Goal: Information Seeking & Learning: Learn about a topic

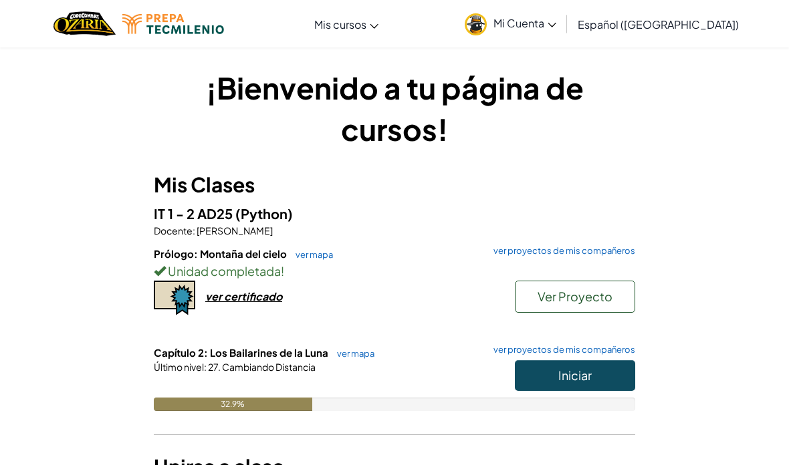
click at [591, 379] on span "Iniciar" at bounding box center [574, 375] width 33 height 15
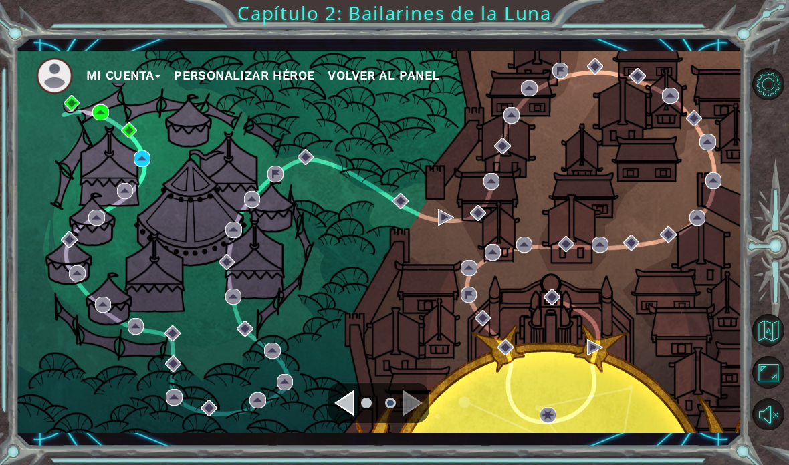
click at [140, 213] on div "Mi Cuenta Personalizar héroe Volver al panel" at bounding box center [379, 242] width 726 height 383
click at [144, 213] on div "Mi Cuenta Personalizar héroe Volver al panel" at bounding box center [379, 242] width 726 height 383
click at [135, 215] on div "Mi Cuenta Personalizar héroe Volver al panel" at bounding box center [379, 242] width 726 height 383
click at [141, 214] on div "Mi Cuenta Personalizar héroe Volver al panel" at bounding box center [379, 242] width 726 height 383
click at [146, 216] on div "Mi Cuenta Personalizar héroe Volver al panel" at bounding box center [379, 242] width 726 height 383
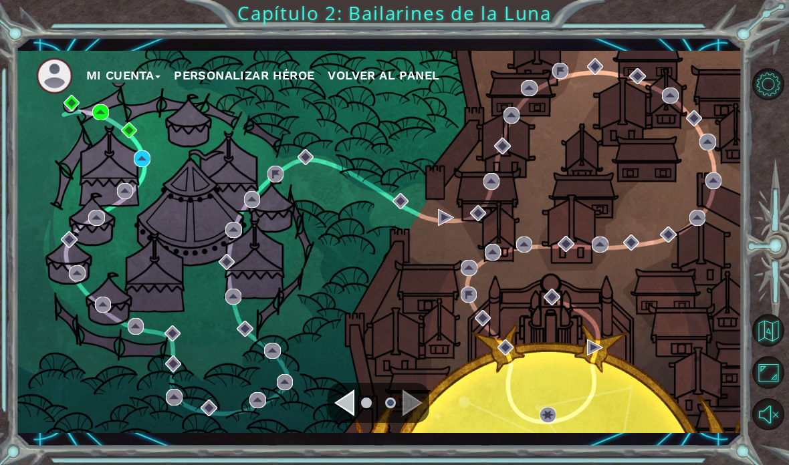
click at [139, 217] on div "Mi Cuenta Personalizar héroe Volver al panel" at bounding box center [379, 242] width 726 height 383
click at [137, 214] on div "Mi Cuenta Personalizar héroe Volver al panel" at bounding box center [379, 242] width 726 height 383
click at [142, 214] on div "Mi Cuenta Personalizar héroe Volver al panel" at bounding box center [379, 242] width 726 height 383
click at [138, 212] on div "Mi Cuenta Personalizar héroe Volver al panel" at bounding box center [379, 242] width 726 height 383
click at [142, 205] on div "Mi Cuenta Personalizar héroe Volver al panel" at bounding box center [379, 242] width 726 height 383
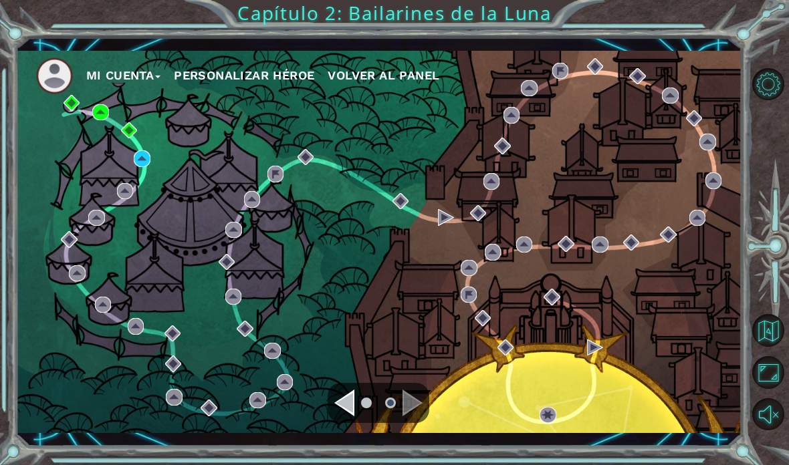
click at [143, 215] on div "Mi Cuenta Personalizar héroe Volver al panel" at bounding box center [379, 242] width 726 height 383
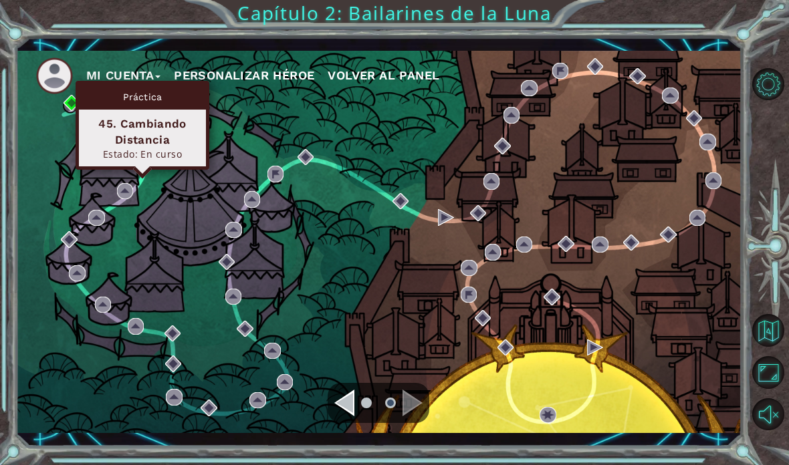
click at [149, 142] on div "Práctica 45. Cambiando Distancia Estado: En curso" at bounding box center [143, 125] width 134 height 89
click at [145, 150] on img at bounding box center [142, 158] width 16 height 16
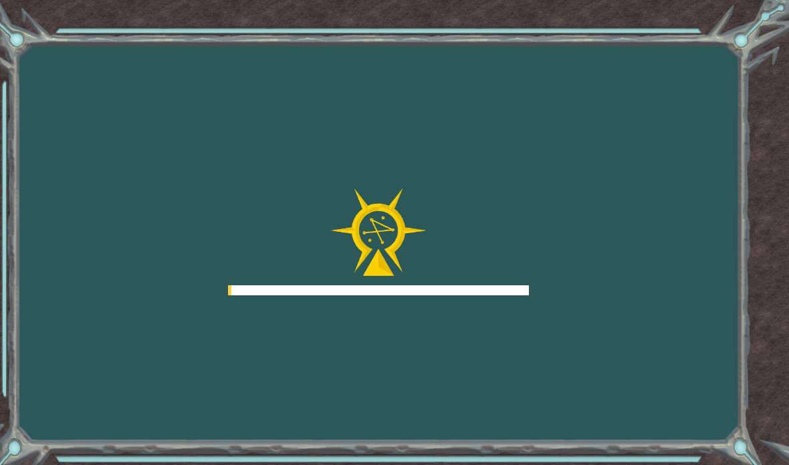
click at [144, 186] on div "Goals Error cargando del servidor Deberás unirte a un curso para jugar a este n…" at bounding box center [394, 232] width 789 height 465
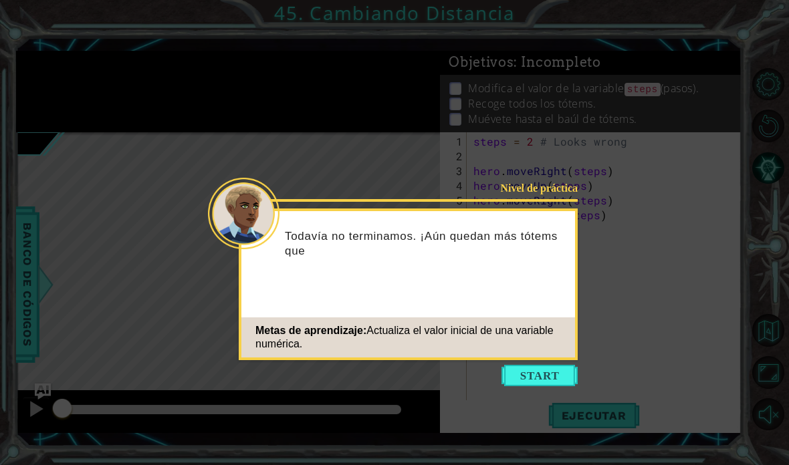
click at [539, 360] on div "Nivel de práctica Todavía no terminamos. ¡Aún quedan más tótems que Metas de ap…" at bounding box center [408, 285] width 339 height 152
click at [534, 378] on button "Start" at bounding box center [539, 375] width 76 height 21
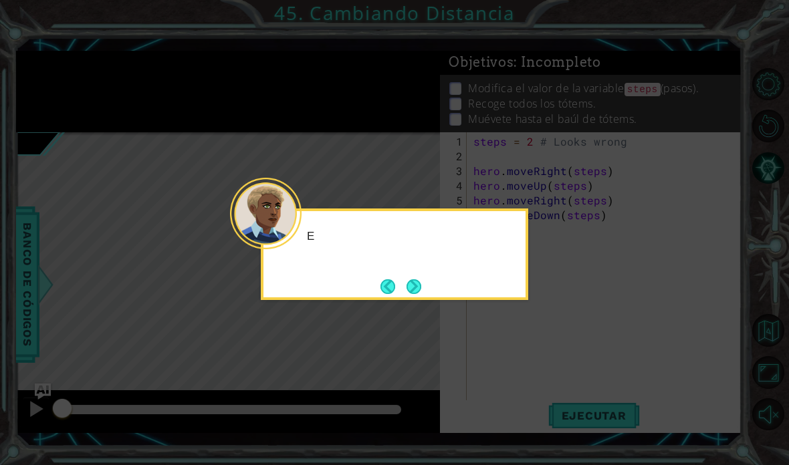
click at [537, 372] on icon at bounding box center [394, 232] width 789 height 465
click at [410, 269] on div "Este es el mismo códig" at bounding box center [394, 255] width 267 height 92
click at [422, 272] on div "Este es el mismo código que e" at bounding box center [394, 255] width 267 height 92
click at [407, 291] on button "Next" at bounding box center [413, 286] width 15 height 15
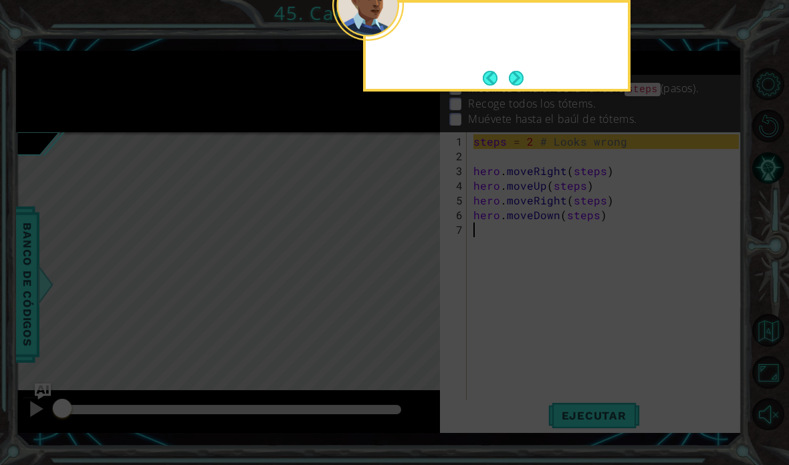
click at [408, 293] on icon at bounding box center [394, 88] width 789 height 753
click at [514, 78] on button "Next" at bounding box center [516, 78] width 15 height 15
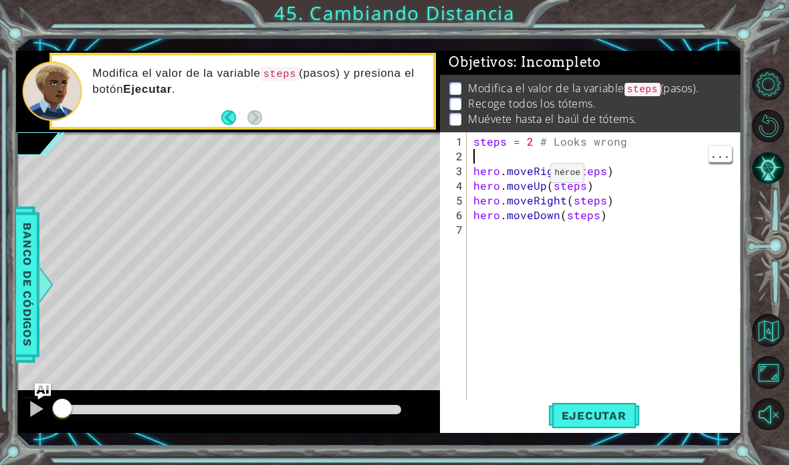
click at [527, 174] on div "steps = 2 # Looks wrong hero . moveRight ( steps ) hero . moveUp ( steps ) hero…" at bounding box center [608, 288] width 275 height 309
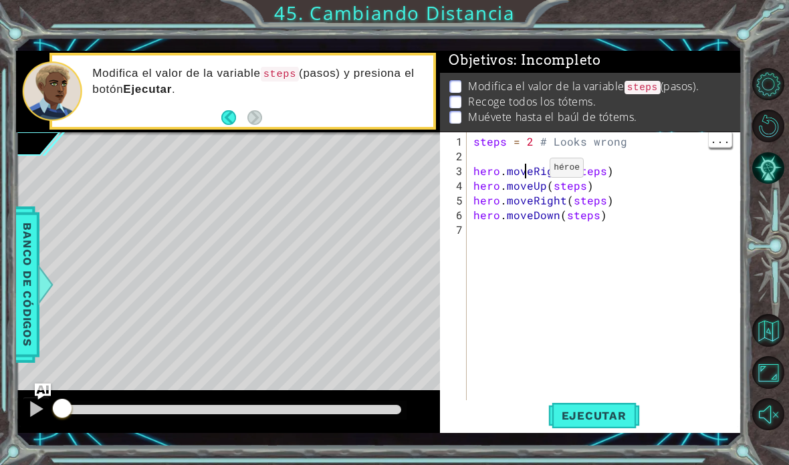
scroll to position [2, 0]
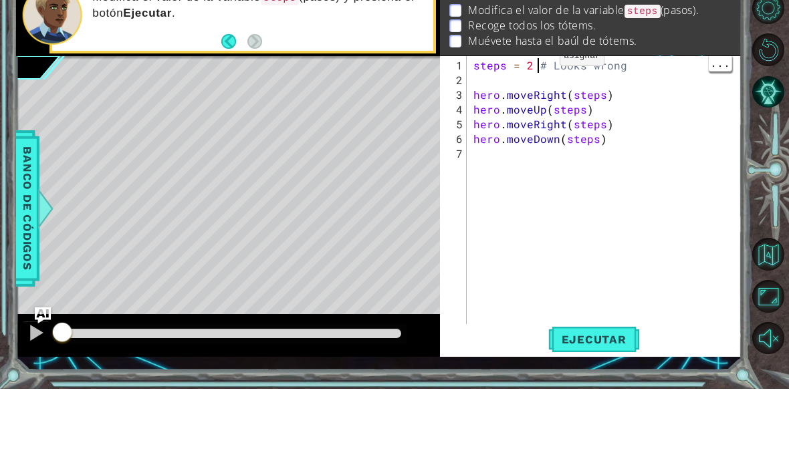
click at [537, 134] on div "steps = 2 # Looks wrong hero . moveRight ( steps ) hero . moveUp ( steps ) hero…" at bounding box center [608, 288] width 275 height 309
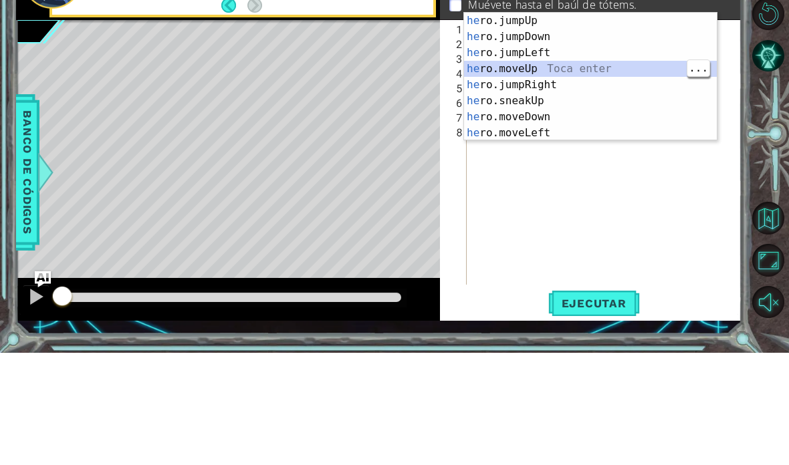
click at [567, 125] on div "he ro.jumpUp Toca enter he ro.jumpDown Toca enter he ro.jumpLeft Toca enter he …" at bounding box center [590, 205] width 253 height 160
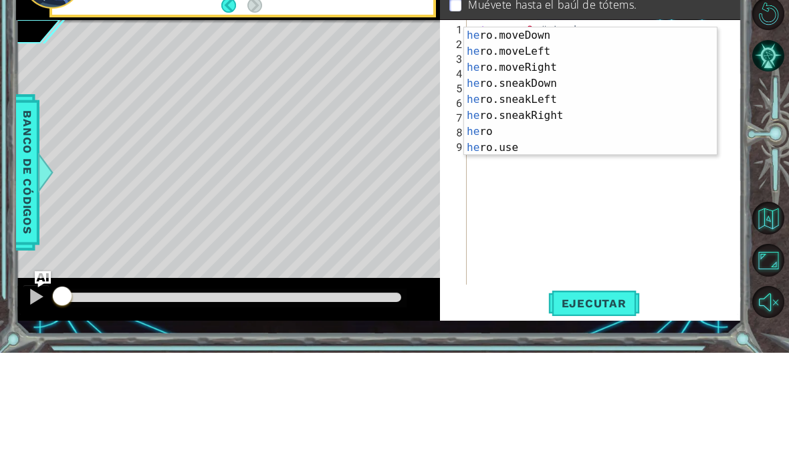
scroll to position [96, 0]
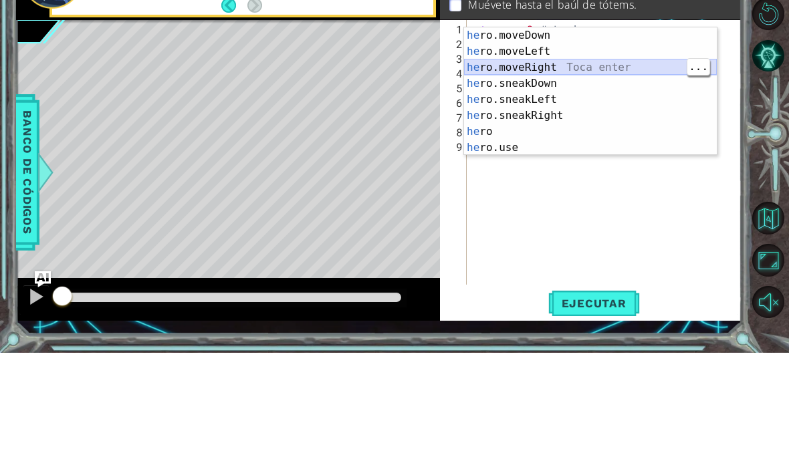
click at [557, 140] on div "he ro.moveDown Toca enter he ro.moveLeft Toca enter he ro.moveRight Toca enter …" at bounding box center [590, 220] width 253 height 160
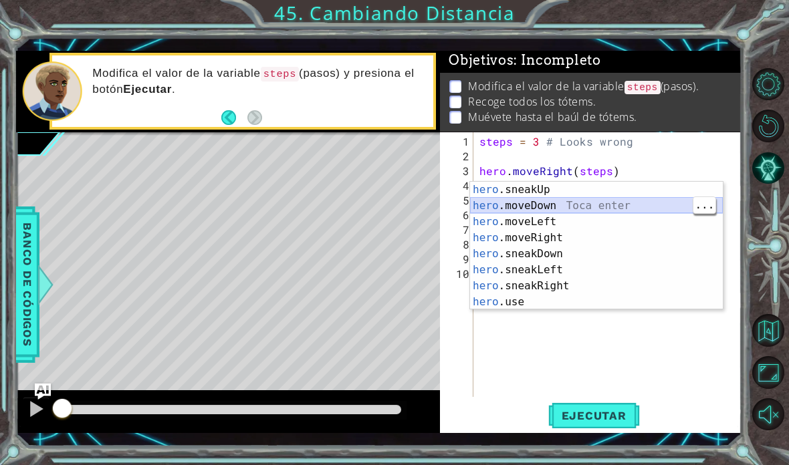
click at [574, 203] on div "hero .sneakUp Toca enter hero .moveDown Toca enter hero .moveLeft Toca enter he…" at bounding box center [596, 262] width 253 height 160
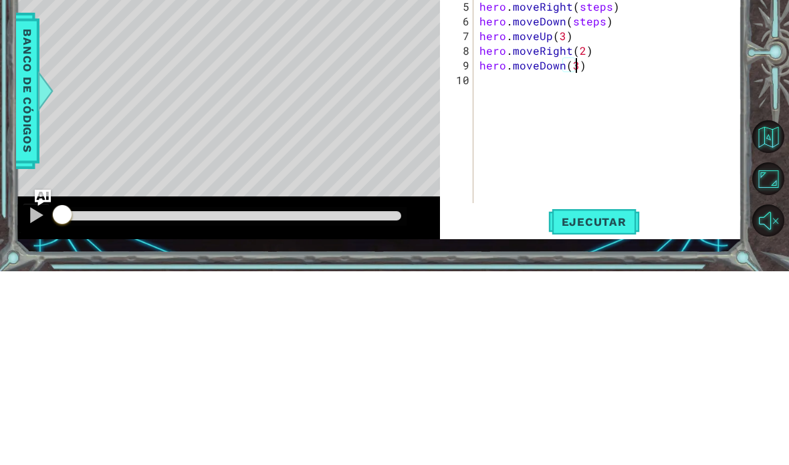
scroll to position [17, 24]
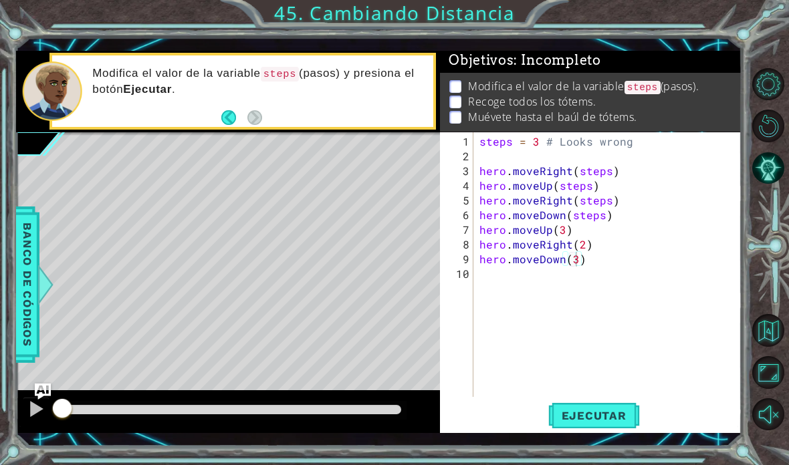
type textarea "abcde fg"
click at [626, 418] on span "Ejecutar" at bounding box center [594, 415] width 92 height 13
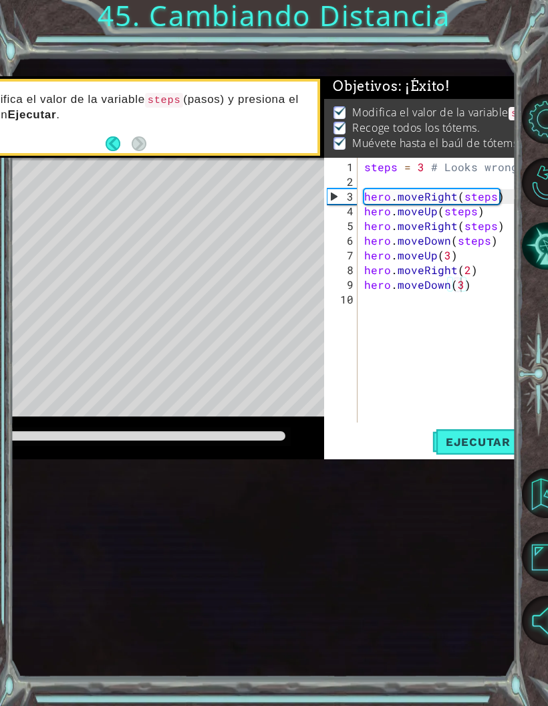
scroll to position [1, 0]
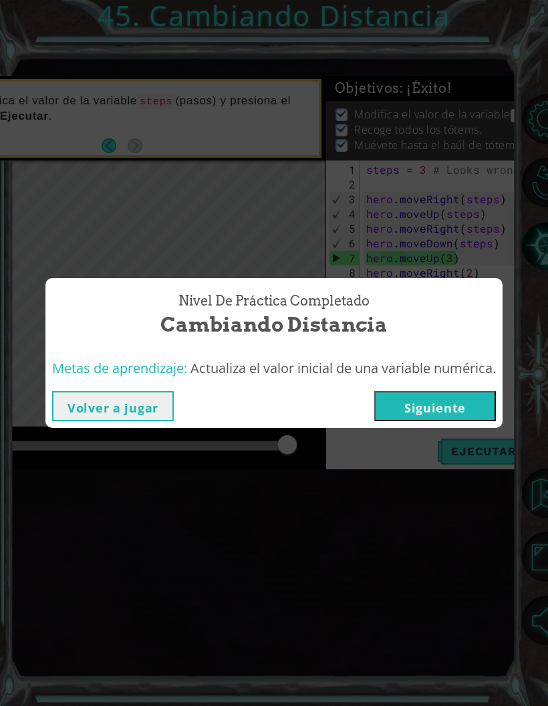
click at [469, 401] on button "Siguiente" at bounding box center [435, 406] width 122 height 30
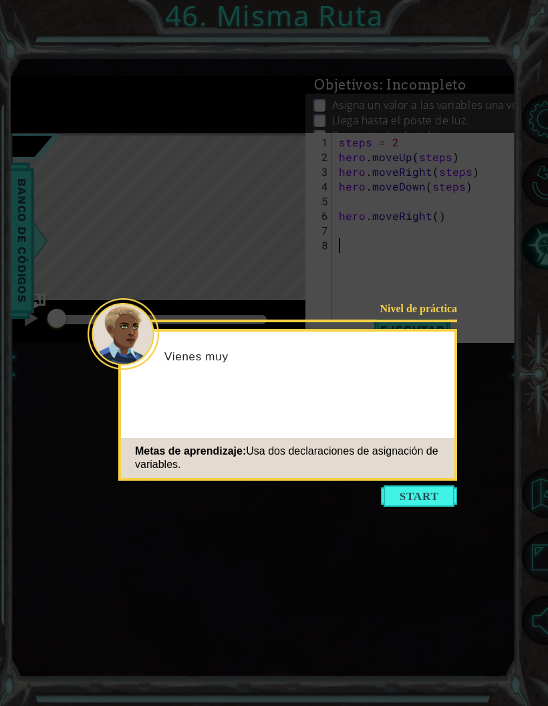
click at [436, 465] on button "Start" at bounding box center [419, 495] width 76 height 21
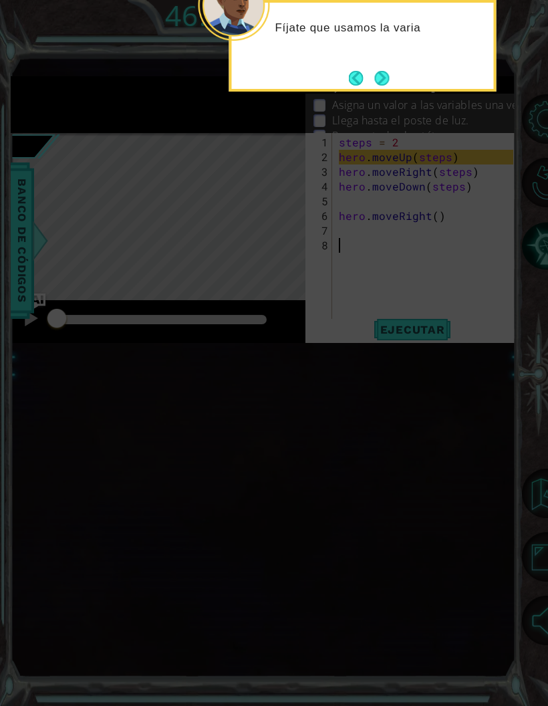
click at [379, 86] on button "Next" at bounding box center [381, 77] width 15 height 15
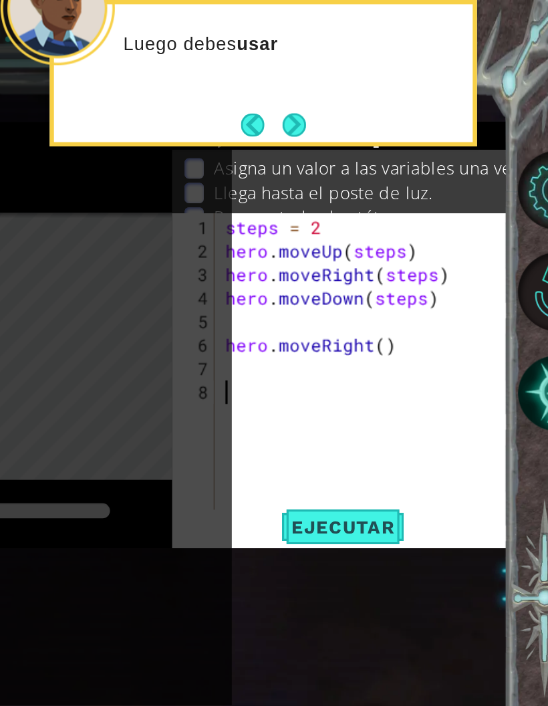
click at [374, 83] on button "Next" at bounding box center [381, 78] width 15 height 15
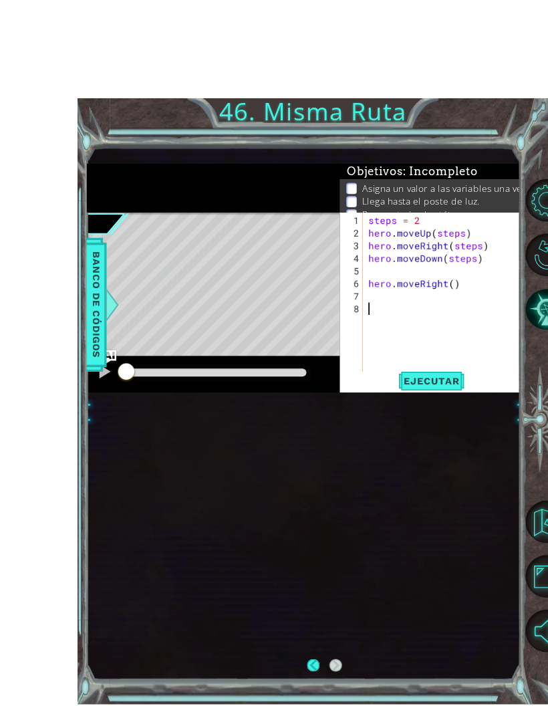
scroll to position [1, 0]
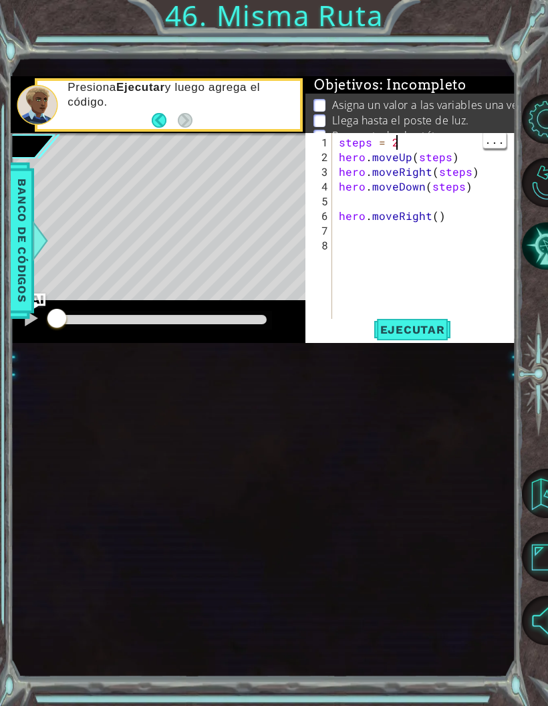
click at [416, 137] on p "Recoge todos los tótems." at bounding box center [396, 135] width 128 height 15
click at [402, 140] on div "steps = 2 hero . moveUp ( steps ) hero . moveRight ( steps ) hero . moveDown ( …" at bounding box center [427, 245] width 183 height 221
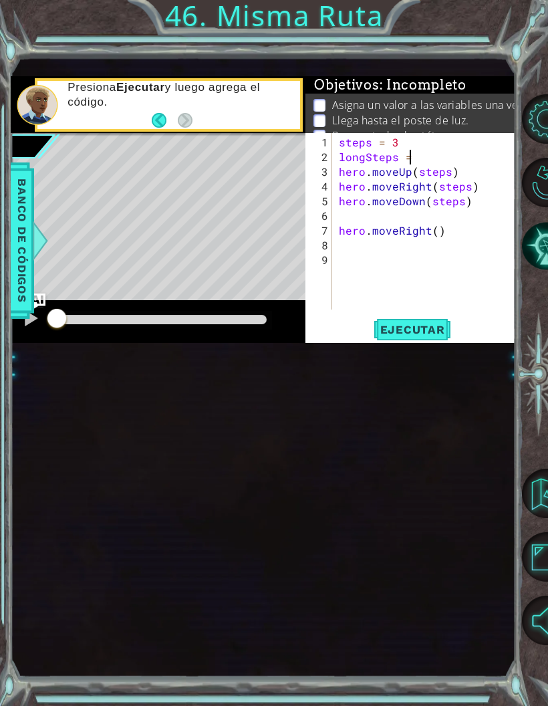
scroll to position [17, 24]
click at [471, 191] on div "steps = 3 longSteps = 3 hero . moveUp ( 2 ) hero . moveRight ( steps ) hero . m…" at bounding box center [427, 238] width 183 height 206
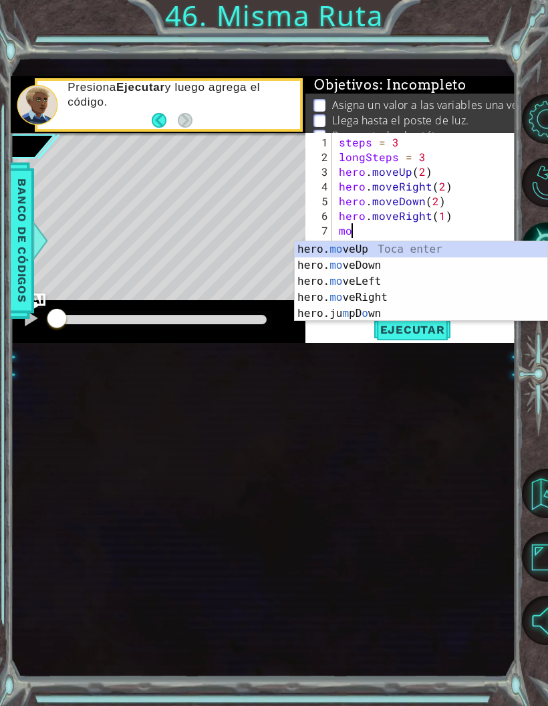
scroll to position [17, 37]
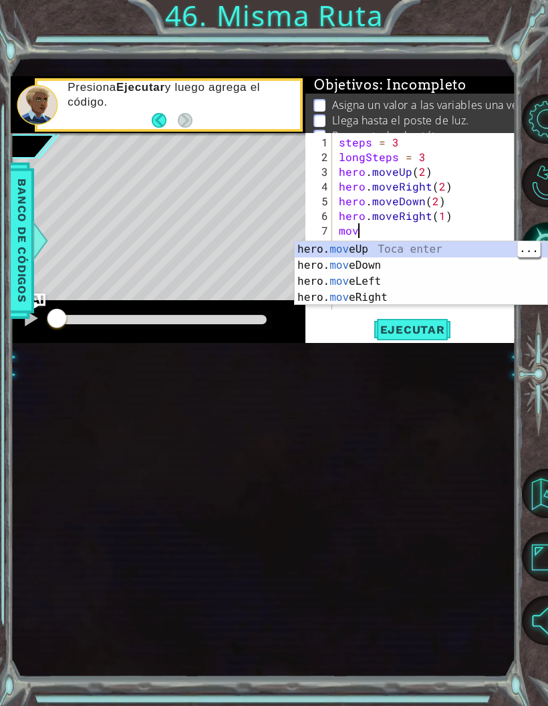
click at [459, 245] on div "hero. mov eUp Toca enter hero. mov eDown Toca enter hero. mov eLeft Toca enter …" at bounding box center [421, 289] width 253 height 96
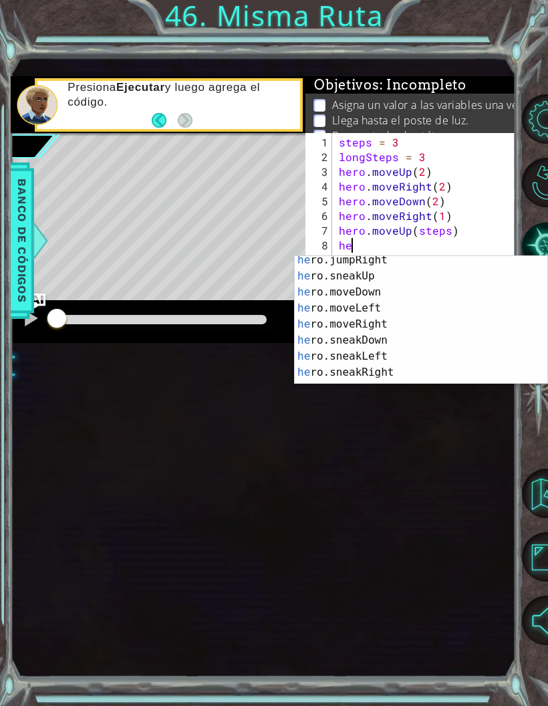
scroll to position [71, 0]
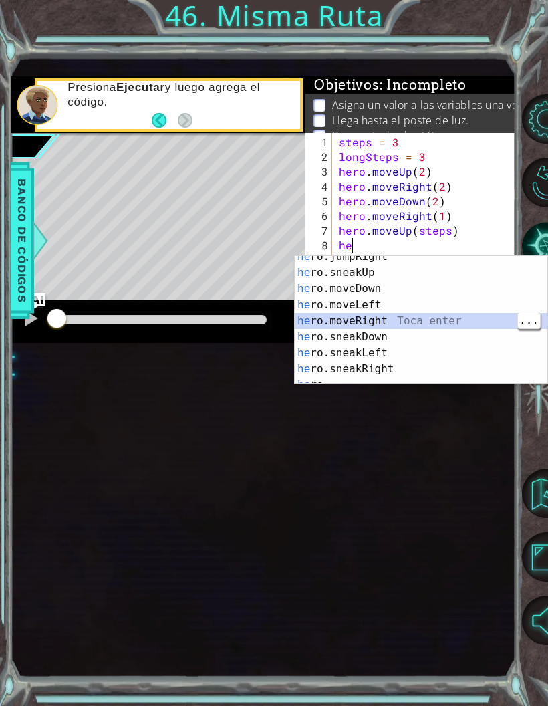
click at [437, 320] on div "he ro.jumpRight Toca enter he ro.sneakUp Toca enter he ro.moveDown Toca enter h…" at bounding box center [421, 329] width 253 height 160
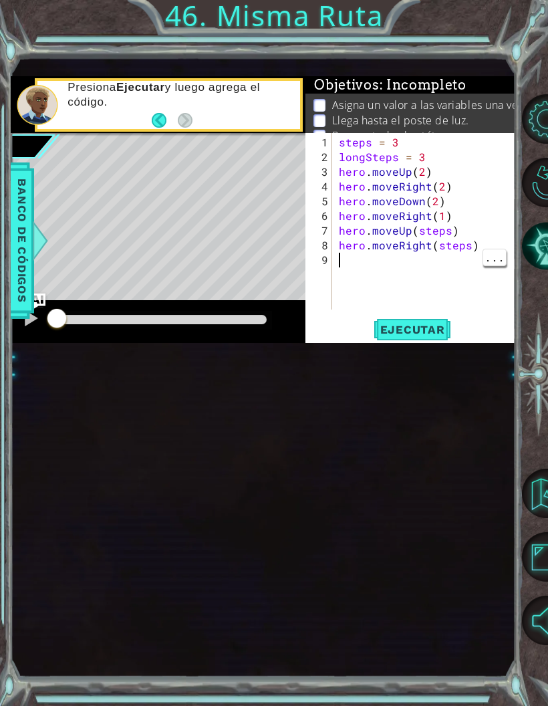
scroll to position [0, 0]
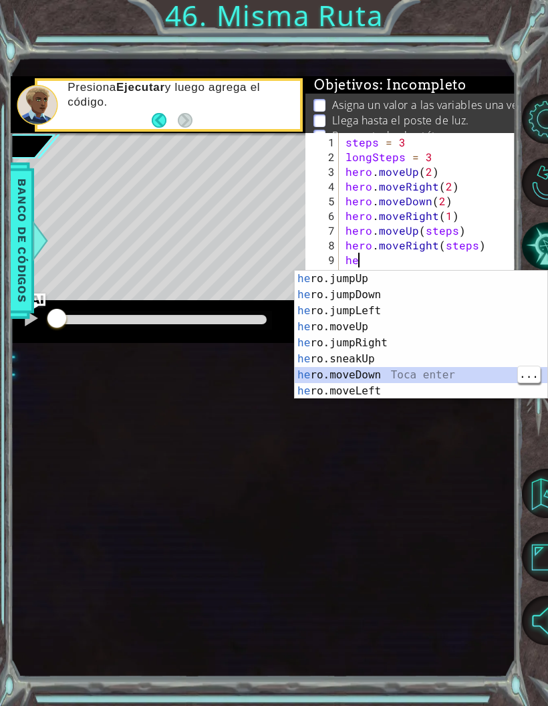
click at [410, 376] on div "he ro.jumpUp Toca enter he ro.jumpDown Toca enter he ro.jumpLeft Toca enter he …" at bounding box center [421, 351] width 253 height 160
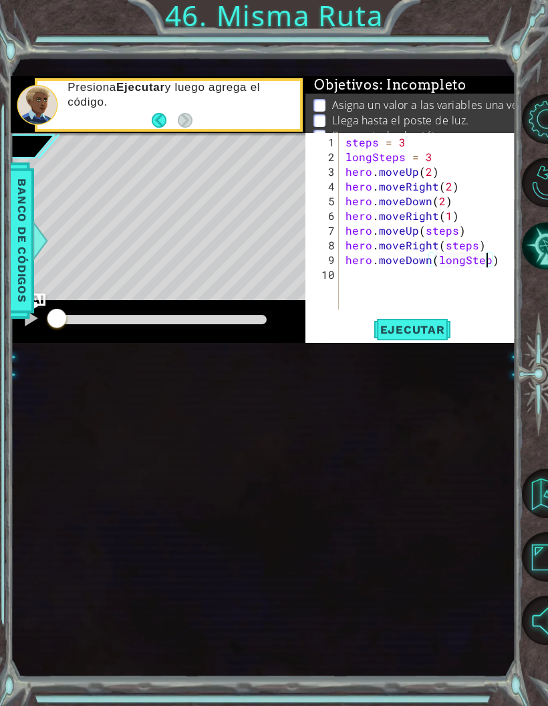
scroll to position [17, 75]
click at [422, 334] on span "Ejecutar" at bounding box center [413, 329] width 92 height 13
type textarea "abcde fg"
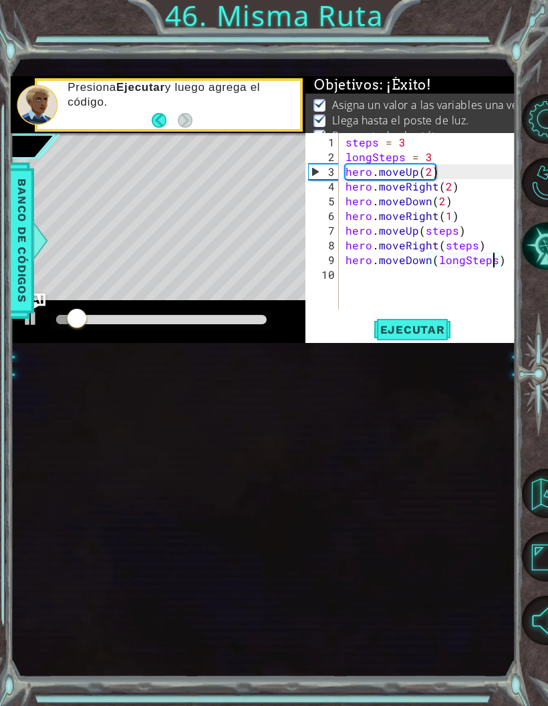
scroll to position [1, 0]
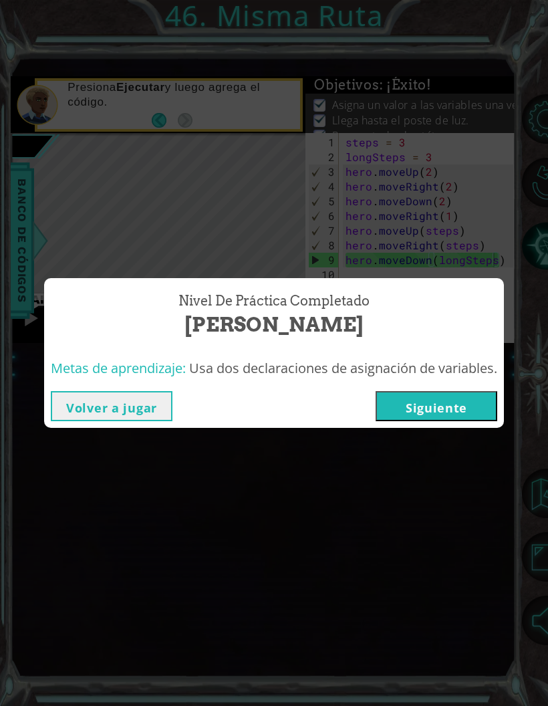
click at [436, 404] on button "Siguiente" at bounding box center [437, 406] width 122 height 30
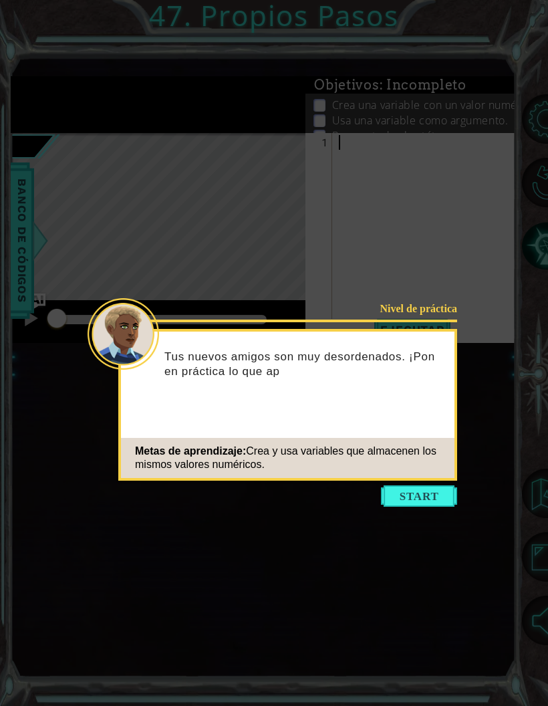
click at [414, 465] on button "Start" at bounding box center [419, 495] width 76 height 21
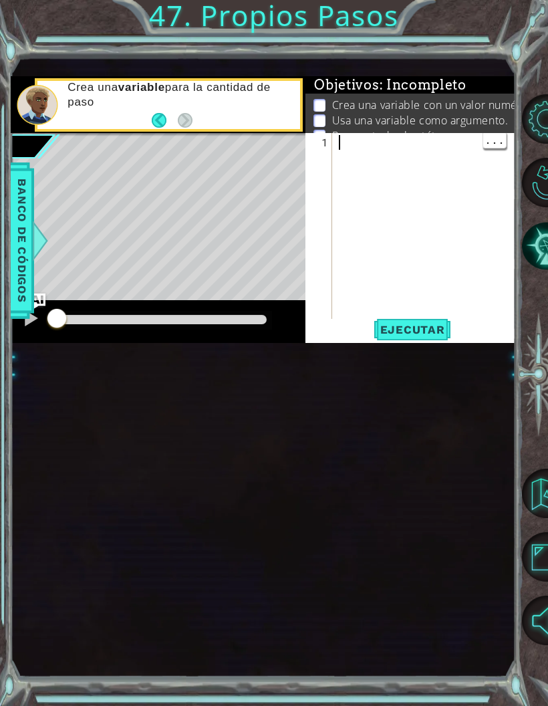
click at [434, 152] on div at bounding box center [427, 245] width 183 height 221
click at [471, 386] on div "1 ההההההההההההההההההההההההההההההההההההההההההההההההההההההההההההההההההההההההההההה…" at bounding box center [263, 366] width 504 height 621
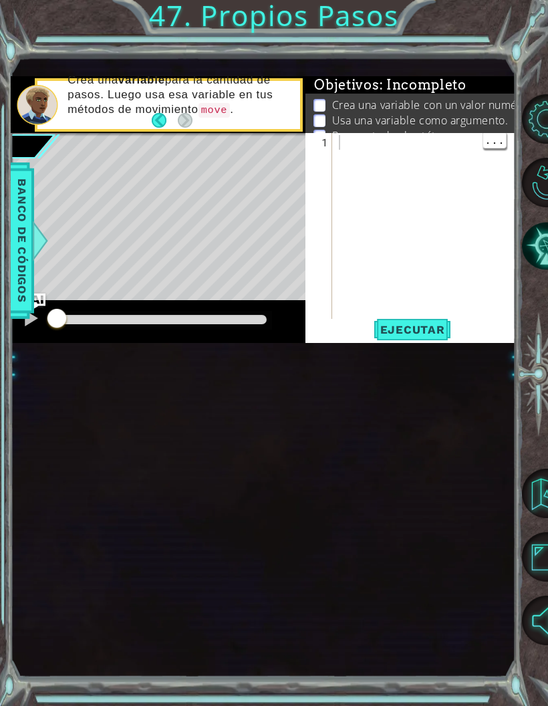
click at [435, 148] on div at bounding box center [427, 245] width 183 height 221
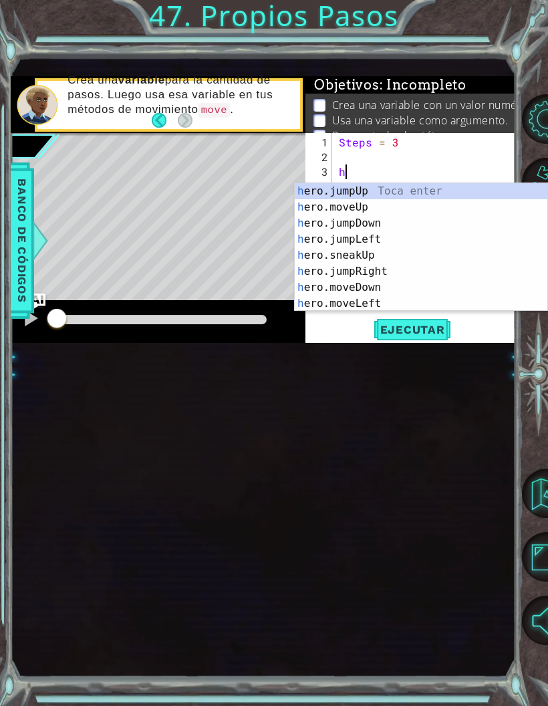
scroll to position [17, 30]
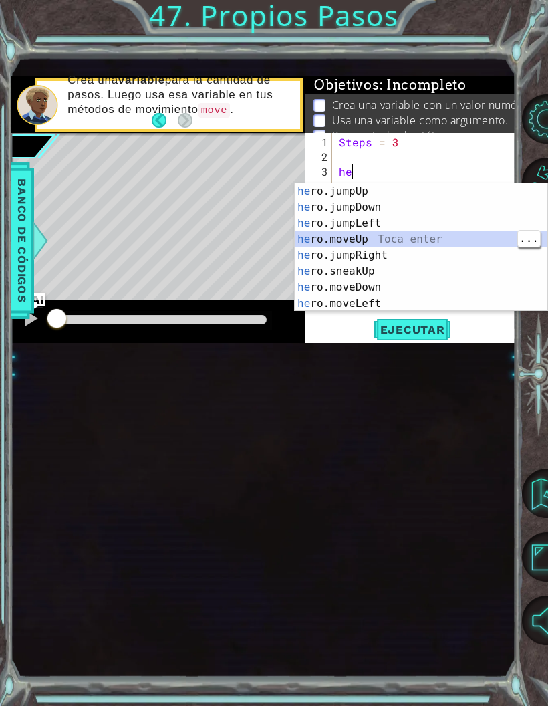
click at [431, 236] on div "he ro.jumpUp Toca enter he ro.jumpDown Toca enter he ro.jumpLeft Toca enter he …" at bounding box center [421, 263] width 253 height 160
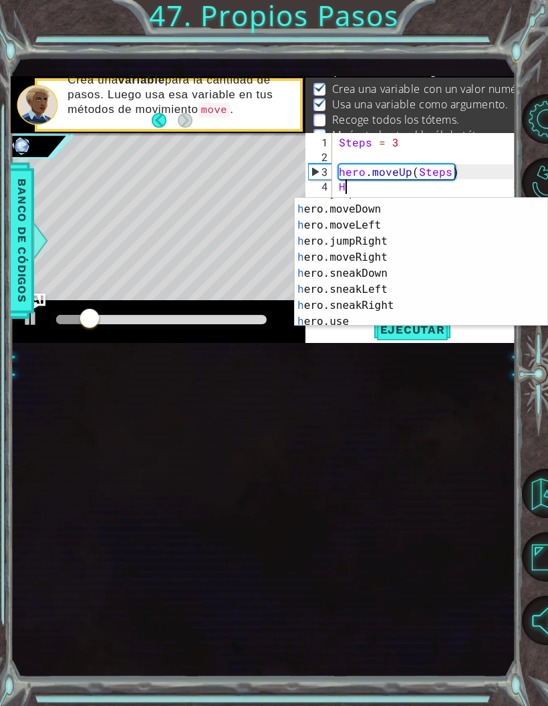
scroll to position [80, 0]
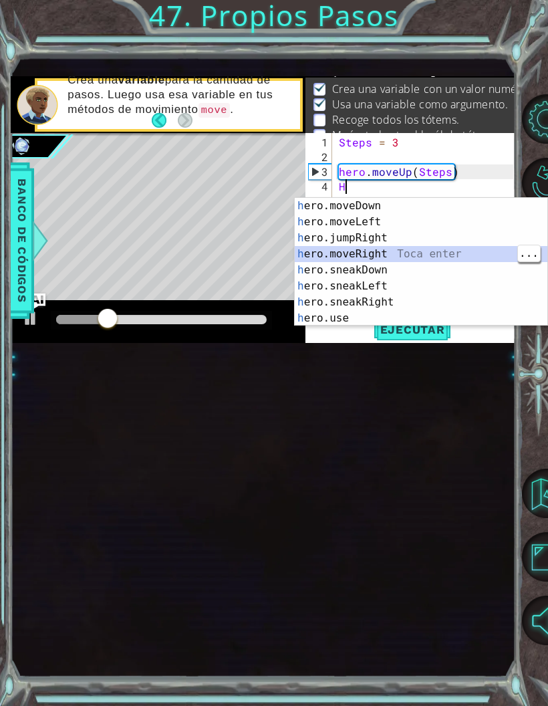
click at [411, 257] on div "h ero.moveDown Toca enter h ero.moveLeft Toca enter h ero.jumpRight Toca enter …" at bounding box center [421, 278] width 253 height 160
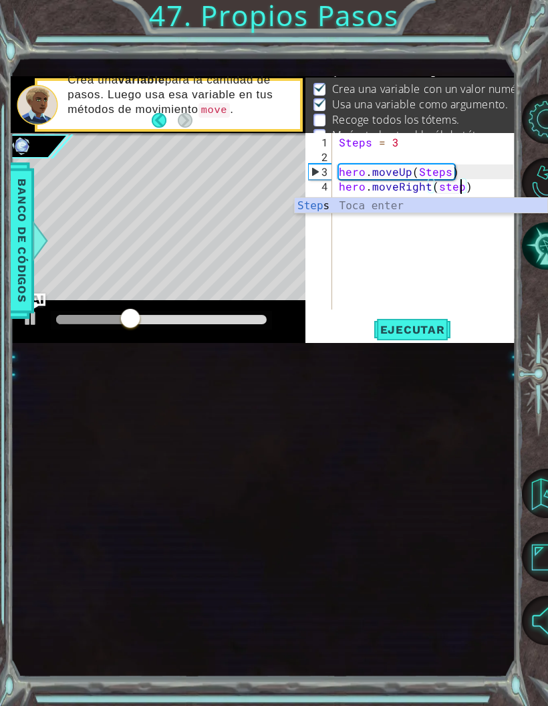
scroll to position [17, 49]
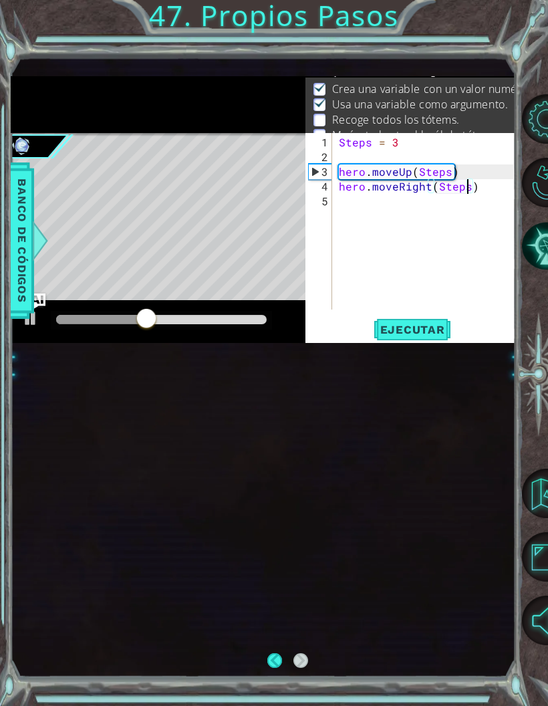
click at [417, 205] on div "Steps = 3 hero . moveUp ( Steps ) hero . moveRight ( Steps )" at bounding box center [427, 238] width 183 height 206
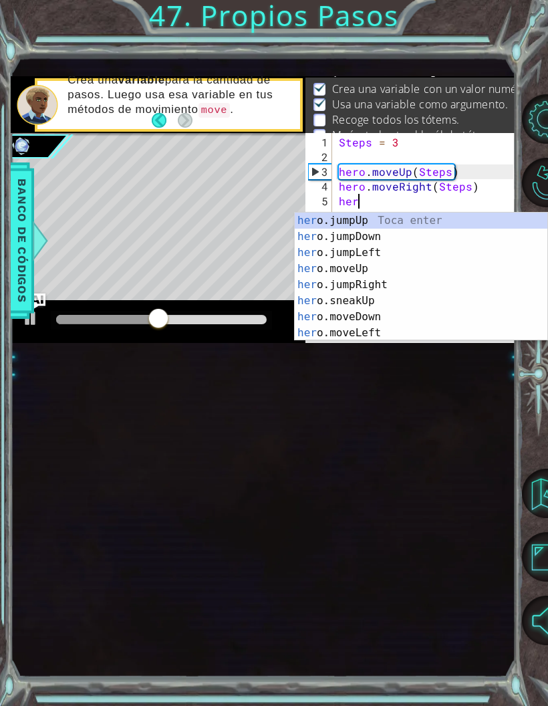
scroll to position [17, 30]
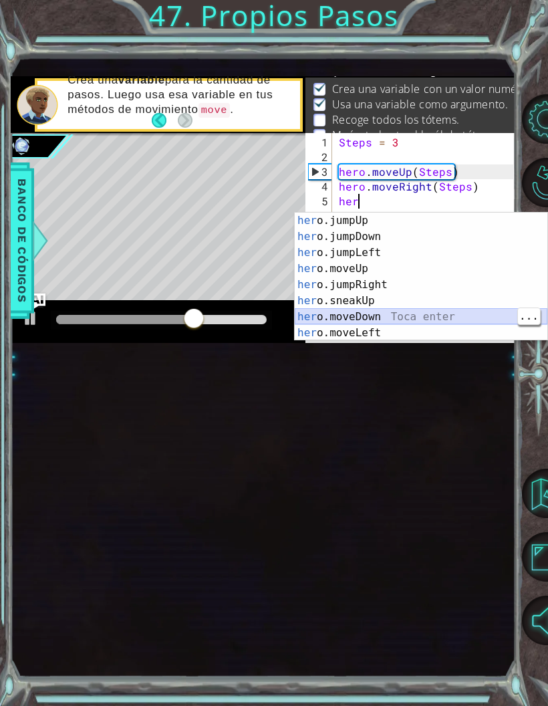
click at [423, 311] on div "her o.jumpUp Toca enter her o.jumpDown Toca enter her o.jumpLeft Toca enter her…" at bounding box center [421, 293] width 253 height 160
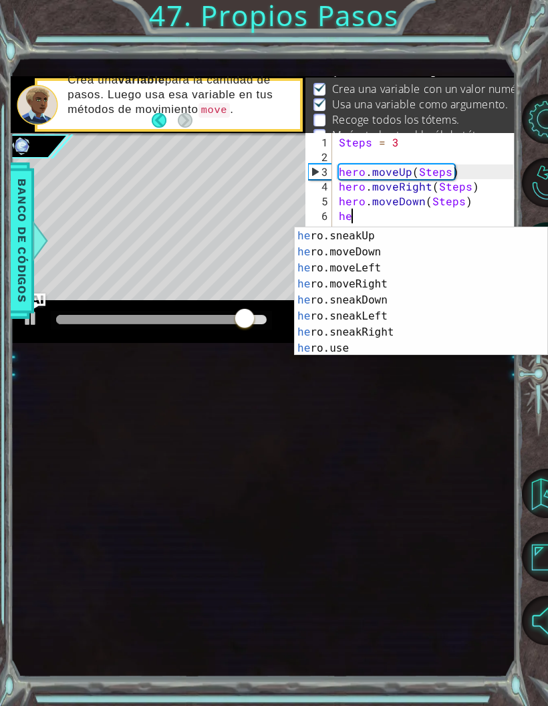
scroll to position [80, 0]
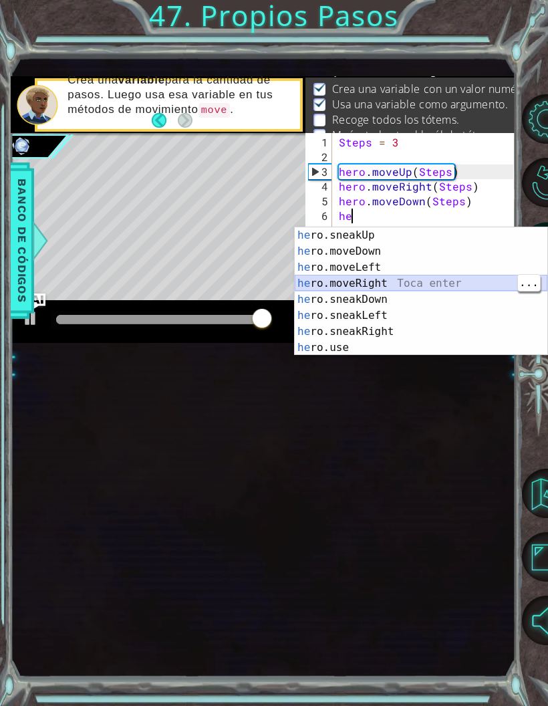
click at [426, 291] on div "he ro.sneakUp Toca enter he ro.moveDown Toca enter he ro.moveLeft Toca enter he…" at bounding box center [421, 307] width 253 height 160
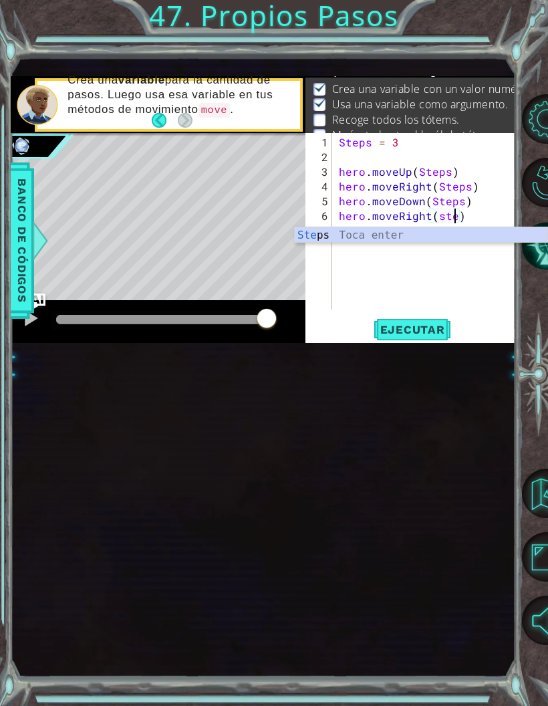
scroll to position [17, 49]
type textarea "abcde fg"
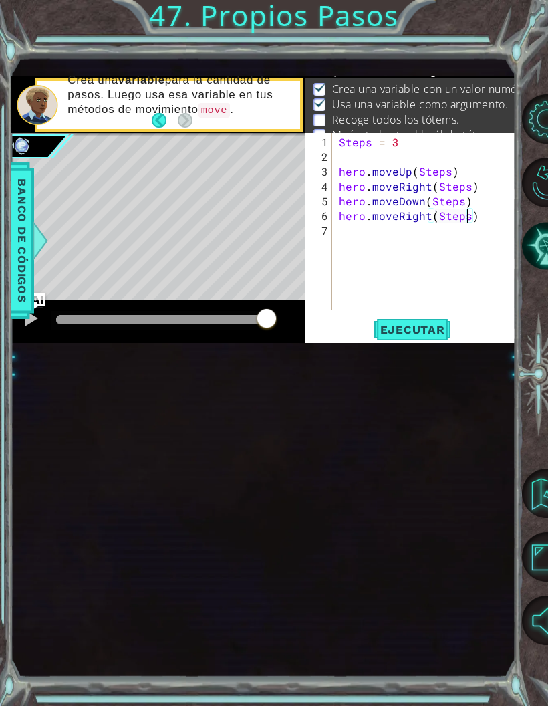
click at [420, 332] on span "Ejecutar" at bounding box center [413, 329] width 92 height 13
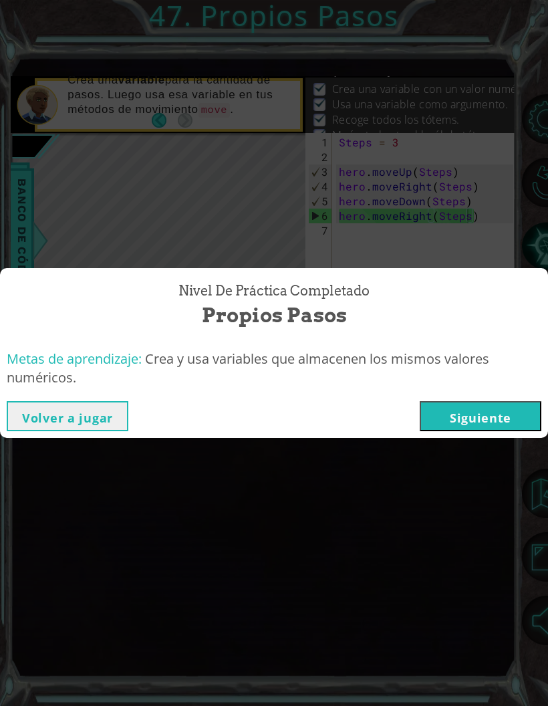
click at [440, 414] on button "Siguiente" at bounding box center [481, 416] width 122 height 30
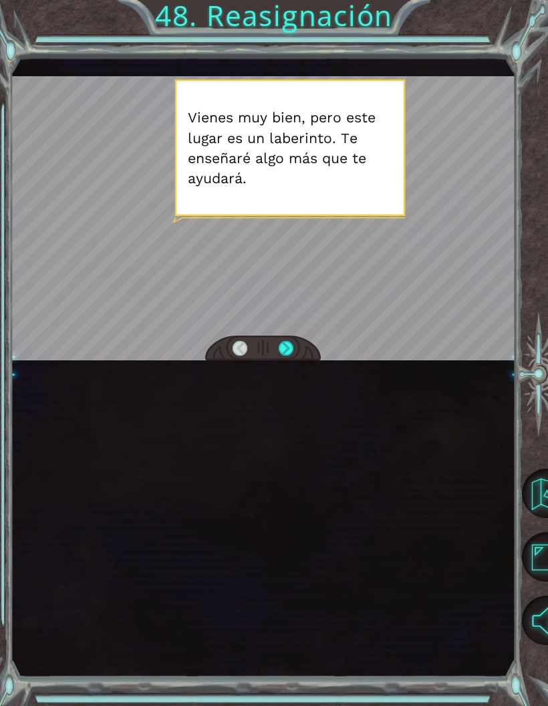
click at [279, 356] on div at bounding box center [286, 348] width 15 height 15
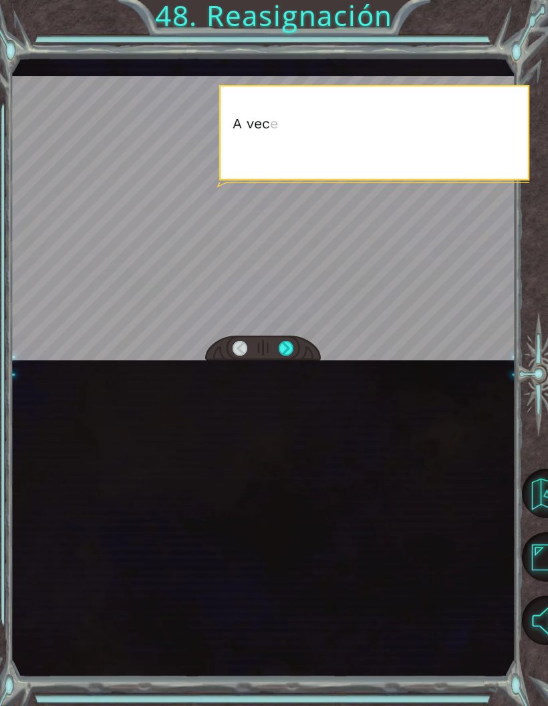
click at [293, 356] on div at bounding box center [286, 348] width 15 height 15
click at [286, 356] on div at bounding box center [286, 348] width 15 height 15
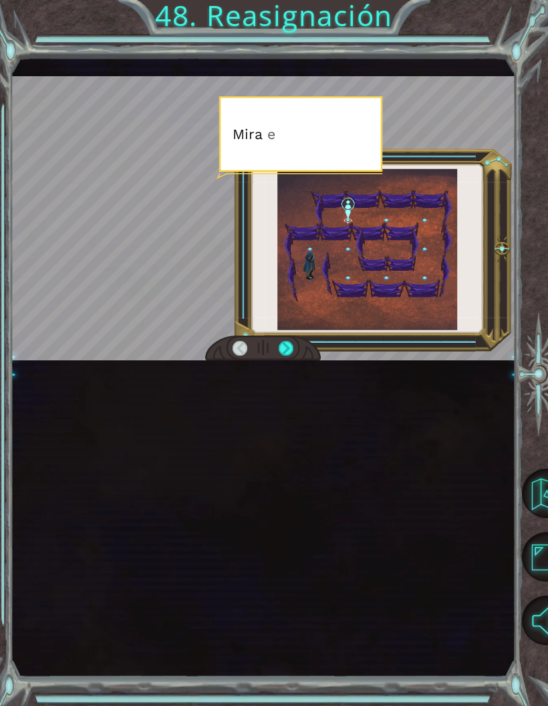
click at [289, 354] on div at bounding box center [286, 348] width 15 height 15
click at [288, 354] on div at bounding box center [286, 348] width 15 height 15
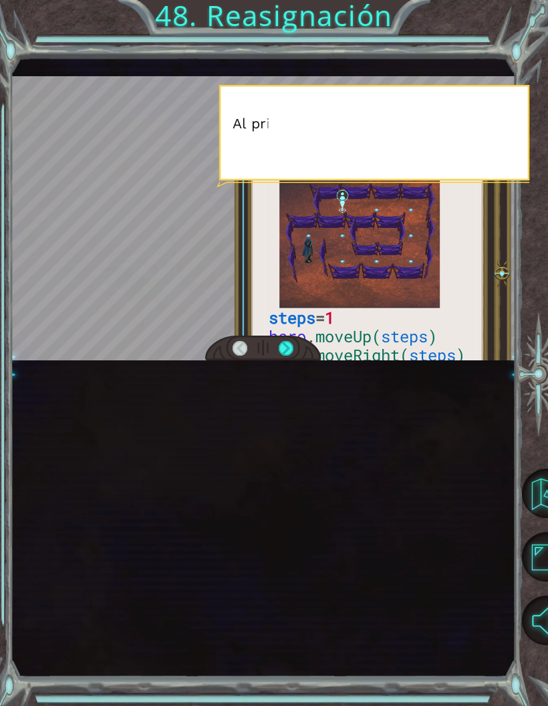
click at [287, 356] on div at bounding box center [286, 348] width 15 height 15
click at [286, 356] on div at bounding box center [286, 348] width 15 height 15
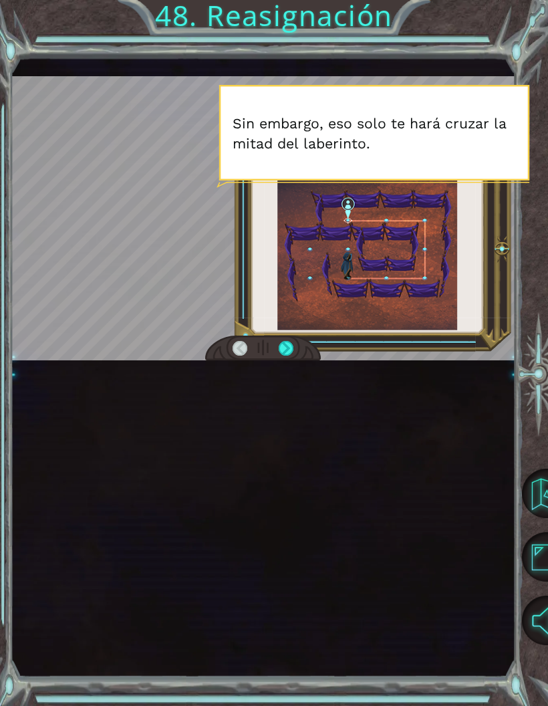
click at [295, 344] on div at bounding box center [263, 348] width 116 height 25
click at [292, 352] on div at bounding box center [286, 348] width 15 height 15
click at [293, 347] on div at bounding box center [286, 348] width 15 height 15
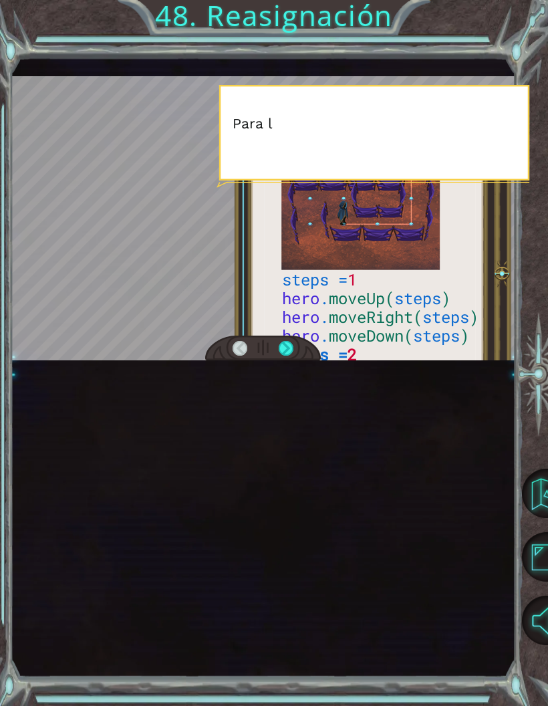
click at [291, 346] on div at bounding box center [286, 348] width 15 height 15
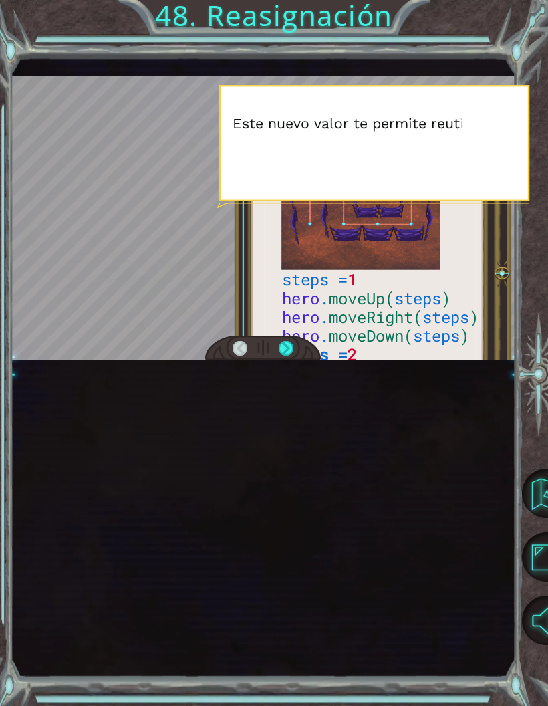
click at [293, 349] on div at bounding box center [286, 348] width 15 height 15
click at [291, 350] on div at bounding box center [286, 348] width 15 height 15
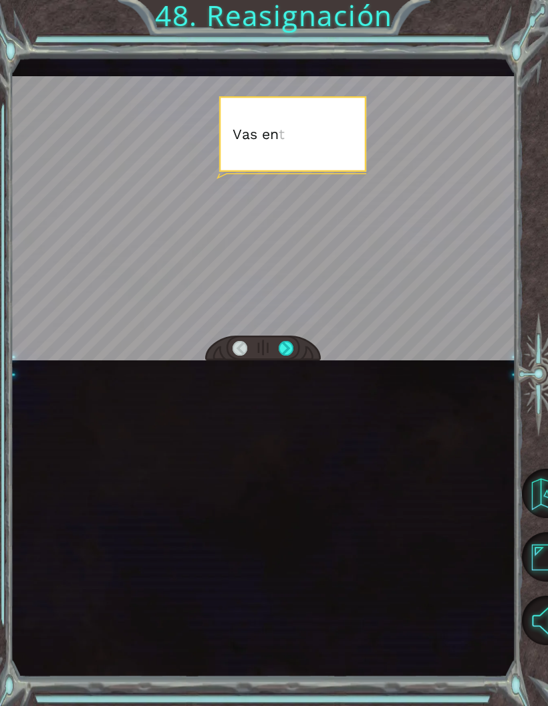
click at [293, 352] on div at bounding box center [286, 348] width 15 height 15
click at [297, 348] on div at bounding box center [263, 348] width 116 height 25
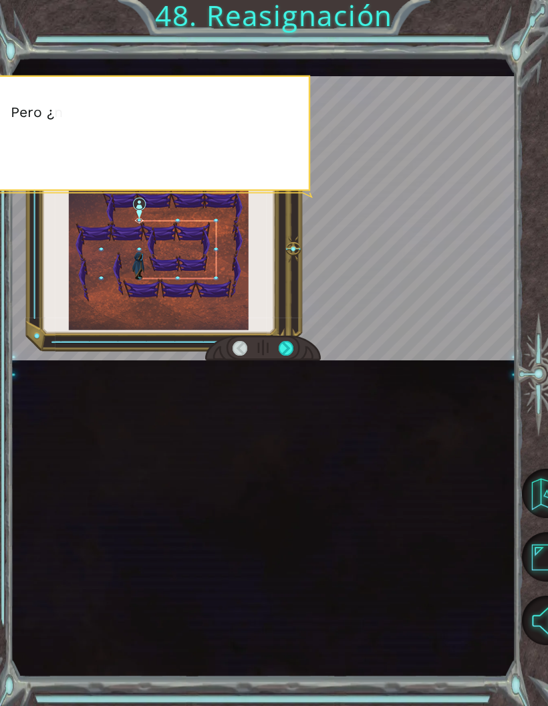
click at [293, 350] on div at bounding box center [286, 348] width 15 height 15
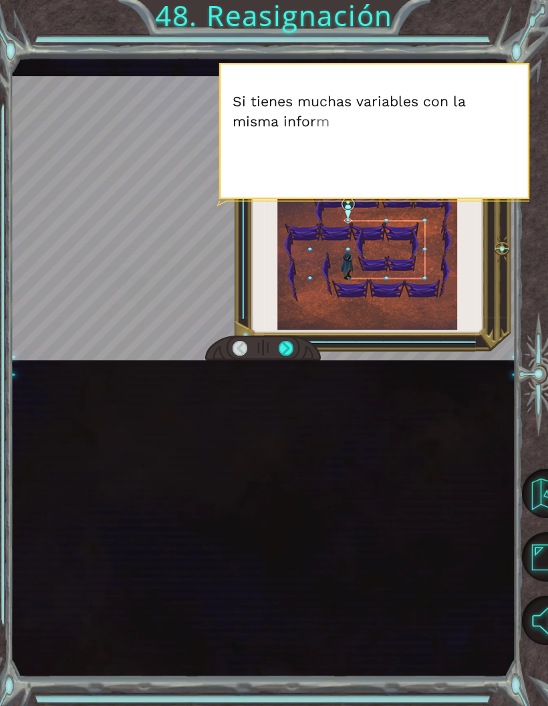
click at [303, 354] on div at bounding box center [263, 348] width 116 height 25
click at [293, 354] on div at bounding box center [286, 348] width 15 height 15
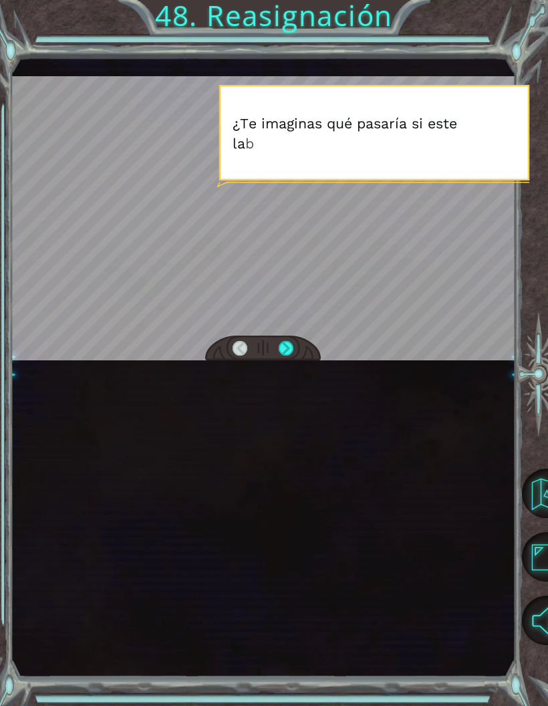
click at [303, 350] on div at bounding box center [263, 348] width 116 height 25
click at [292, 351] on div at bounding box center [286, 348] width 15 height 15
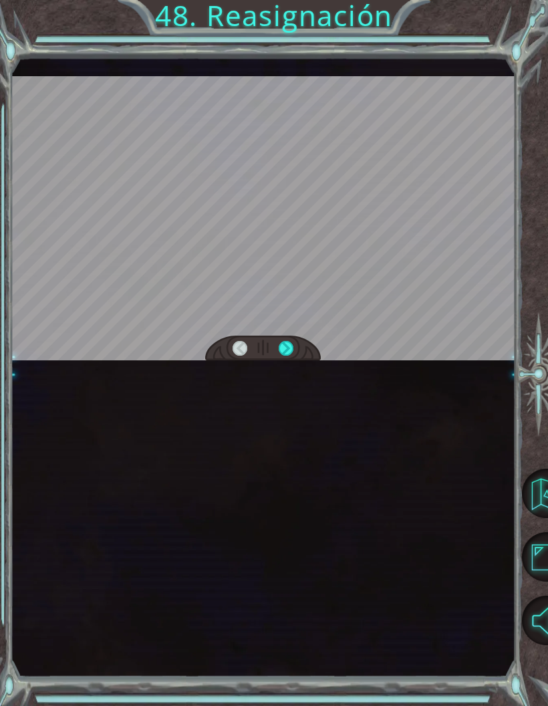
click at [302, 350] on div at bounding box center [263, 348] width 116 height 25
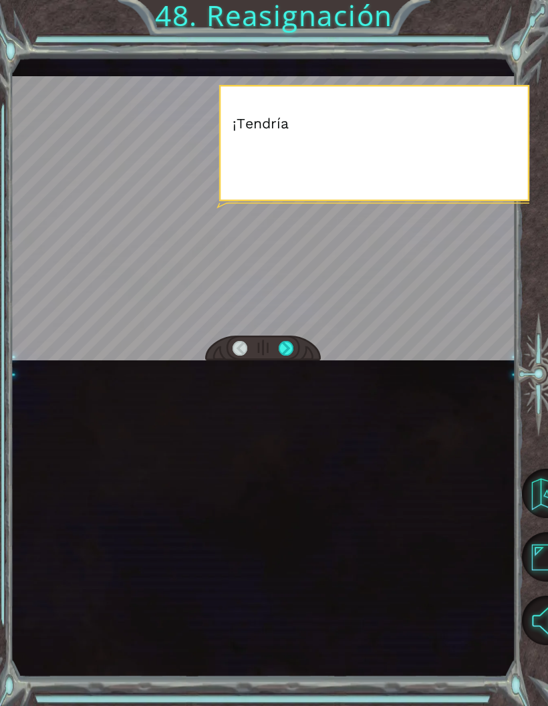
click at [300, 351] on div at bounding box center [263, 348] width 116 height 25
click at [292, 346] on div at bounding box center [286, 348] width 15 height 15
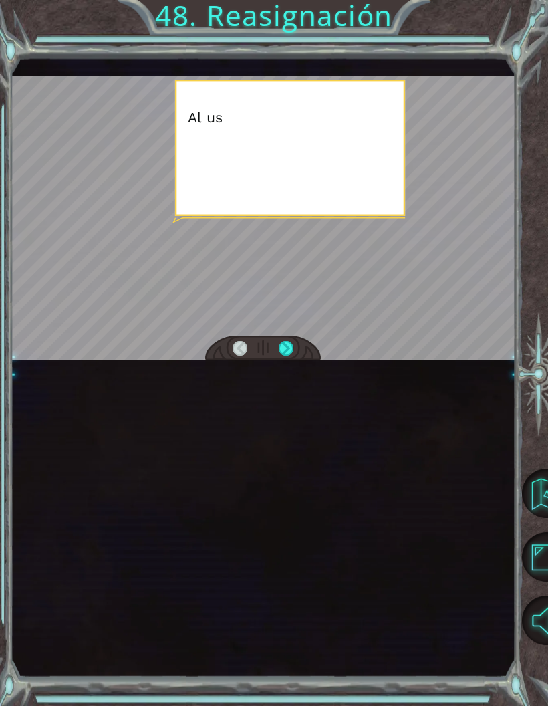
click at [292, 347] on div at bounding box center [286, 348] width 15 height 15
click at [292, 352] on div at bounding box center [286, 348] width 15 height 15
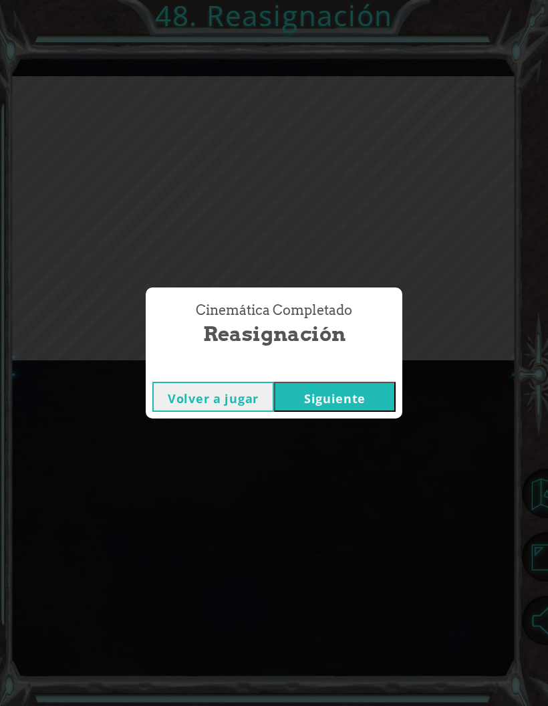
click at [297, 354] on div "Cinemática Completado Reasignación" at bounding box center [273, 324] width 243 height 61
click at [338, 396] on button "Siguiente" at bounding box center [335, 397] width 122 height 30
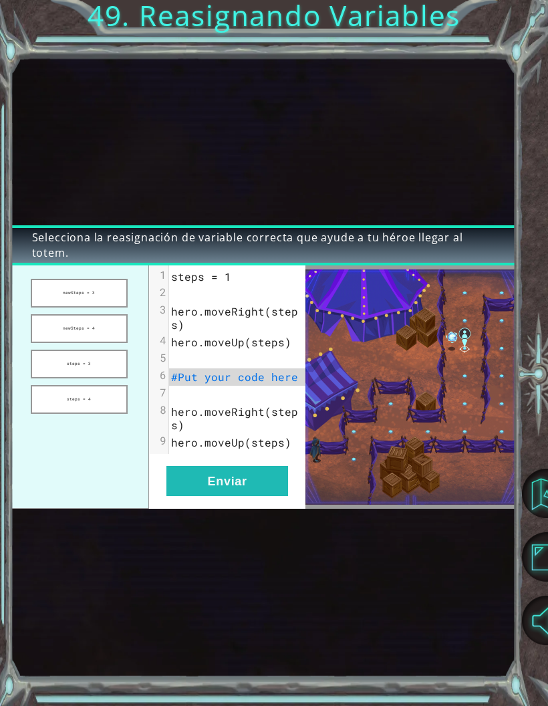
click at [75, 374] on button "steps = 3" at bounding box center [79, 364] width 97 height 29
click at [264, 465] on button "Enviar" at bounding box center [227, 481] width 122 height 30
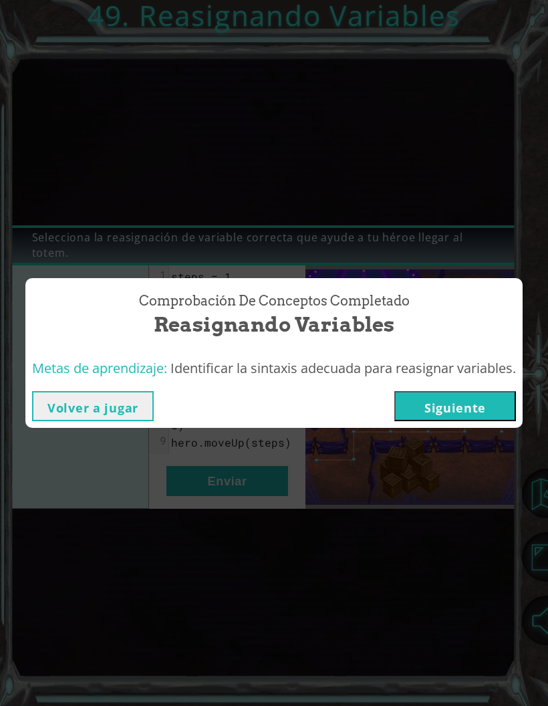
click at [491, 402] on button "Siguiente" at bounding box center [455, 406] width 122 height 30
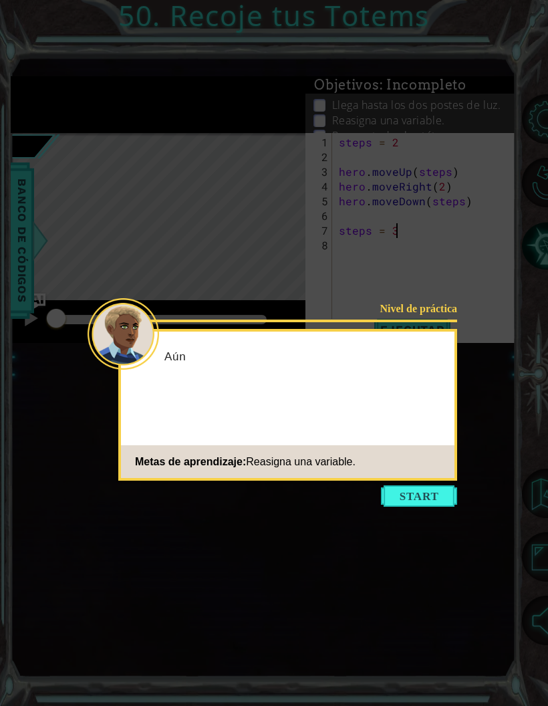
click at [443, 465] on button "Start" at bounding box center [419, 495] width 76 height 21
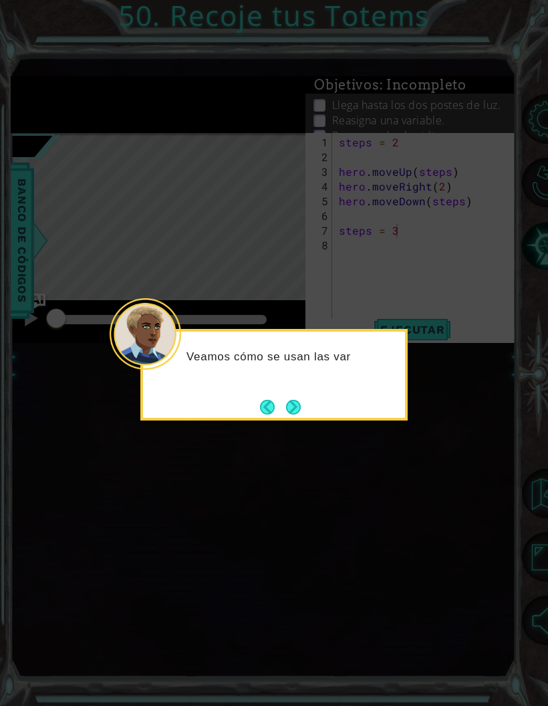
click at [297, 410] on button "Next" at bounding box center [293, 407] width 15 height 15
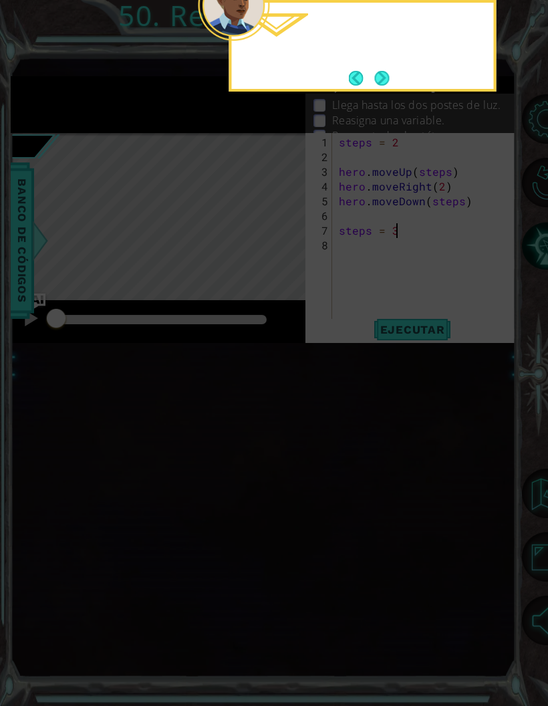
click at [299, 402] on icon at bounding box center [274, 275] width 548 height 861
click at [389, 76] on button "Next" at bounding box center [381, 78] width 15 height 15
click at [389, 71] on button "Next" at bounding box center [381, 77] width 15 height 15
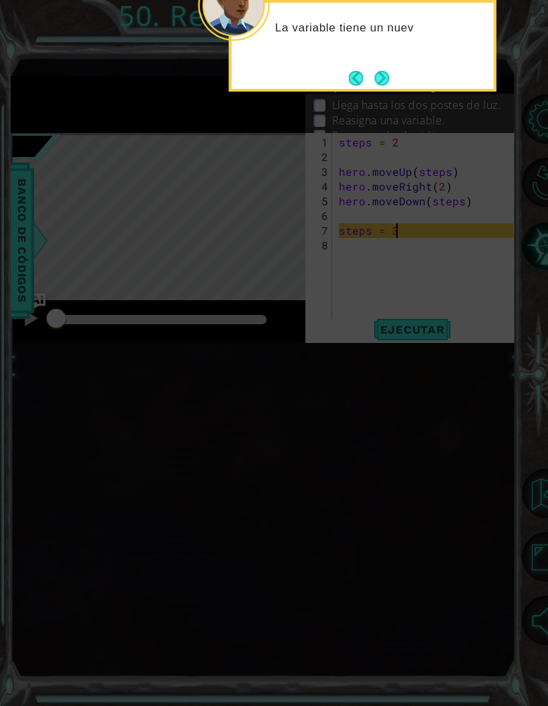
click at [376, 86] on button "Next" at bounding box center [381, 77] width 15 height 15
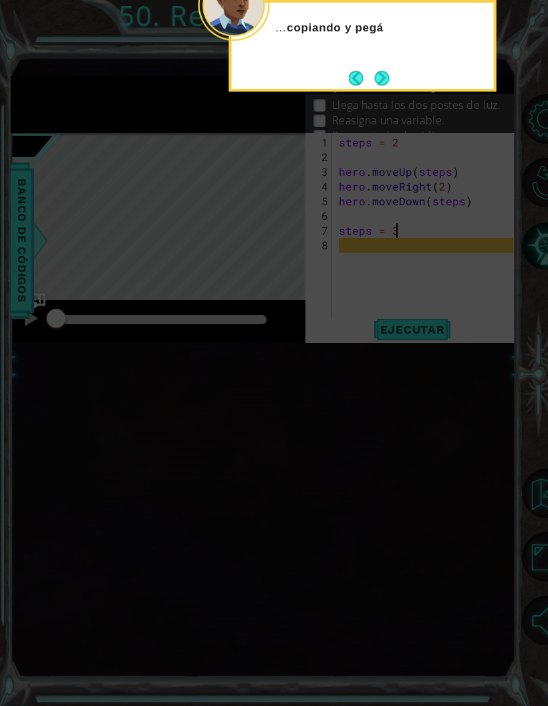
click at [376, 82] on button "Next" at bounding box center [381, 78] width 15 height 15
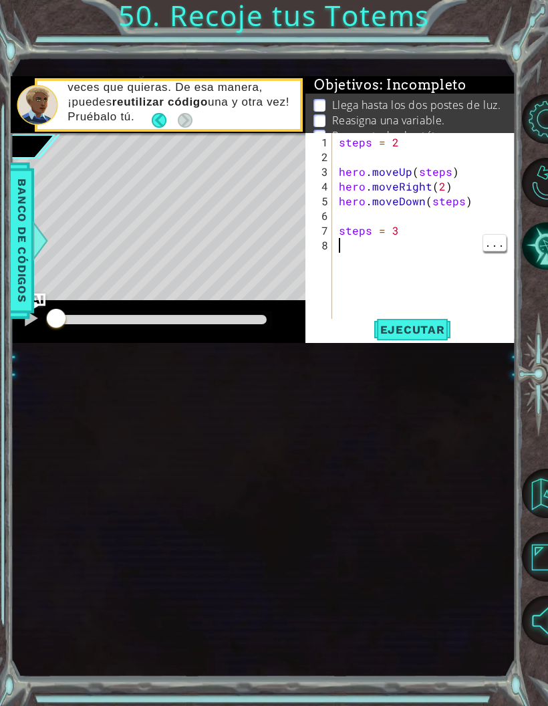
click at [398, 252] on div "steps = 2 hero . moveUp ( steps ) hero . moveRight ( 2 ) hero . moveDown ( step…" at bounding box center [427, 245] width 183 height 221
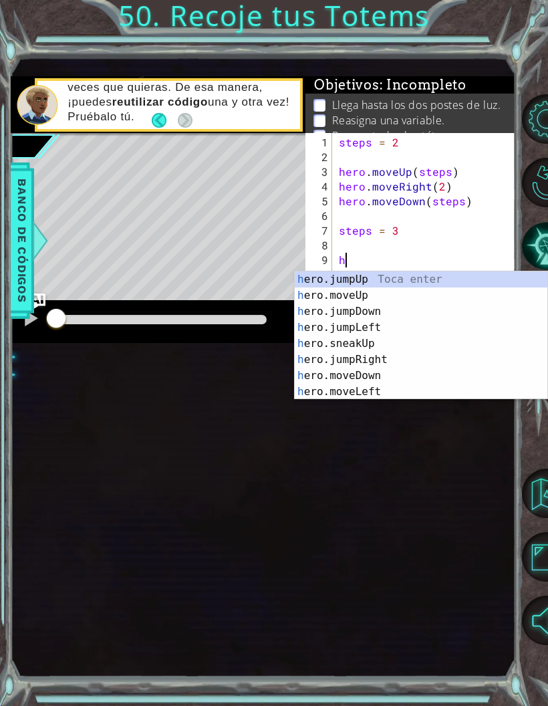
scroll to position [17, 24]
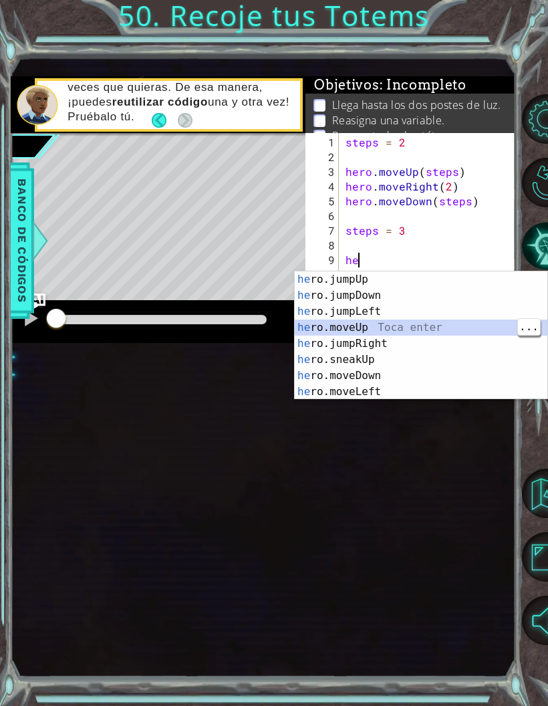
click at [442, 328] on div "he ro.jumpUp Toca enter he ro.jumpDown Toca enter he ro.jumpLeft Toca enter he …" at bounding box center [421, 351] width 253 height 160
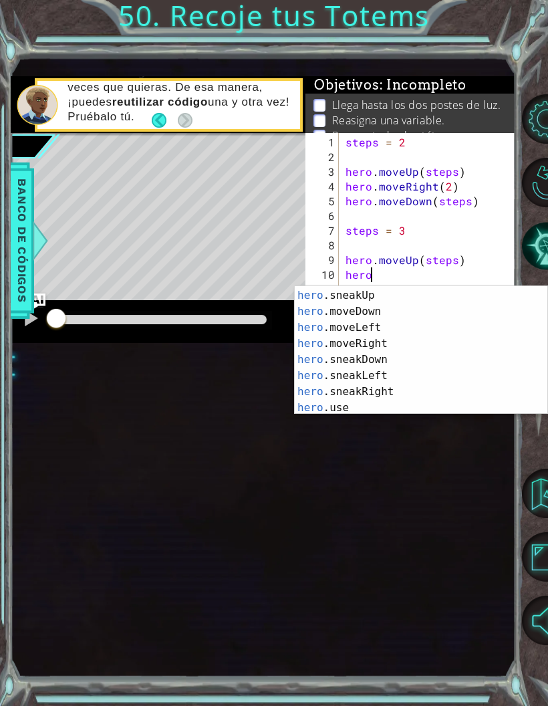
scroll to position [80, 0]
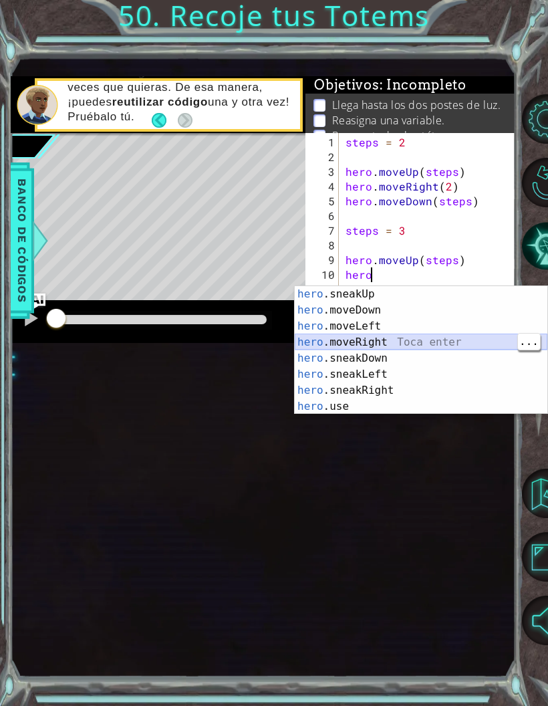
click at [463, 340] on div "hero .sneakUp Toca enter hero .moveDown Toca enter hero .moveLeft Toca enter he…" at bounding box center [421, 366] width 253 height 160
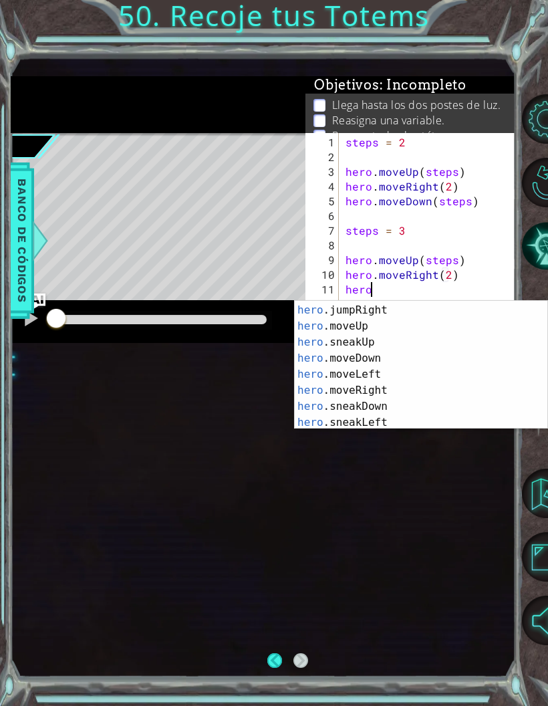
scroll to position [64, 0]
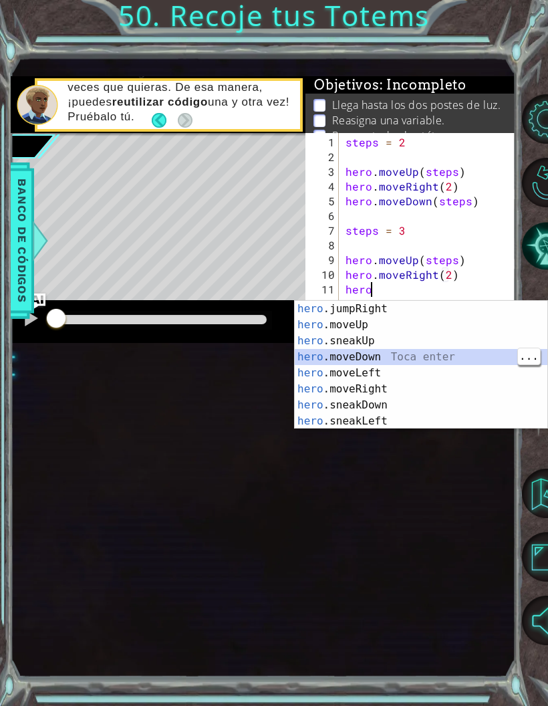
click at [452, 352] on div "hero .jumpRight Toca enter hero .moveUp Toca enter hero .sneakUp Toca enter her…" at bounding box center [421, 381] width 253 height 160
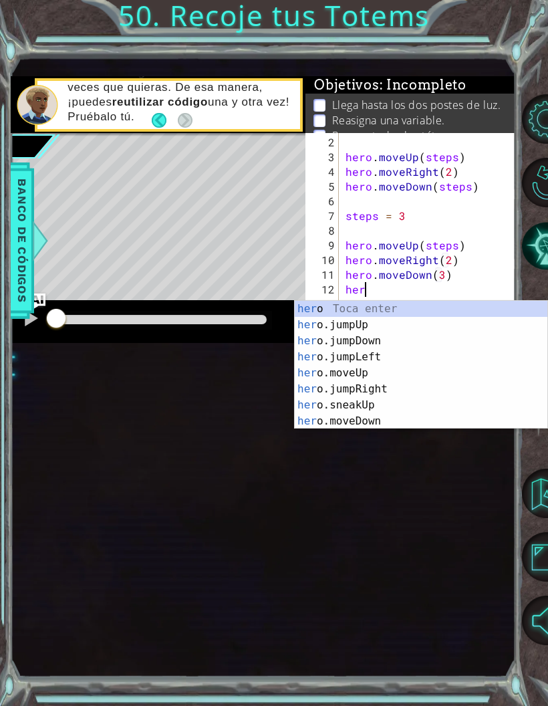
scroll to position [17, 43]
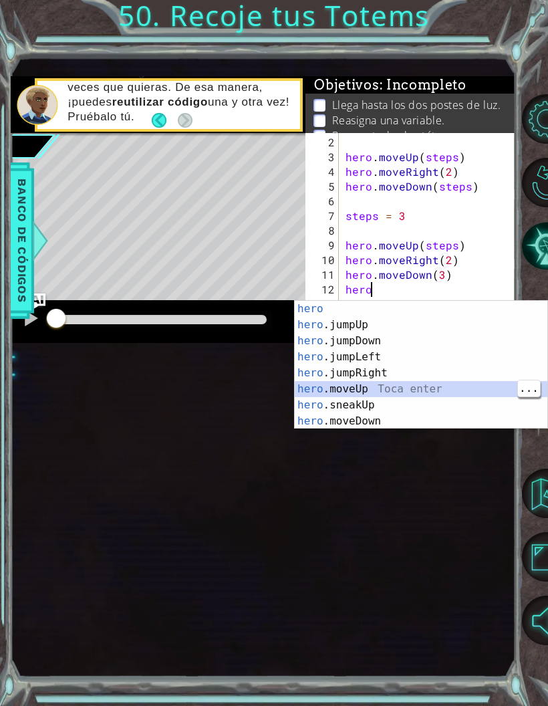
click at [439, 390] on div "hero Toca enter hero .jumpUp Toca enter hero .jumpDown Toca enter hero .jumpLef…" at bounding box center [421, 381] width 253 height 160
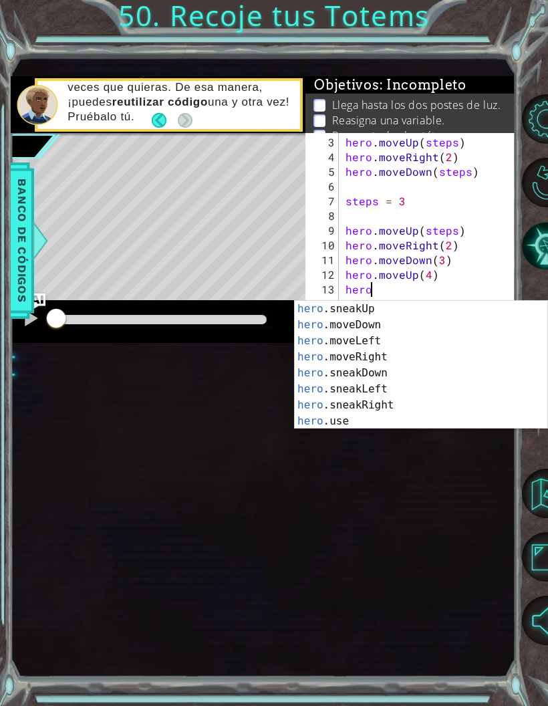
scroll to position [96, 0]
click at [440, 354] on div "hero .sneakUp Toca enter hero .moveDown Toca enter hero .moveLeft Toca enter he…" at bounding box center [421, 381] width 253 height 160
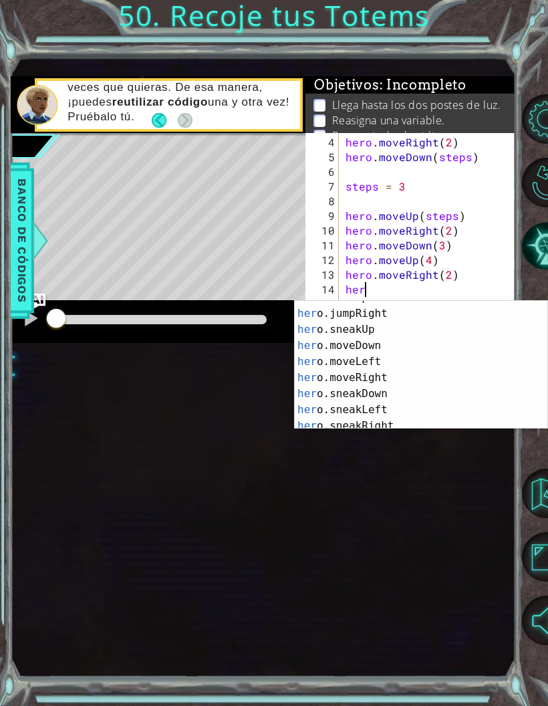
scroll to position [76, 0]
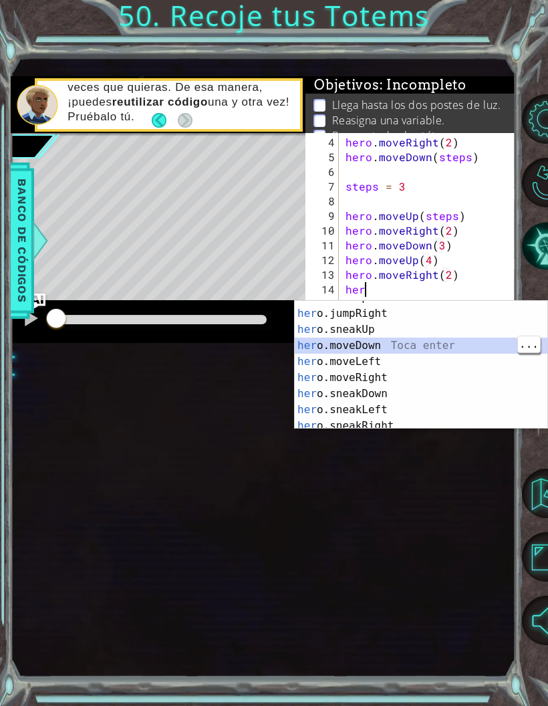
click at [457, 342] on div "her o.moveUp Toca enter her o.jumpRight Toca enter her o.sneakUp Toca enter her…" at bounding box center [421, 369] width 253 height 160
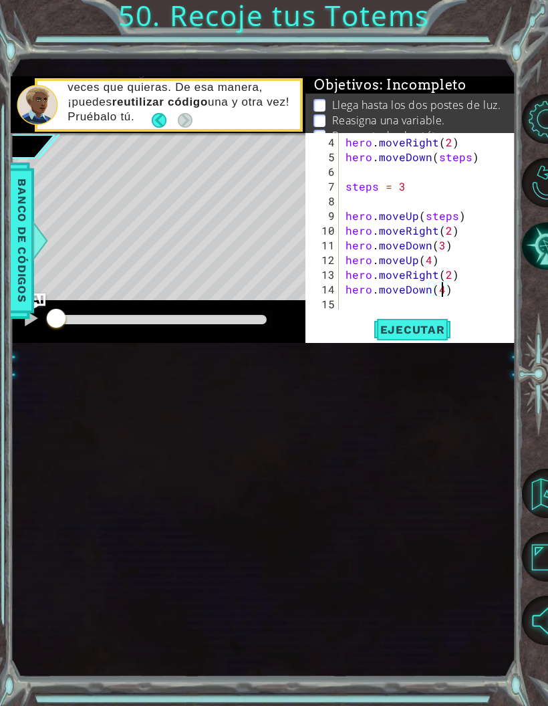
scroll to position [17, 24]
click at [425, 336] on span "Ejecutar" at bounding box center [413, 329] width 92 height 13
type textarea "abcde fg"
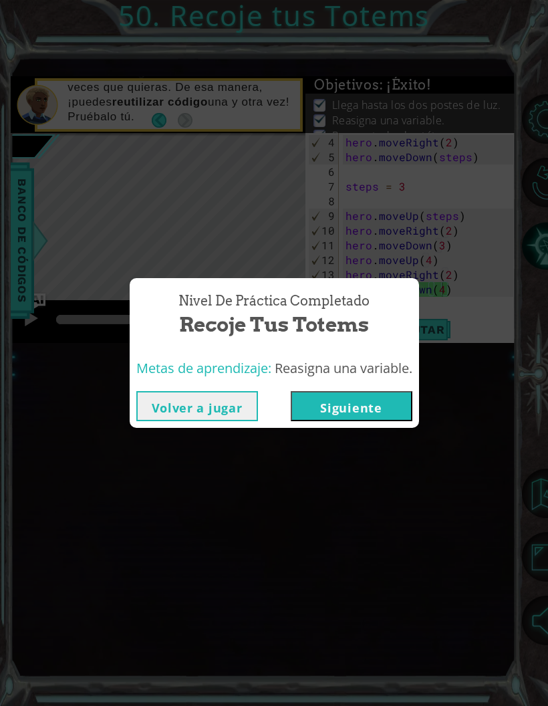
click at [377, 404] on button "Siguiente" at bounding box center [352, 406] width 122 height 30
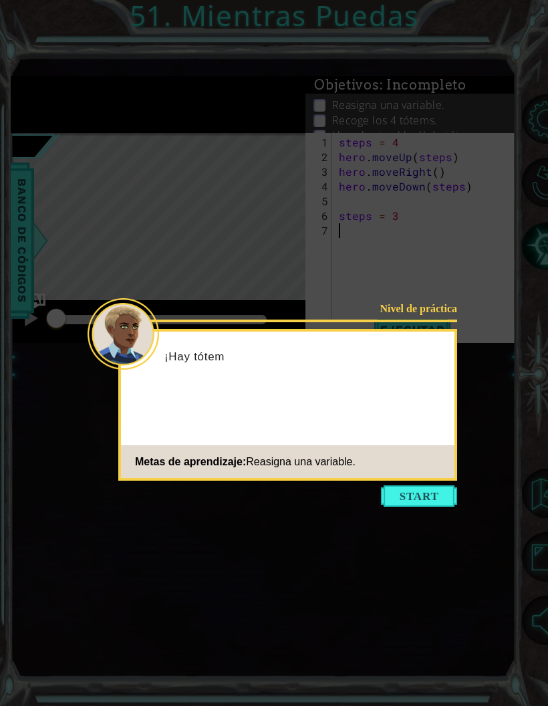
click at [436, 465] on button "Start" at bounding box center [419, 495] width 76 height 21
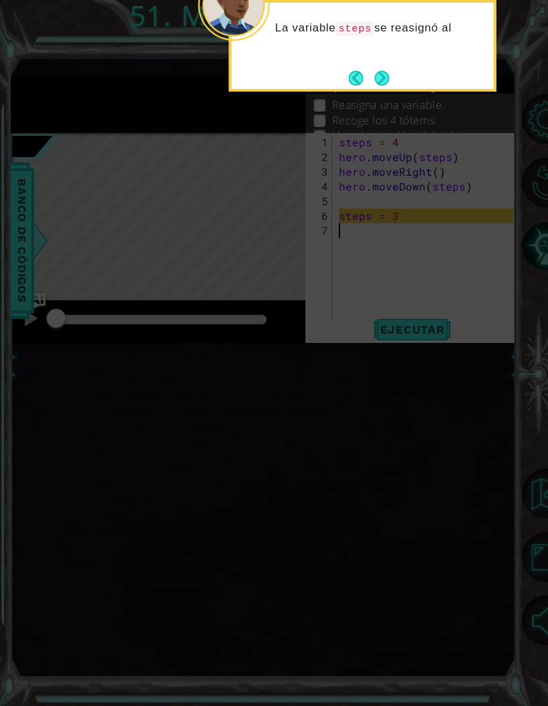
click at [455, 438] on icon at bounding box center [274, 275] width 548 height 861
click at [388, 72] on button "Next" at bounding box center [382, 78] width 17 height 17
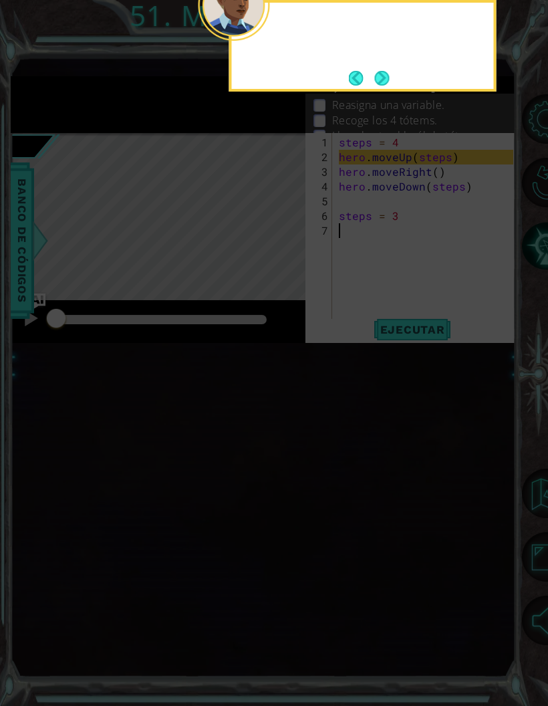
click at [388, 74] on button "Next" at bounding box center [381, 78] width 15 height 15
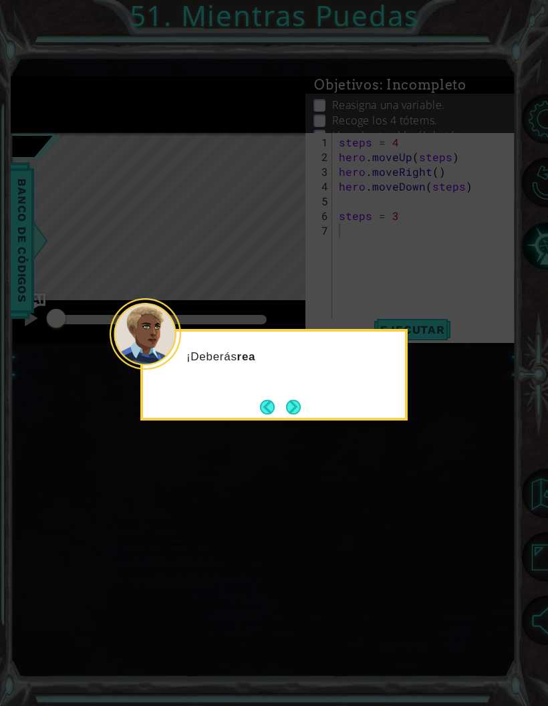
click at [301, 413] on button "Next" at bounding box center [293, 406] width 15 height 15
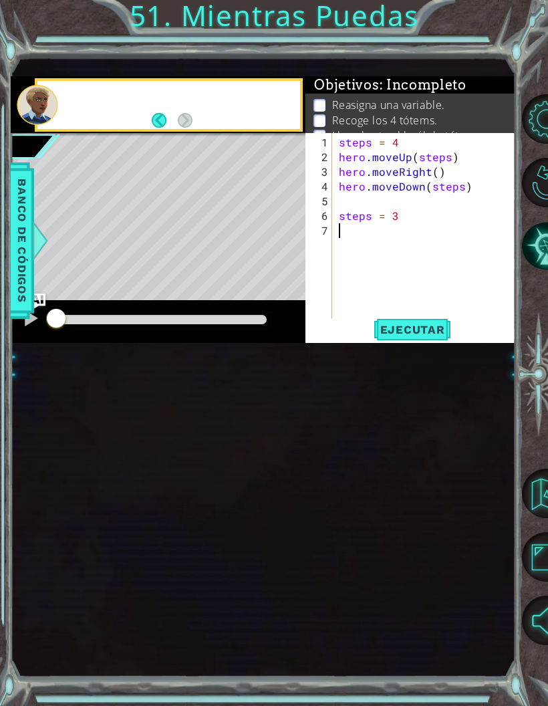
click at [310, 399] on div "1 ההההההההההההההההההההההההההההההההההההההההההההההההההההההההההההההההההההההההההההה…" at bounding box center [263, 366] width 504 height 621
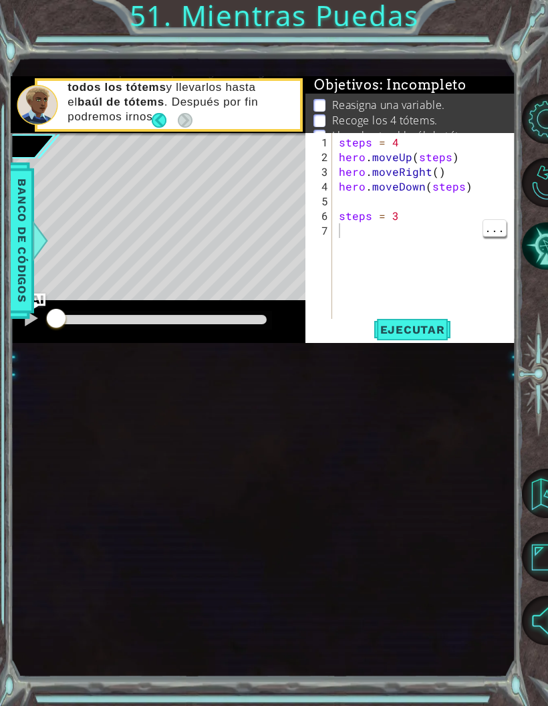
click at [348, 235] on div "steps = 4 hero . moveUp ( steps ) hero . moveRight ( ) hero . moveDown ( steps …" at bounding box center [427, 245] width 183 height 221
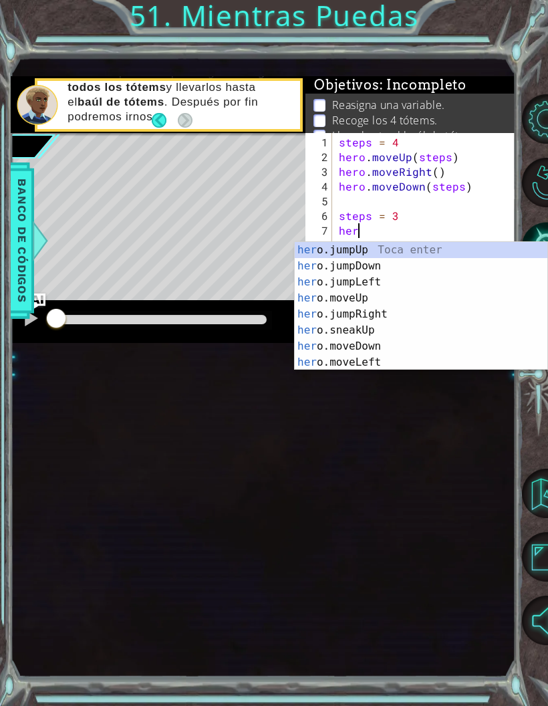
scroll to position [17, 37]
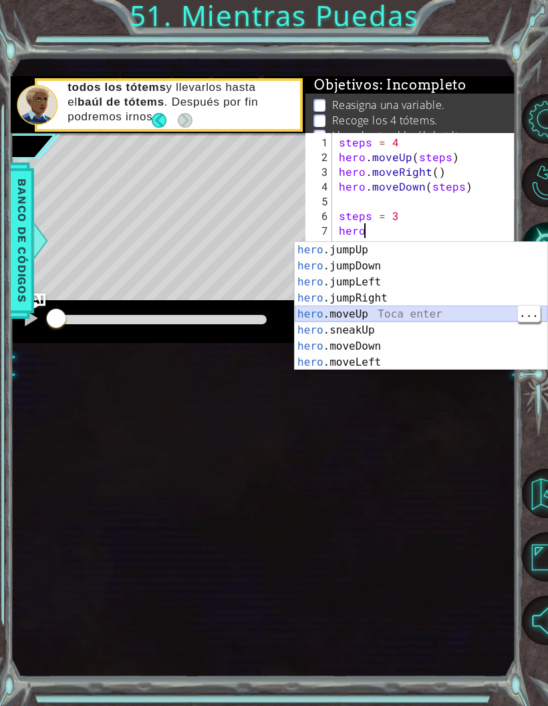
click at [464, 317] on div "hero .jumpUp Toca enter hero .jumpDown Toca enter hero .jumpLeft Toca enter her…" at bounding box center [421, 322] width 253 height 160
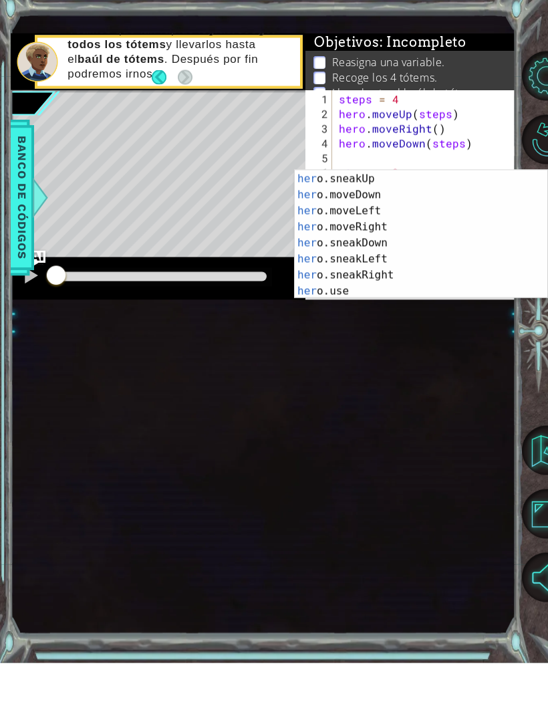
scroll to position [80, 0]
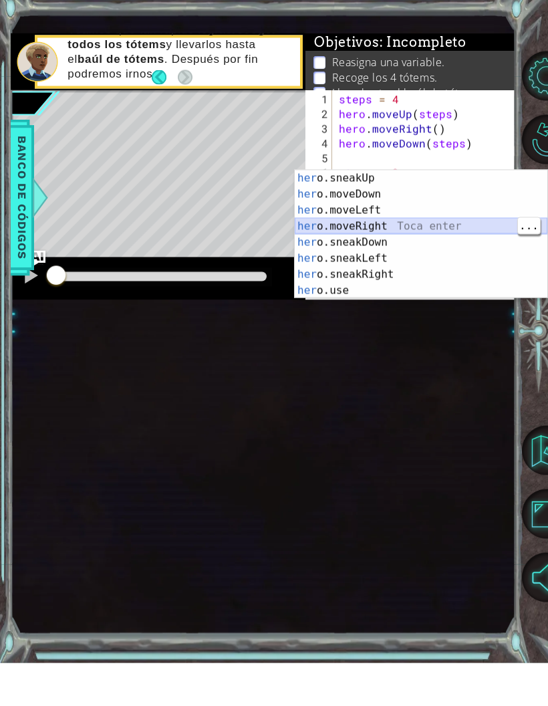
click at [479, 222] on div "her o.sneakUp Toca enter her o.moveDown Toca enter her o.moveLeft [PERSON_NAME]…" at bounding box center [421, 293] width 253 height 160
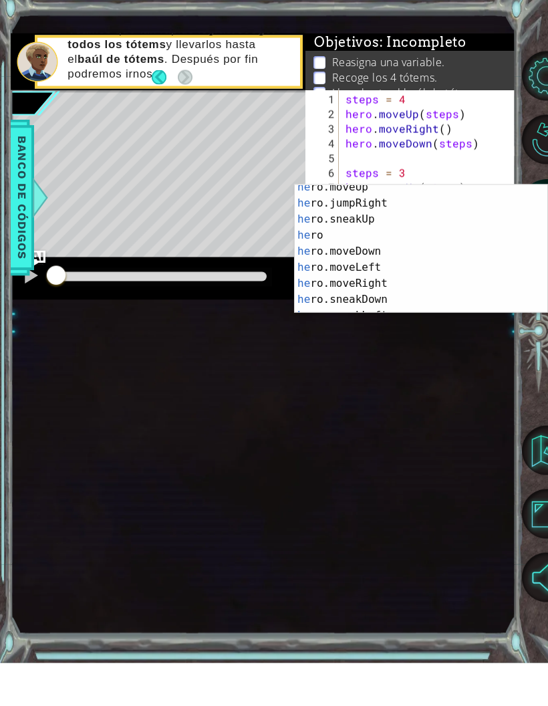
scroll to position [54, 0]
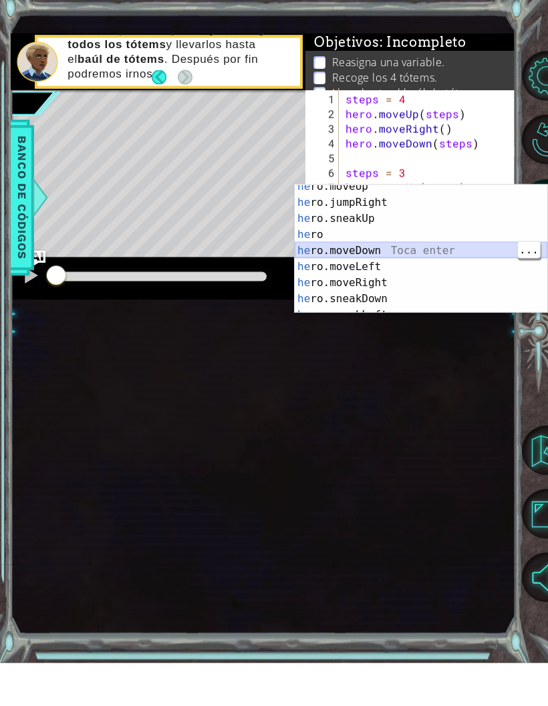
click at [475, 249] on div "he ro.moveUp Toca enter he ro.jumpRight Toca enter he ro.sneakUp Toca enter he …" at bounding box center [421, 301] width 253 height 160
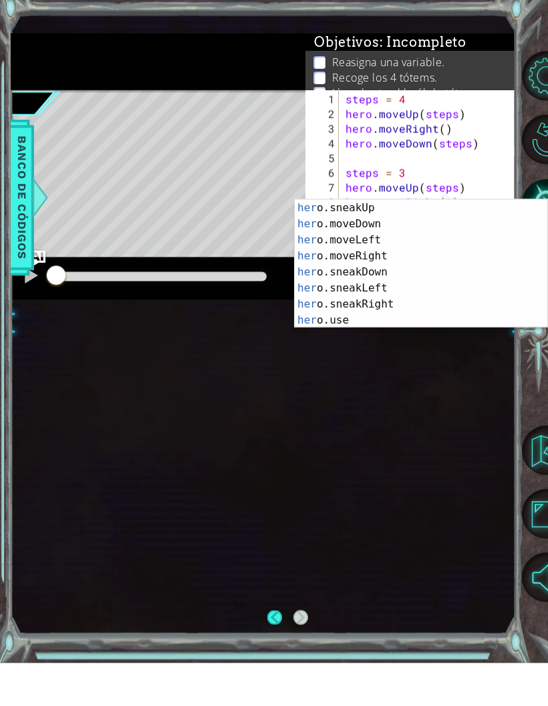
scroll to position [0, 0]
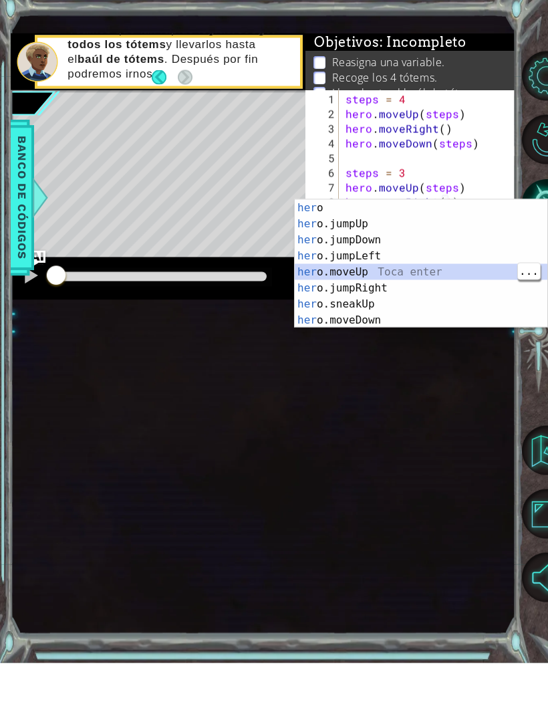
click at [463, 272] on div "her o Toca enter her o.jumpUp Toca enter her o.jumpDown Toca enter her o.jumpLe…" at bounding box center [421, 323] width 253 height 160
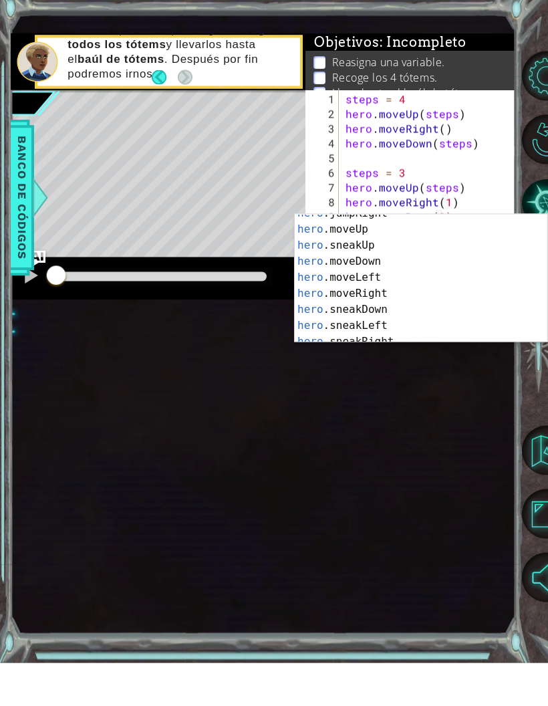
scroll to position [74, 0]
click at [448, 289] on div "hero .jumpRight Toca enter hero .moveUp Toca enter hero .sneakUp Toca enter her…" at bounding box center [421, 328] width 253 height 160
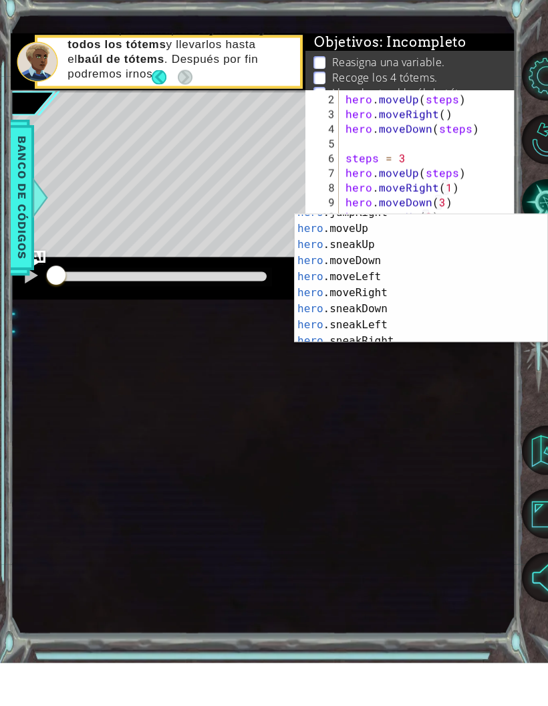
scroll to position [76, 0]
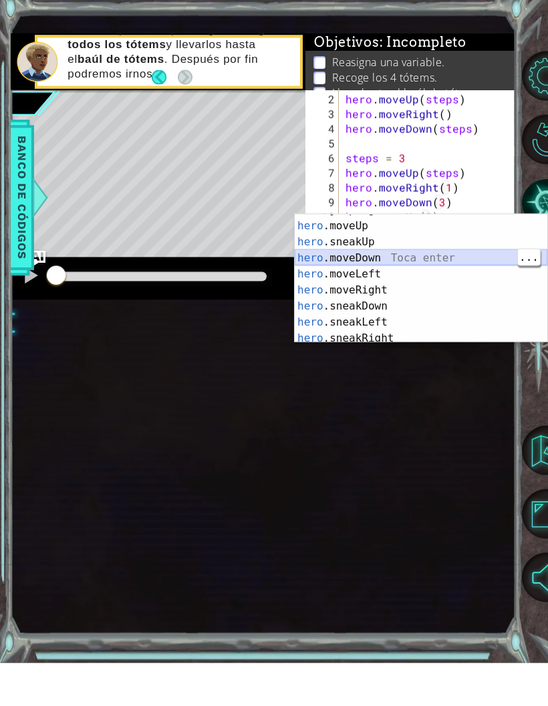
click at [461, 257] on div "hero .jumpRight Toca enter hero .moveUp Toca enter hero .sneakUp Toca enter her…" at bounding box center [421, 325] width 253 height 160
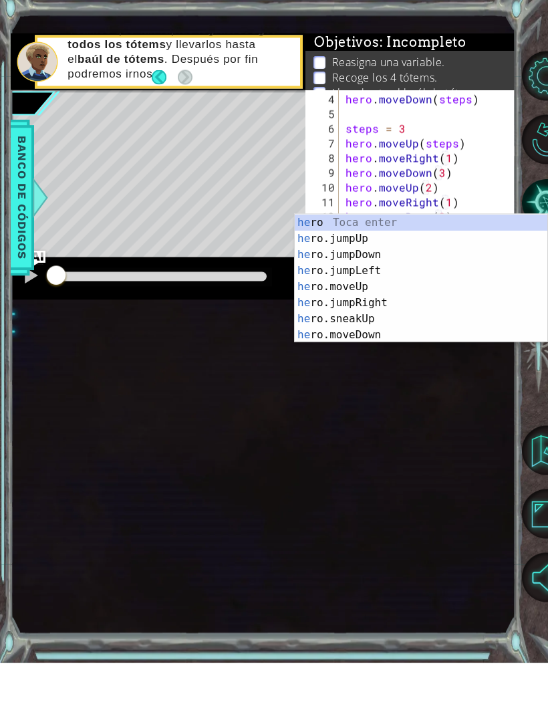
scroll to position [17, 43]
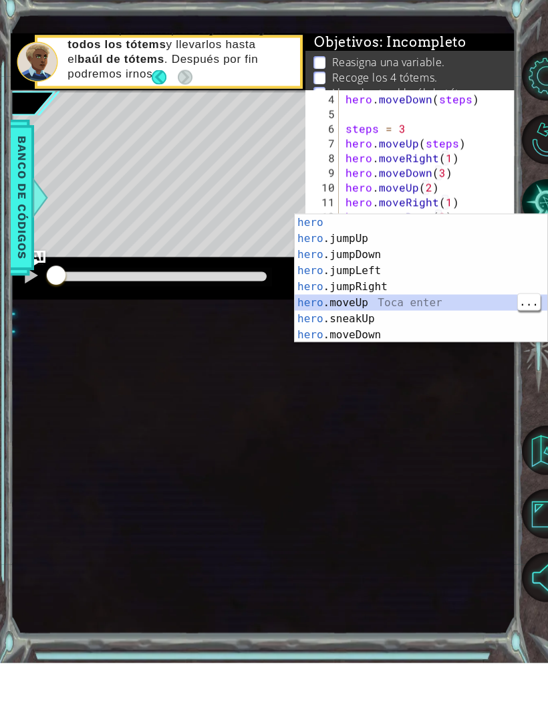
click at [453, 297] on div "hero Toca enter hero .jumpUp Toca enter hero .jumpDown Toca enter hero .jumpLef…" at bounding box center [421, 337] width 253 height 160
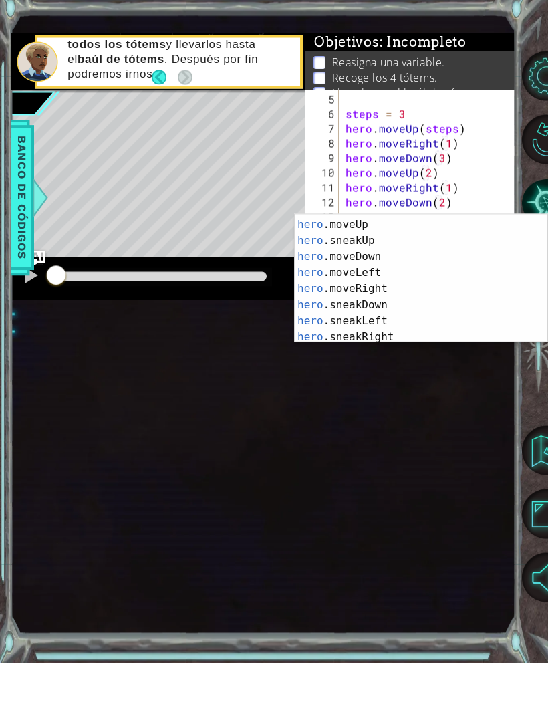
scroll to position [80, 0]
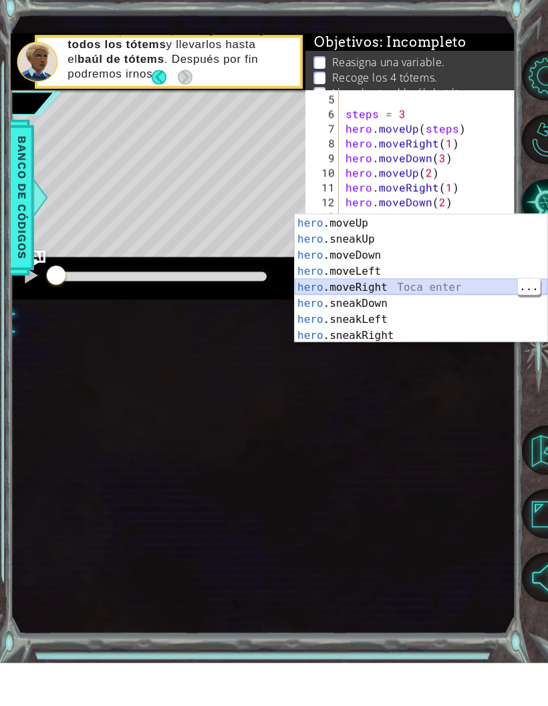
click at [452, 285] on div "hero .jumpRight Toca enter hero .moveUp Toca enter hero .sneakUp Toca enter her…" at bounding box center [421, 322] width 253 height 160
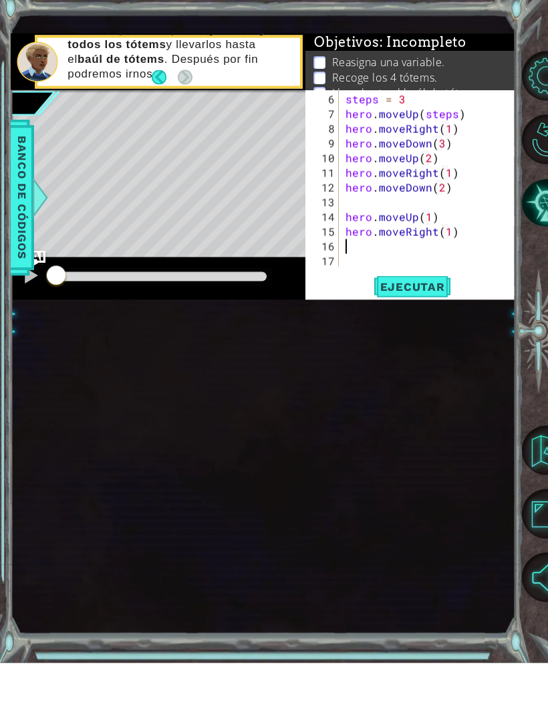
scroll to position [0, 0]
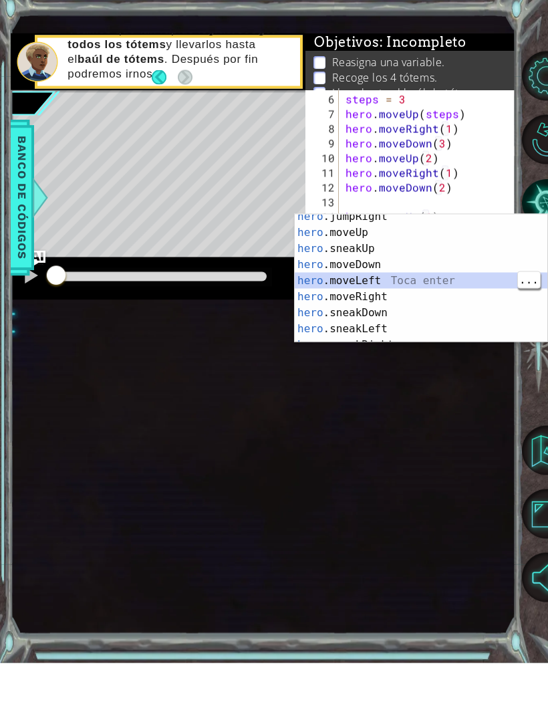
click at [424, 261] on div "hero .jumpRight Toca enter hero .moveUp Toca enter hero .sneakUp Toca enter her…" at bounding box center [421, 331] width 253 height 160
type textarea "abcde fg"
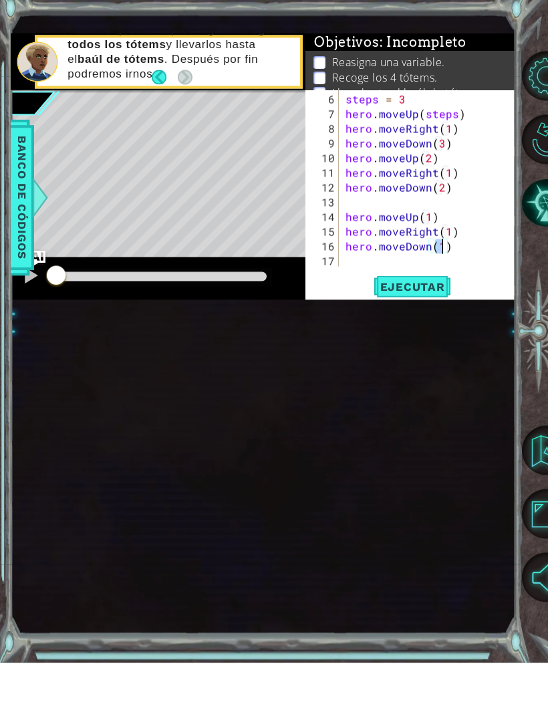
click at [435, 323] on span "Ejecutar" at bounding box center [413, 329] width 92 height 13
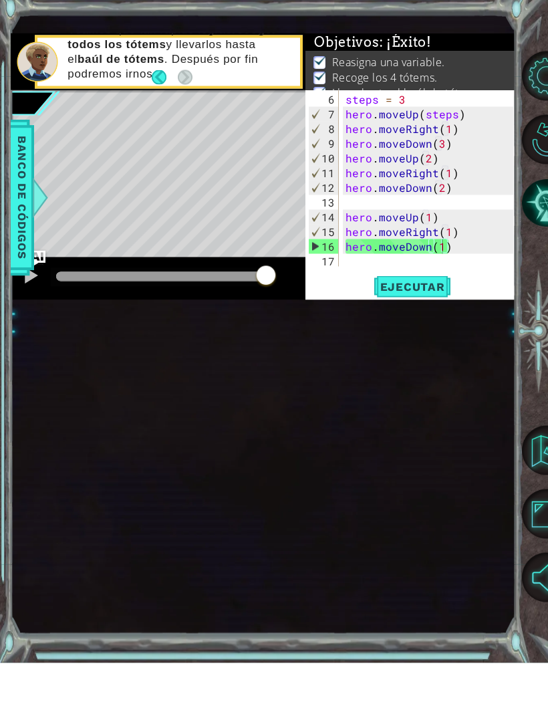
scroll to position [43, 0]
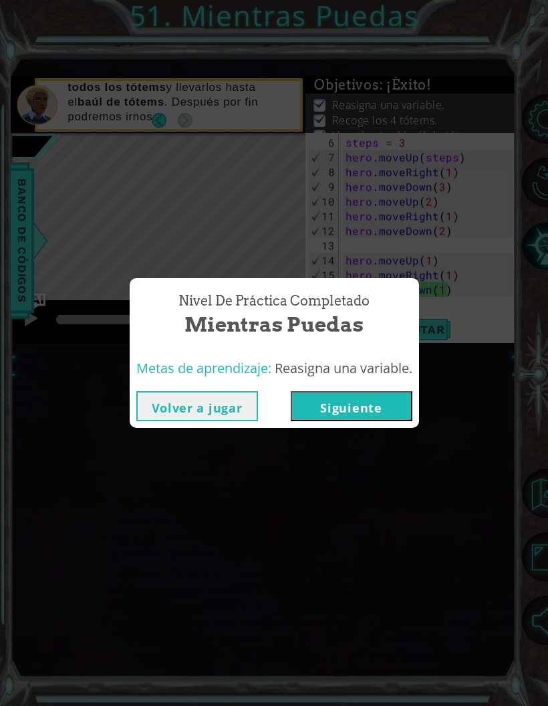
click at [370, 414] on button "Siguiente" at bounding box center [352, 406] width 122 height 30
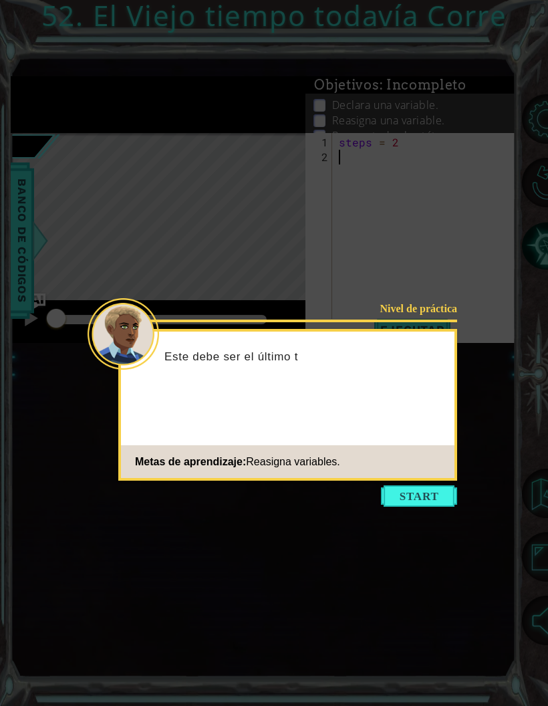
click at [437, 465] on button "Start" at bounding box center [419, 495] width 76 height 21
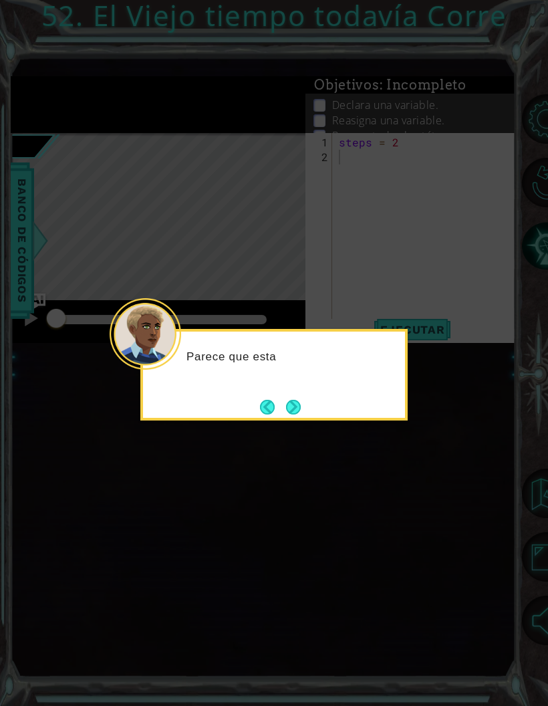
click at [287, 414] on button "Next" at bounding box center [293, 407] width 15 height 15
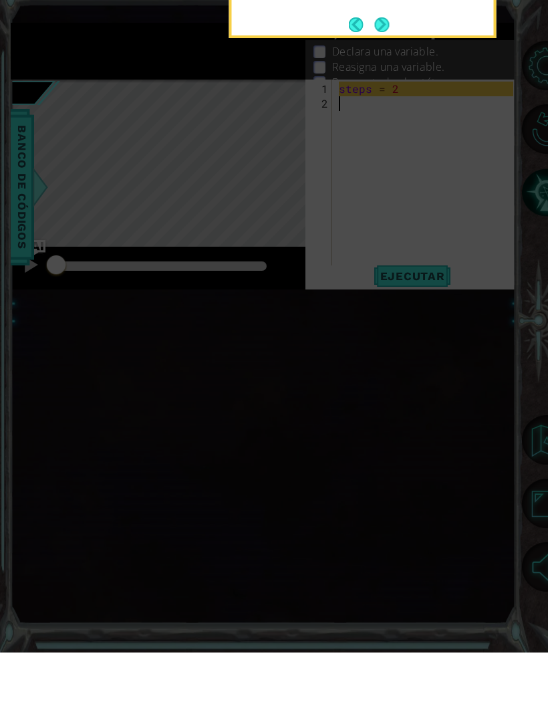
scroll to position [53, 0]
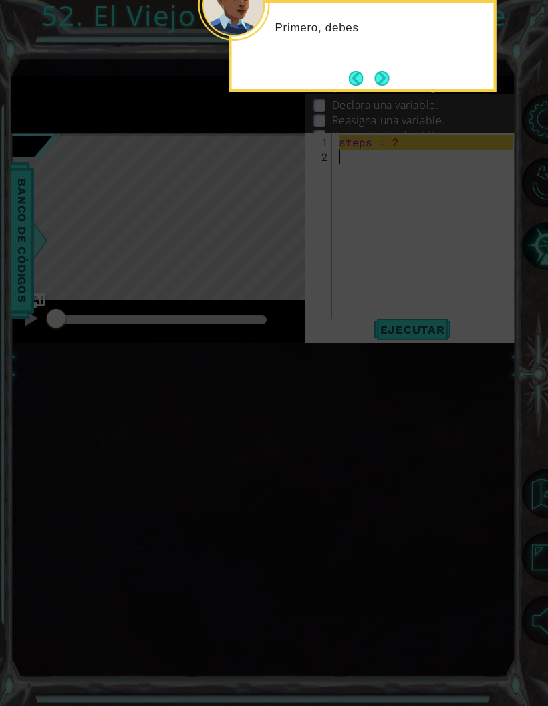
click at [367, 71] on button "Back" at bounding box center [362, 78] width 26 height 15
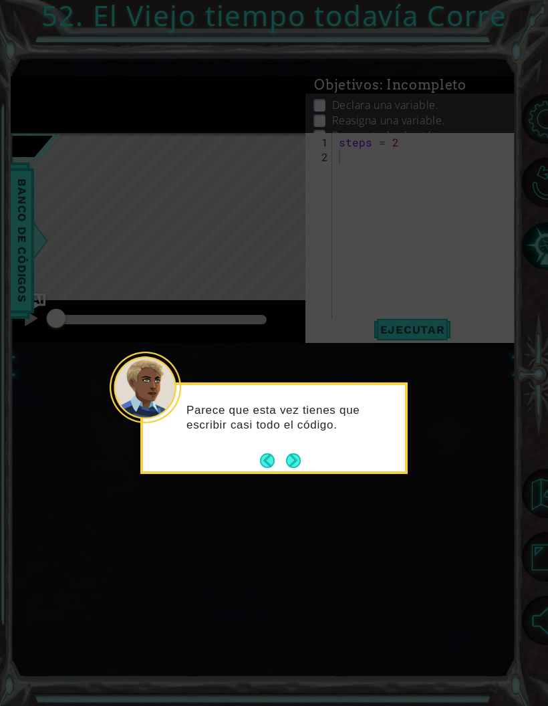
click at [384, 27] on icon at bounding box center [274, 353] width 548 height 706
click at [295, 453] on button "Next" at bounding box center [293, 460] width 15 height 15
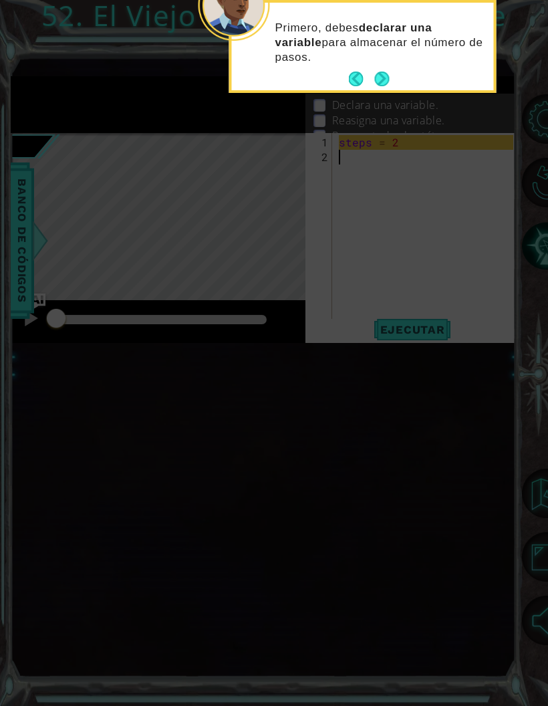
click at [387, 71] on button "Next" at bounding box center [382, 79] width 17 height 17
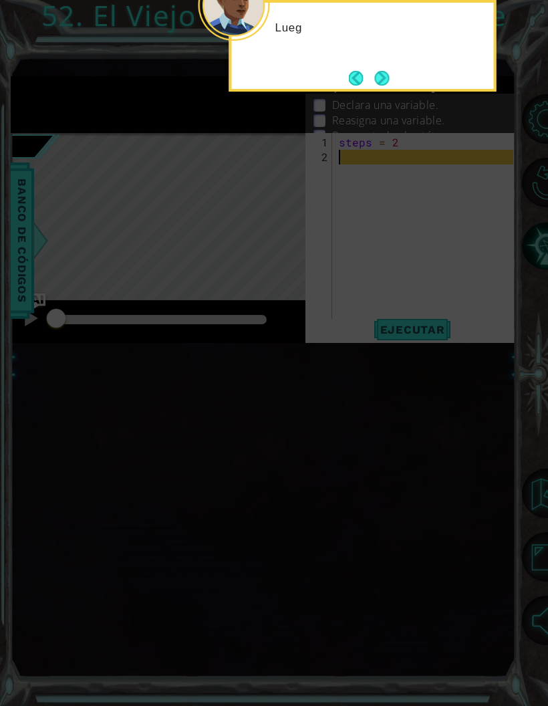
click at [382, 70] on button "Next" at bounding box center [382, 78] width 17 height 17
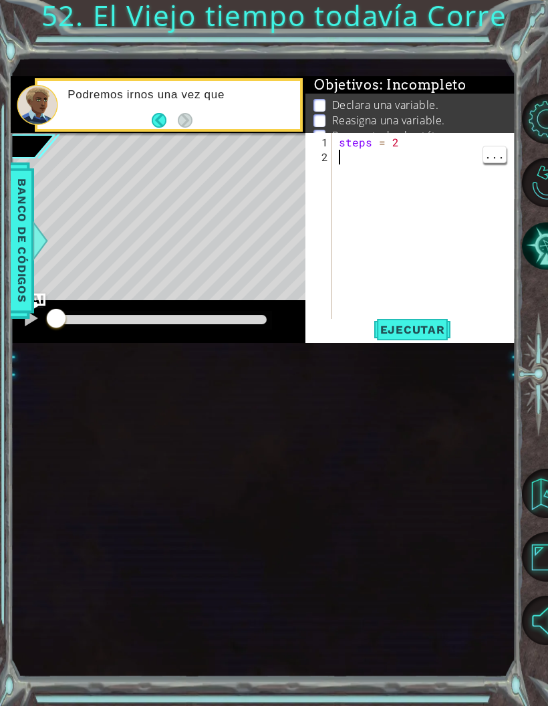
click at [361, 158] on div "steps = 2" at bounding box center [427, 245] width 183 height 221
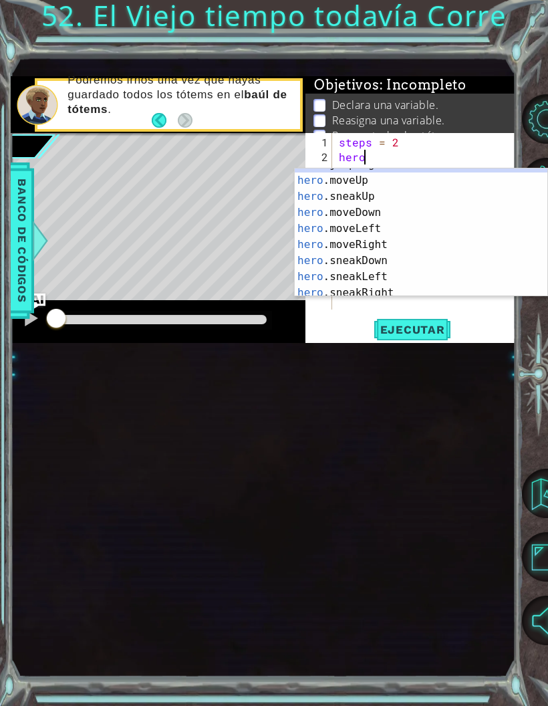
scroll to position [60, 0]
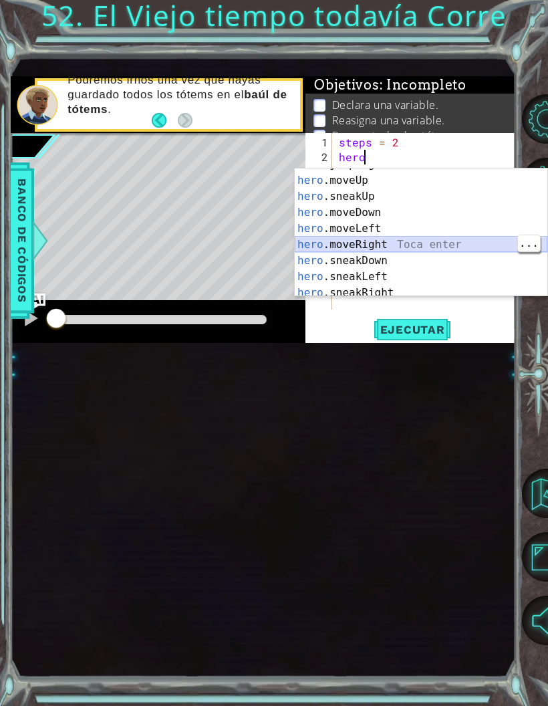
click at [432, 247] on div "hero .jumpRight Toca enter hero .moveUp Toca enter hero .sneakUp Toca enter her…" at bounding box center [421, 236] width 253 height 160
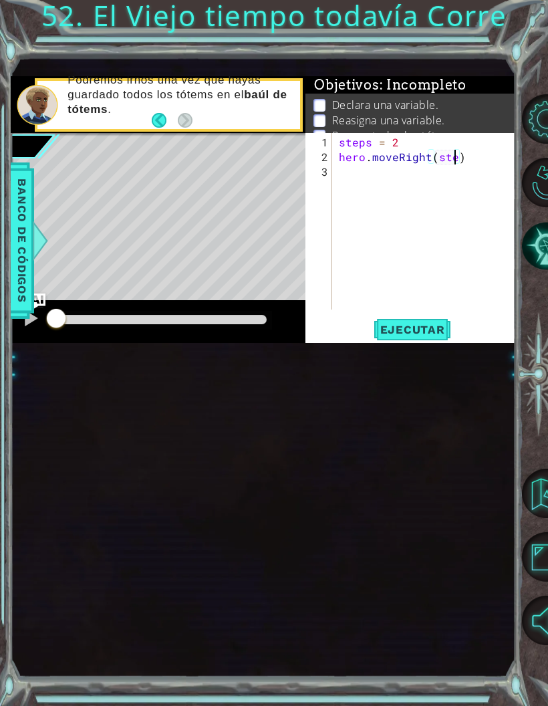
scroll to position [17, 43]
click at [416, 177] on div "steps = 2 hero . moveRight ( steps )" at bounding box center [427, 238] width 183 height 206
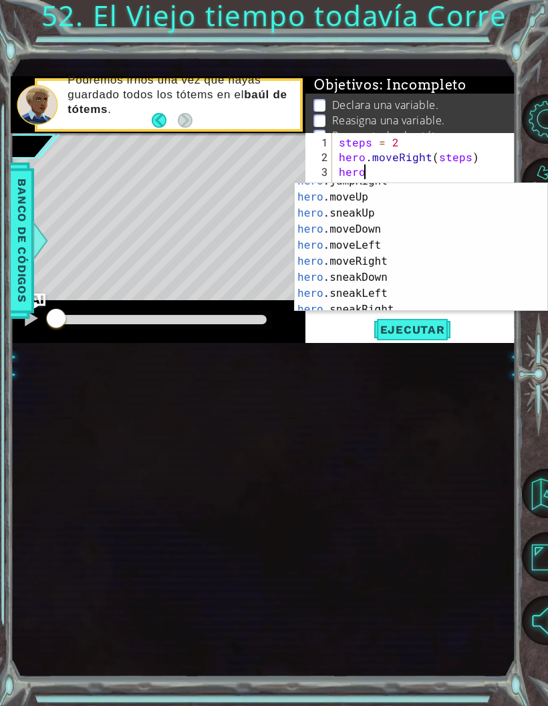
scroll to position [74, 0]
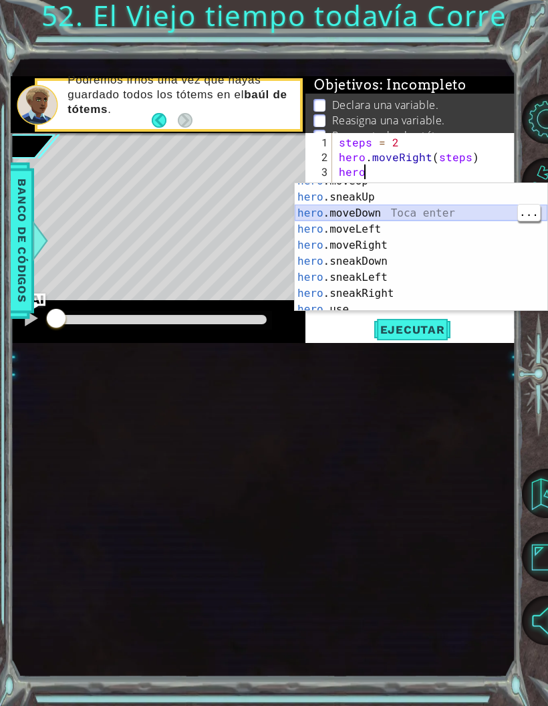
click at [412, 213] on div "hero .moveUp Toca enter hero .sneakUp Toca enter hero .moveDown Toca enter hero…" at bounding box center [421, 253] width 253 height 160
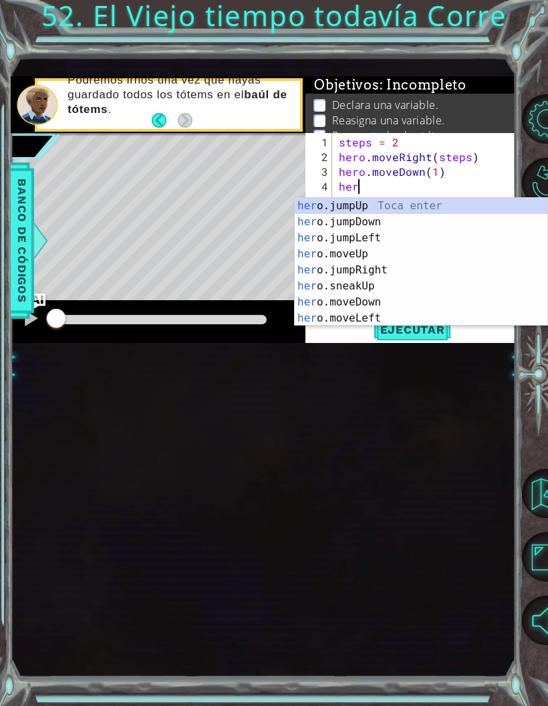
scroll to position [63, 0]
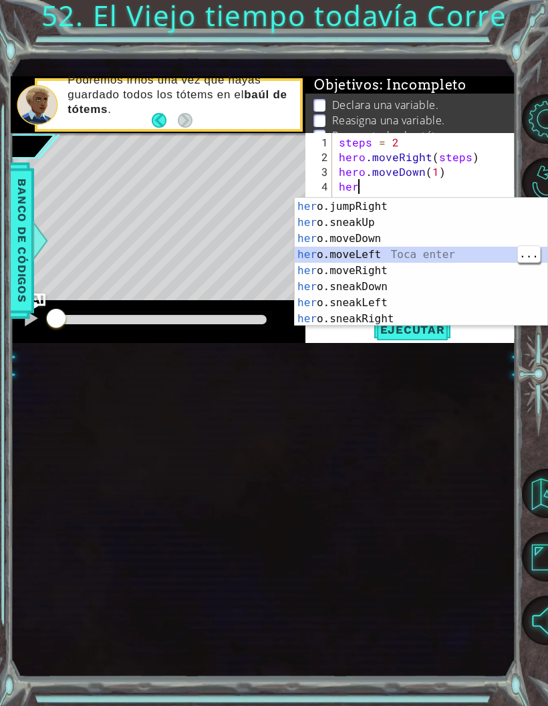
click at [453, 252] on div "her o.moveUp Toca enter her o.jumpRight Toca enter her o.sneakUp Toca enter her…" at bounding box center [421, 262] width 253 height 160
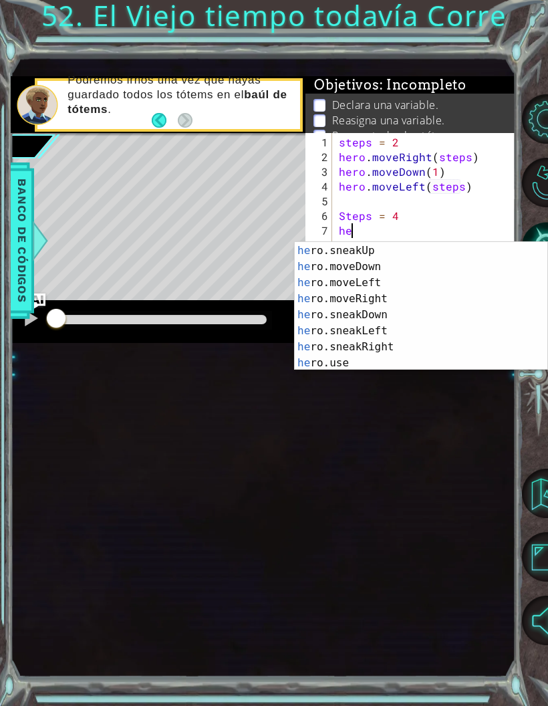
scroll to position [80, 0]
click at [457, 297] on div "he ro.sneakUp Toca enter he ro.moveDown Toca enter he ro.moveLeft Toca enter he…" at bounding box center [421, 322] width 253 height 160
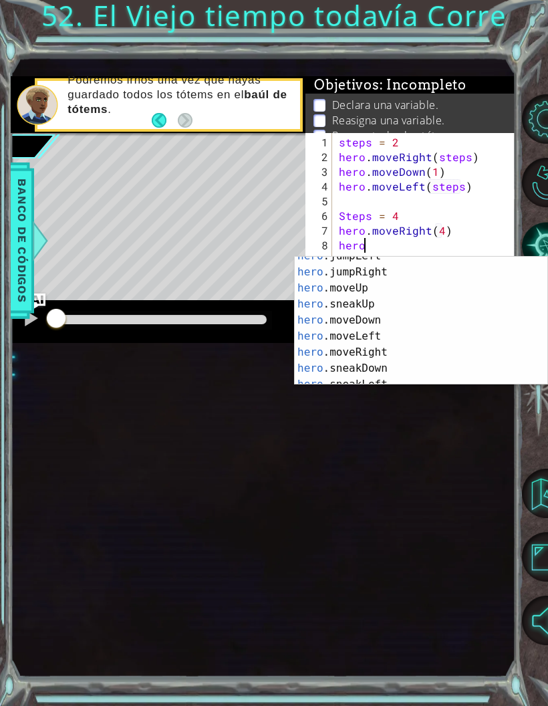
scroll to position [57, 0]
click at [461, 317] on div "hero .jumpLeft Toca enter hero .jumpRight Toca enter hero .moveUp Toca enter he…" at bounding box center [421, 327] width 253 height 160
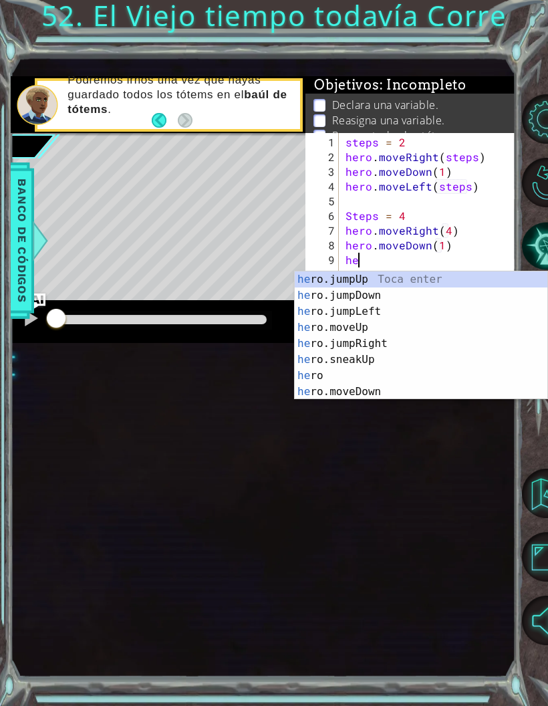
scroll to position [0, 0]
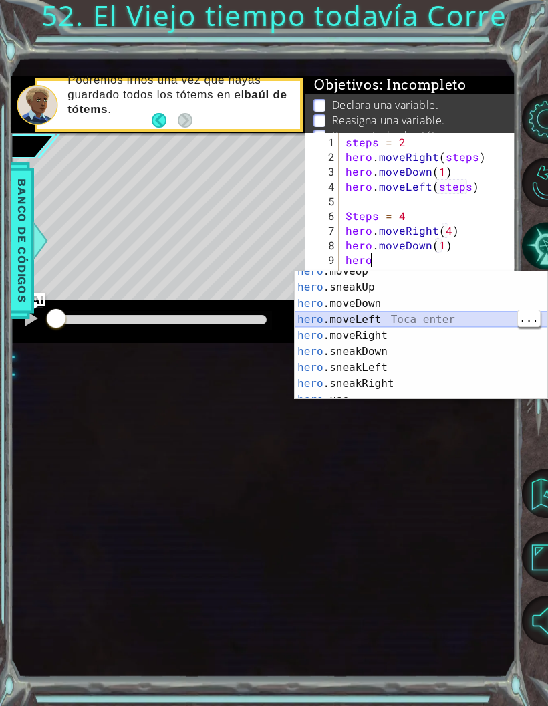
click at [471, 317] on div "hero .moveUp Toca enter hero .sneakUp Toca enter hero .moveDown Toca enter hero…" at bounding box center [421, 343] width 253 height 160
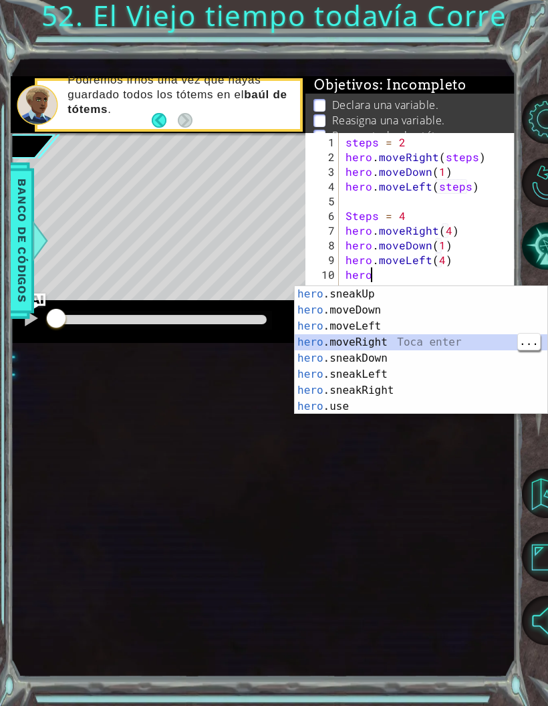
click at [463, 338] on div "hero .sneakUp Toca enter hero .moveDown Toca enter hero .moveLeft Toca enter he…" at bounding box center [421, 366] width 253 height 160
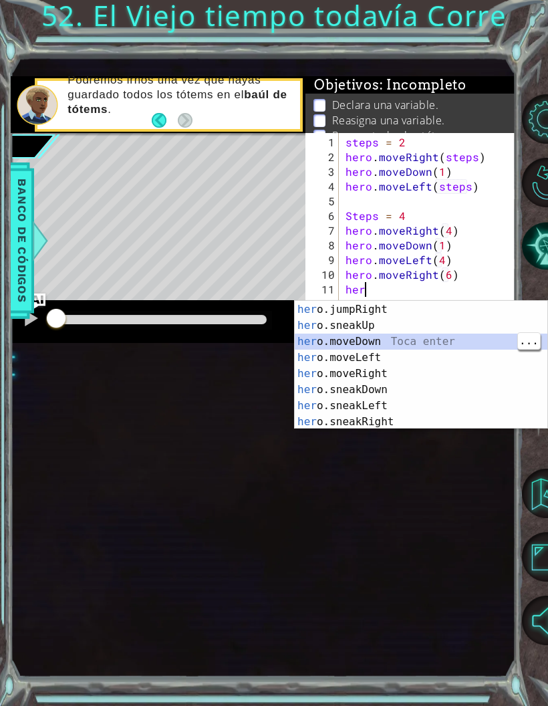
click at [468, 342] on div "her o.moveUp Toca enter her o.jumpRight Toca enter her o.sneakUp Toca enter her…" at bounding box center [421, 365] width 253 height 160
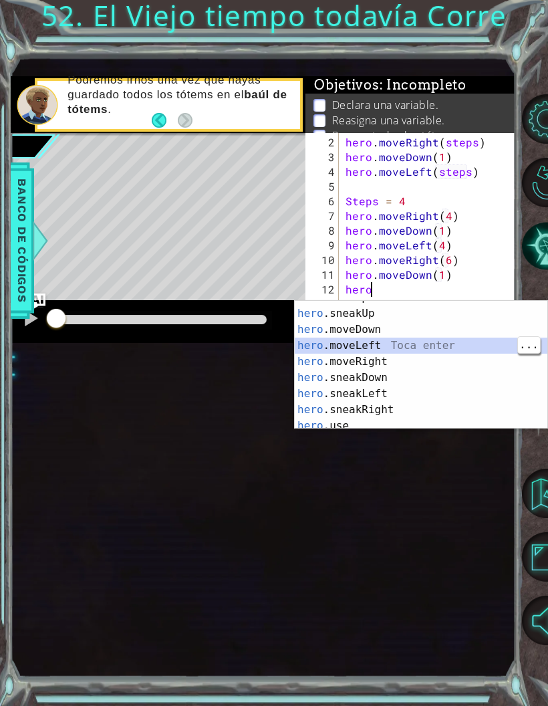
click at [455, 348] on div "hero .moveUp Toca enter hero .sneakUp Toca enter hero .moveDown Toca enter hero…" at bounding box center [421, 369] width 253 height 160
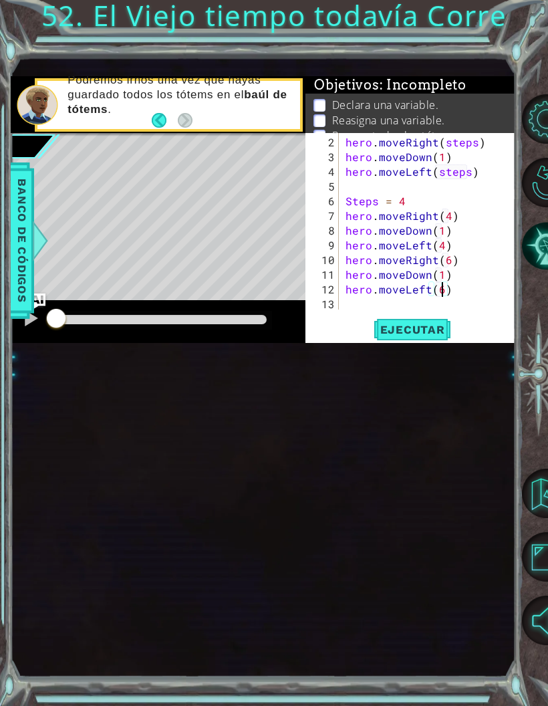
click at [441, 333] on span "Ejecutar" at bounding box center [413, 329] width 92 height 13
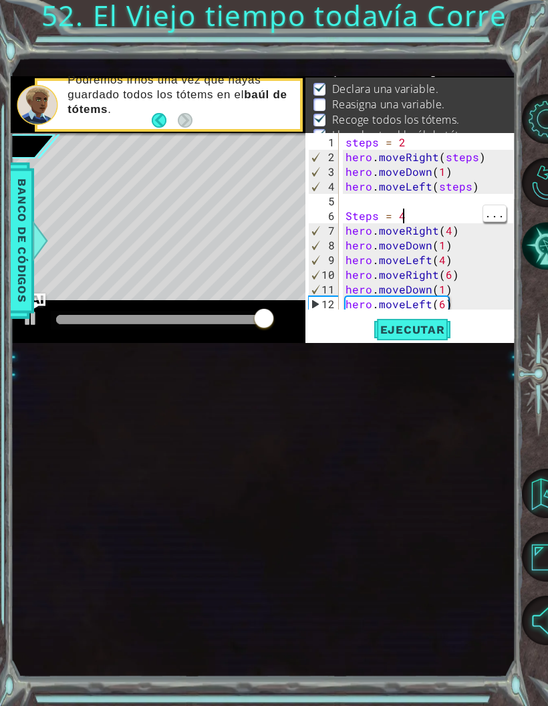
click at [406, 218] on div "steps = 2 hero . moveRight ( steps ) hero . moveDown ( 1 ) hero . moveLeft ( st…" at bounding box center [431, 238] width 176 height 206
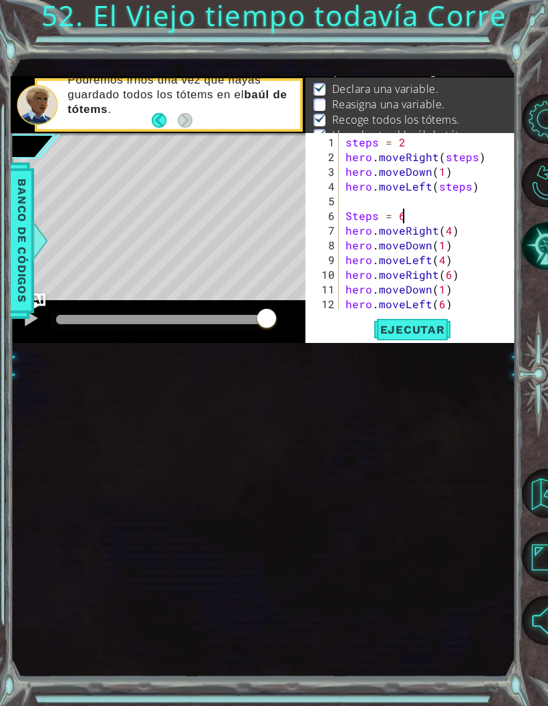
click at [430, 334] on span "Ejecutar" at bounding box center [413, 329] width 92 height 13
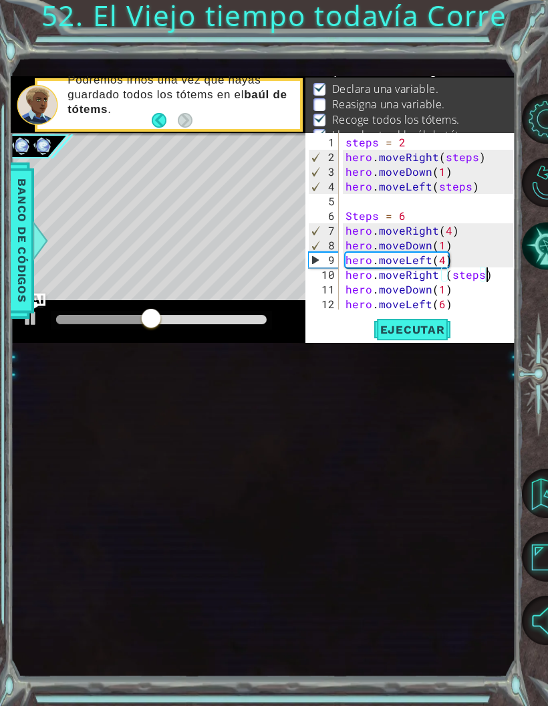
click at [436, 335] on span "Ejecutar" at bounding box center [413, 329] width 92 height 13
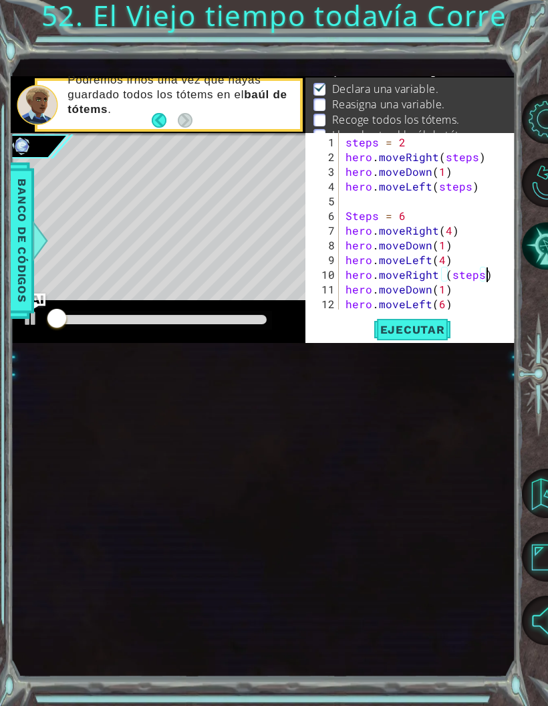
scroll to position [17, 53]
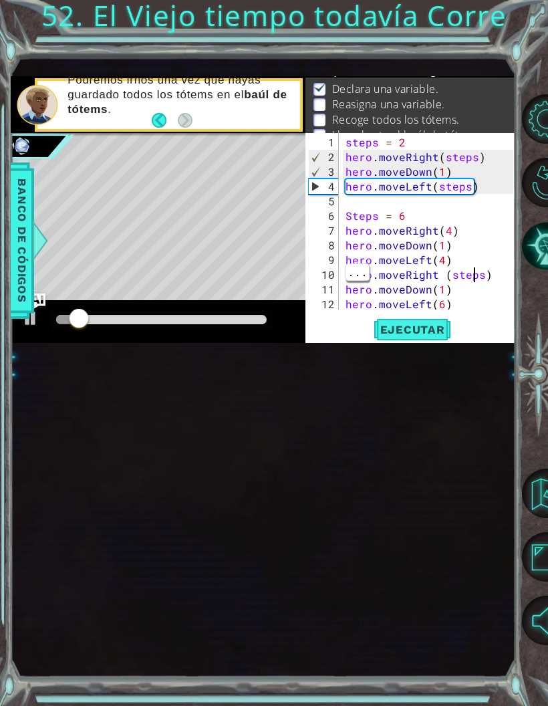
click at [482, 273] on div "steps = 2 hero . moveRight ( steps ) hero . moveDown ( 1 ) hero . moveLeft ( st…" at bounding box center [431, 238] width 176 height 206
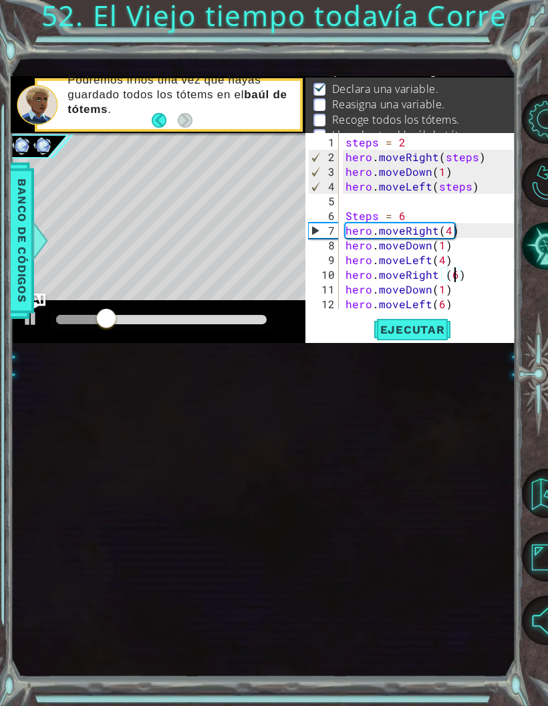
scroll to position [17, 24]
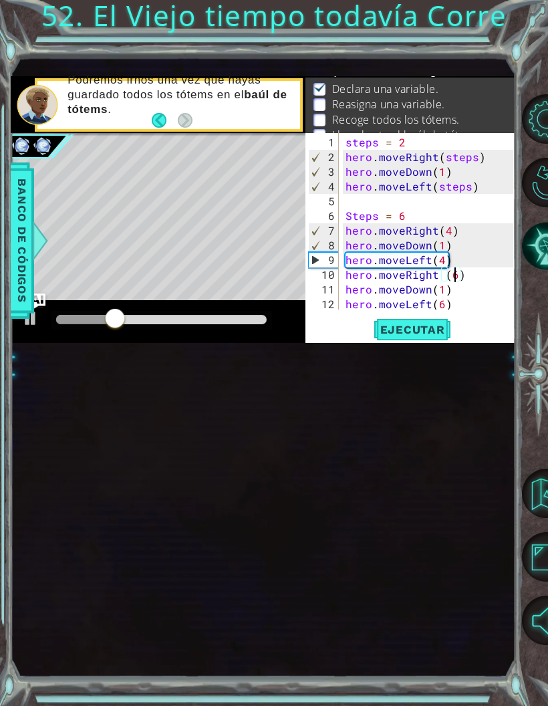
click at [425, 336] on span "Ejecutar" at bounding box center [413, 329] width 92 height 13
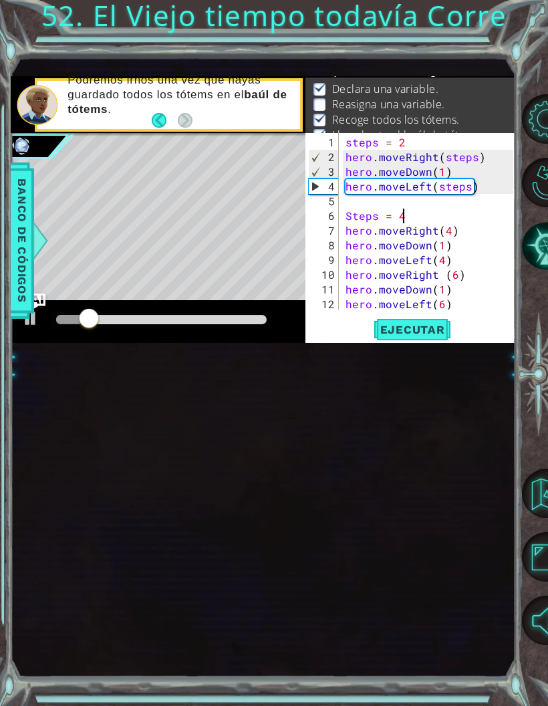
scroll to position [17, 17]
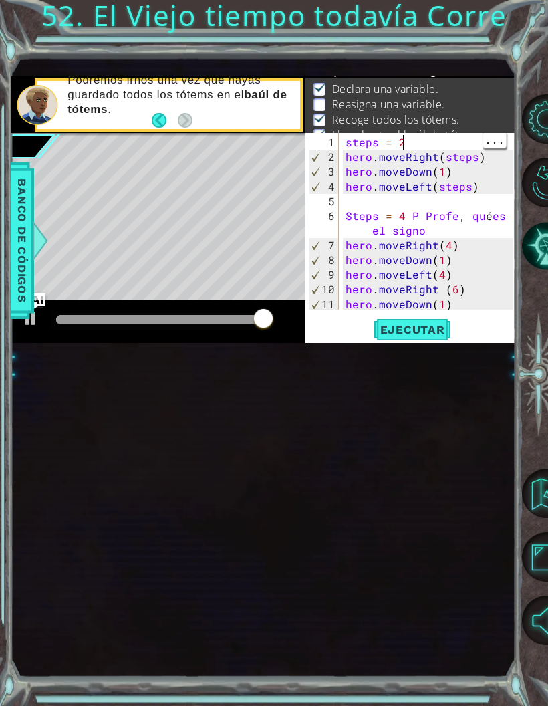
click at [452, 140] on div "steps = 2 hero . moveRight ( steps ) hero . moveDown ( 1 ) hero . moveLeft ( st…" at bounding box center [431, 238] width 176 height 206
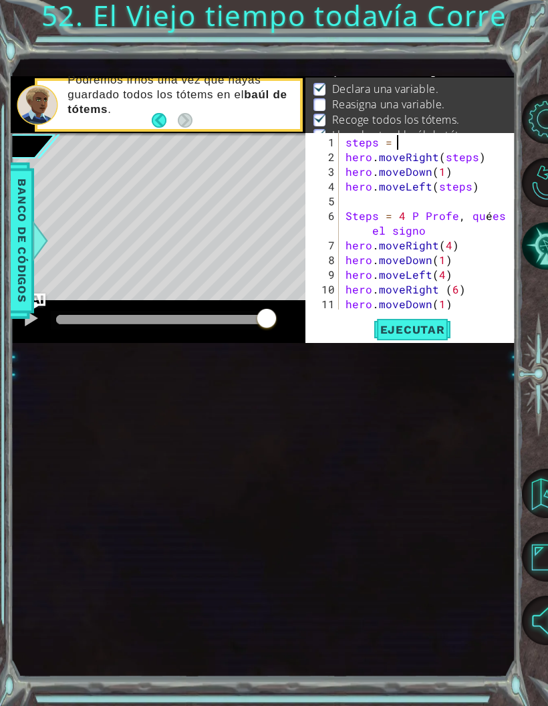
scroll to position [17, 24]
click at [426, 336] on span "Ejecutar" at bounding box center [413, 329] width 92 height 13
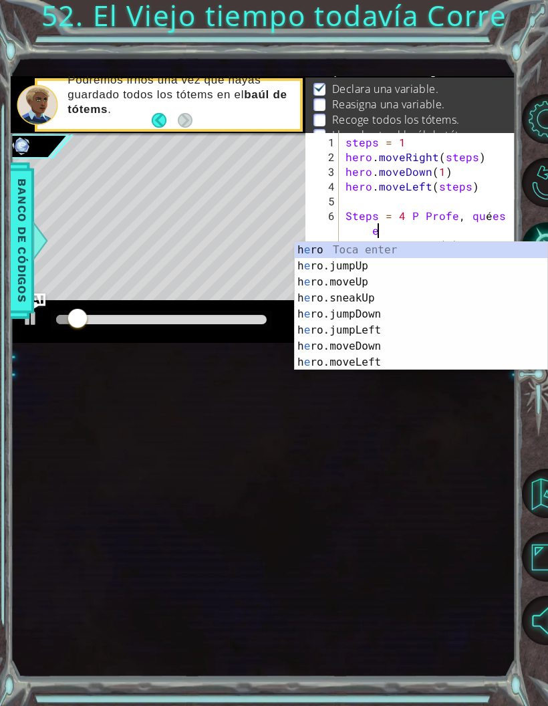
scroll to position [0, 0]
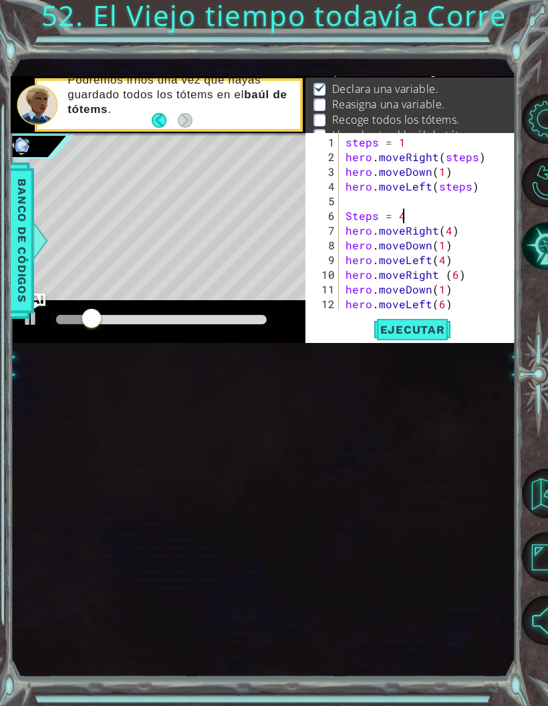
click at [433, 333] on span "Ejecutar" at bounding box center [413, 329] width 92 height 13
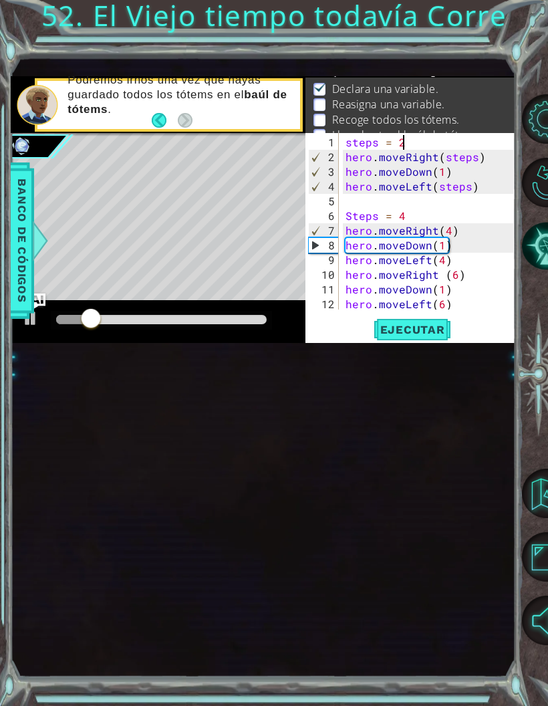
click at [435, 336] on span "Ejecutar" at bounding box center [413, 329] width 92 height 13
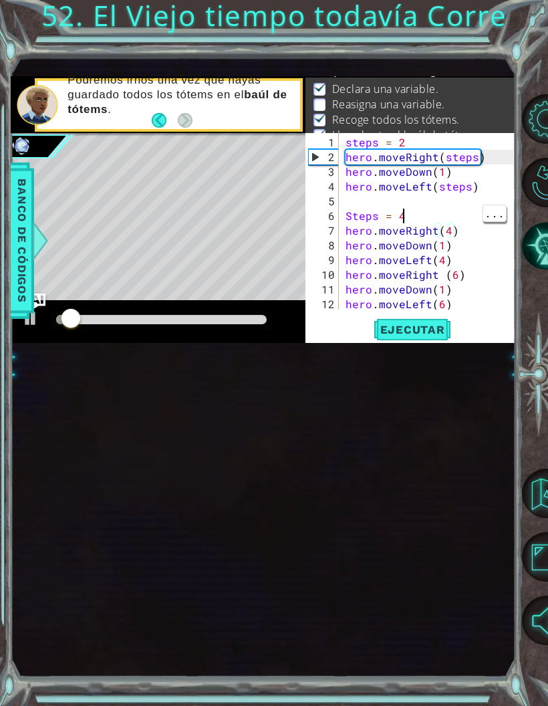
click at [422, 225] on div "steps = 2 hero . moveRight ( steps ) hero . moveDown ( 1 ) hero . moveLeft ( st…" at bounding box center [431, 238] width 176 height 206
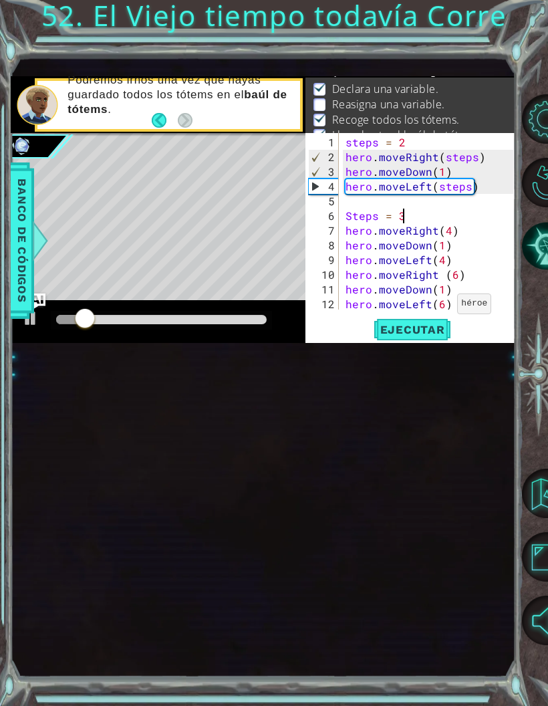
click at [439, 330] on span "Ejecutar" at bounding box center [413, 329] width 92 height 13
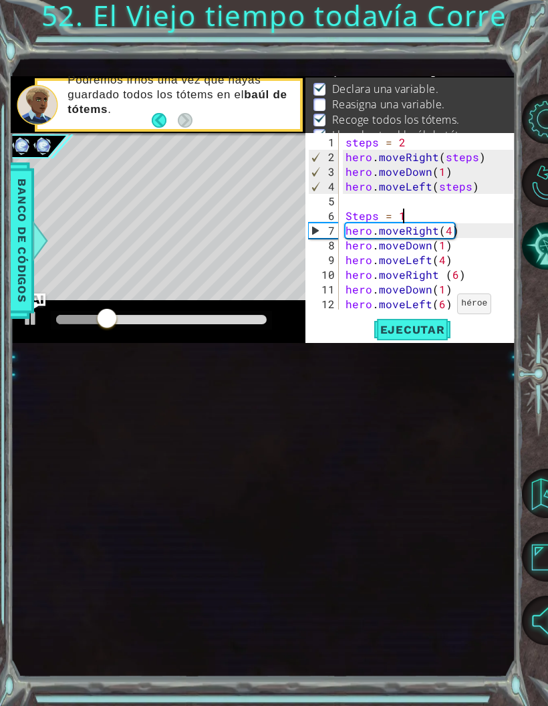
click at [422, 324] on button "Ejecutar" at bounding box center [413, 329] width 92 height 21
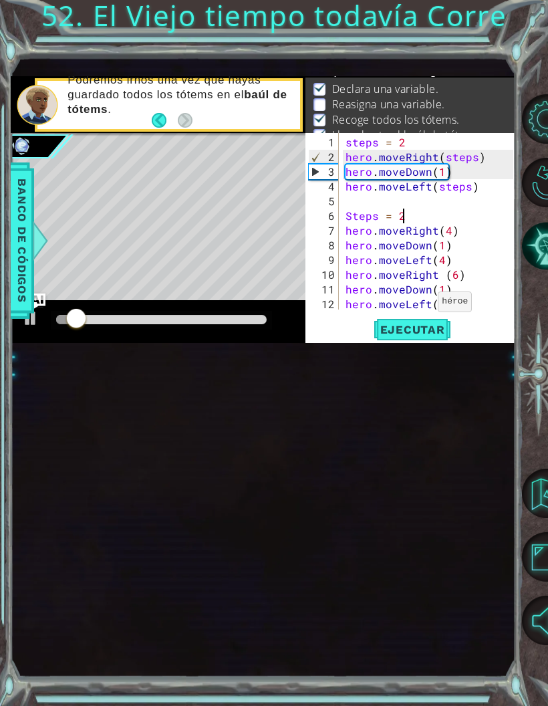
click at [422, 311] on div "steps = 2 hero . moveRight ( steps ) hero . moveDown ( 1 ) hero . moveLeft ( st…" at bounding box center [431, 238] width 176 height 206
click at [429, 329] on span "Ejecutar" at bounding box center [413, 329] width 92 height 13
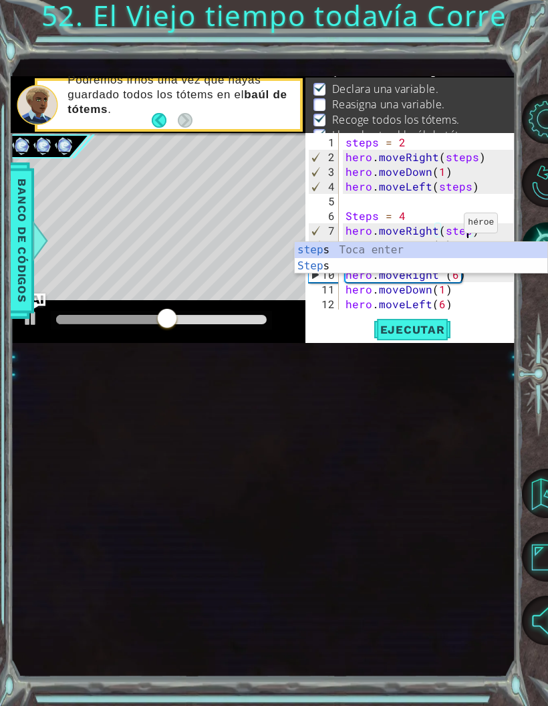
scroll to position [17, 49]
click at [430, 326] on button "Ejecutar" at bounding box center [413, 329] width 92 height 21
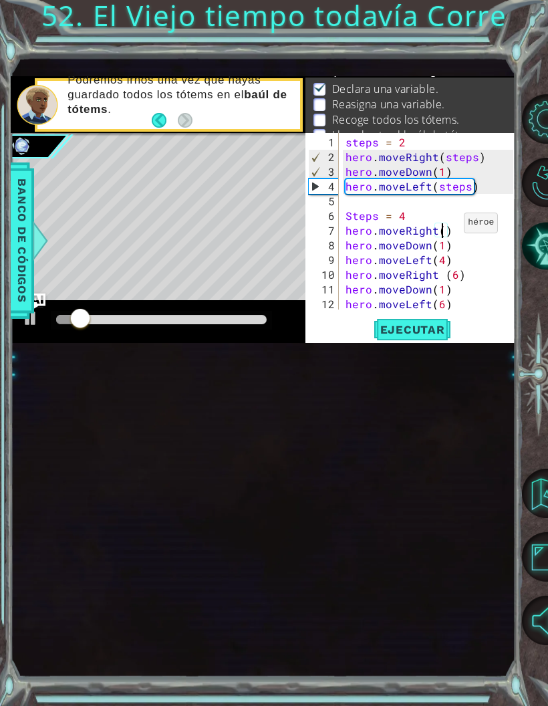
scroll to position [17, 24]
click at [426, 340] on button "Ejecutar" at bounding box center [413, 329] width 92 height 21
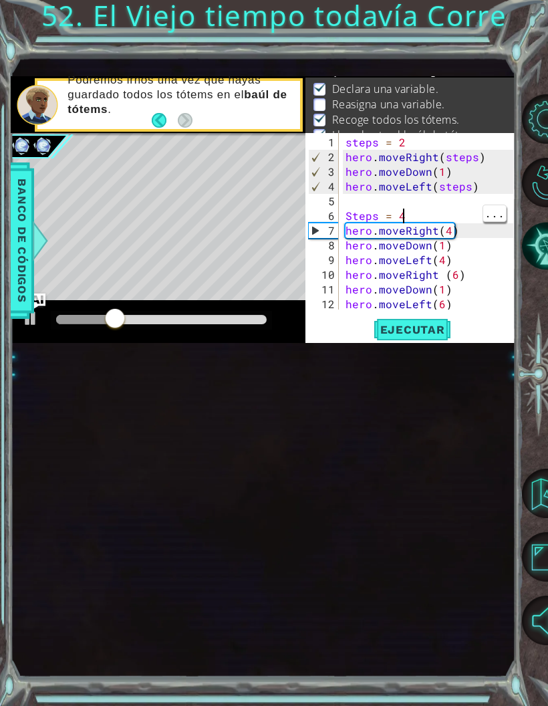
click at [432, 216] on div "steps = 2 hero . moveRight ( steps ) hero . moveDown ( 1 ) hero . moveLeft ( st…" at bounding box center [431, 238] width 176 height 206
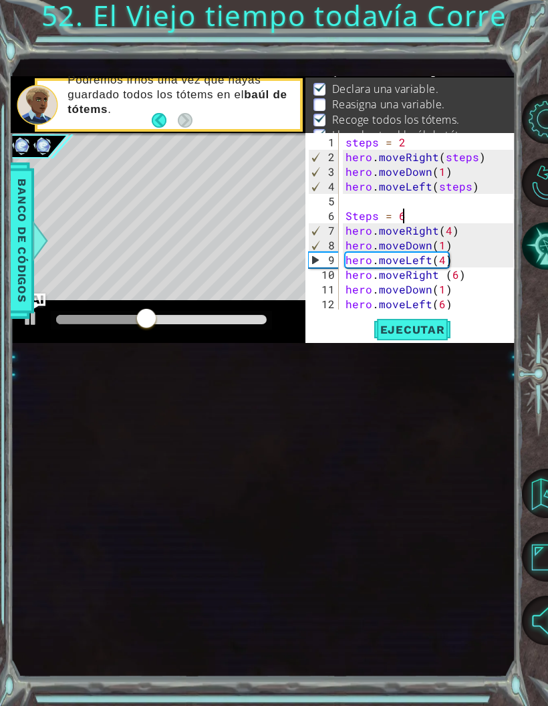
click at [419, 336] on span "Ejecutar" at bounding box center [413, 329] width 92 height 13
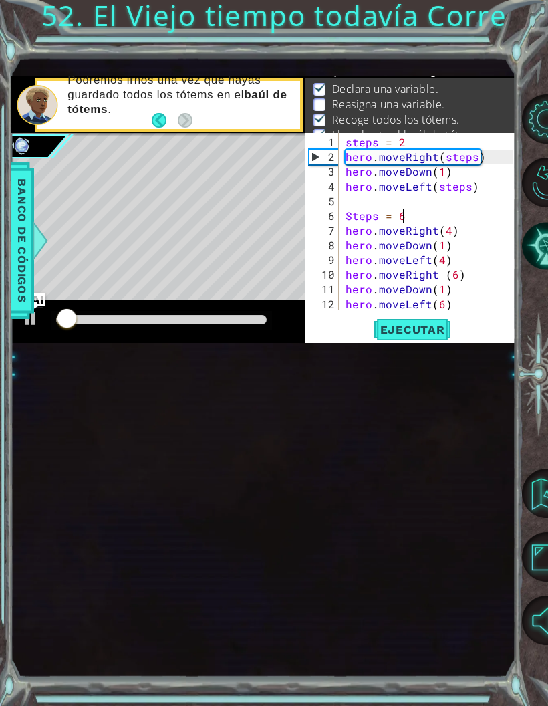
click at [448, 323] on button "Ejecutar" at bounding box center [413, 329] width 92 height 21
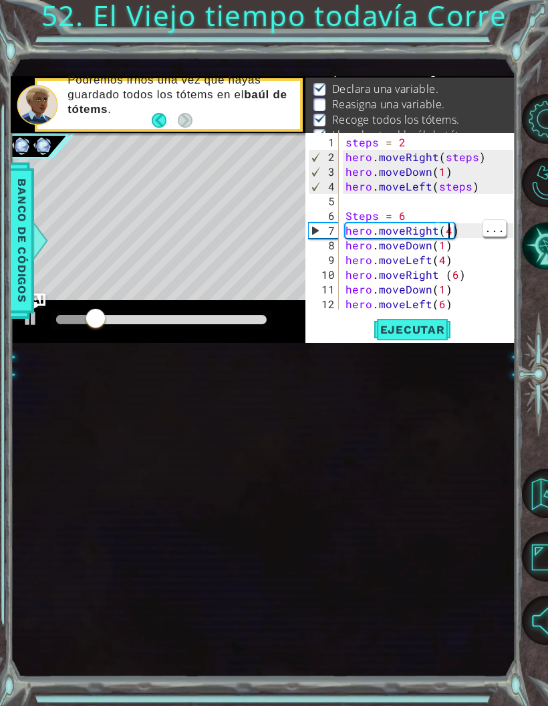
click at [452, 233] on div "steps = 2 hero . moveRight ( steps ) hero . moveDown ( 1 ) hero . moveLeft ( st…" at bounding box center [431, 238] width 176 height 206
click at [424, 332] on span "Ejecutar" at bounding box center [413, 329] width 92 height 13
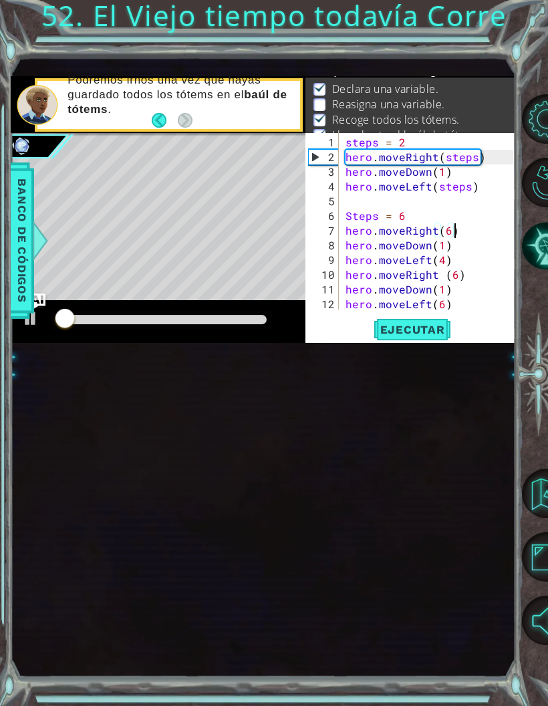
click at [428, 324] on button "Ejecutar" at bounding box center [413, 329] width 92 height 21
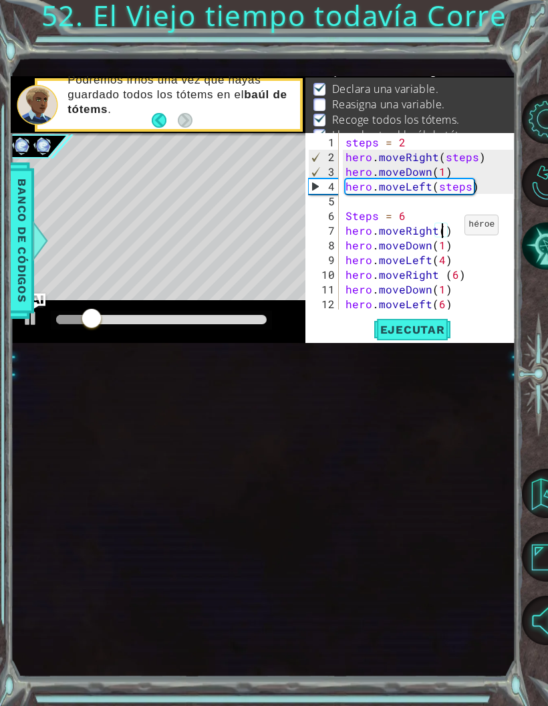
scroll to position [17, 24]
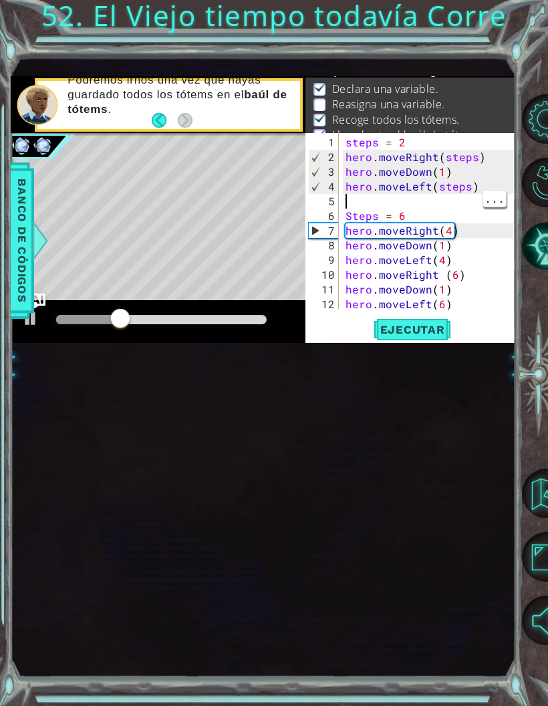
click at [361, 204] on div "steps = 2 hero . moveRight ( steps ) hero . moveDown ( 1 ) hero . moveLeft ( st…" at bounding box center [431, 238] width 176 height 206
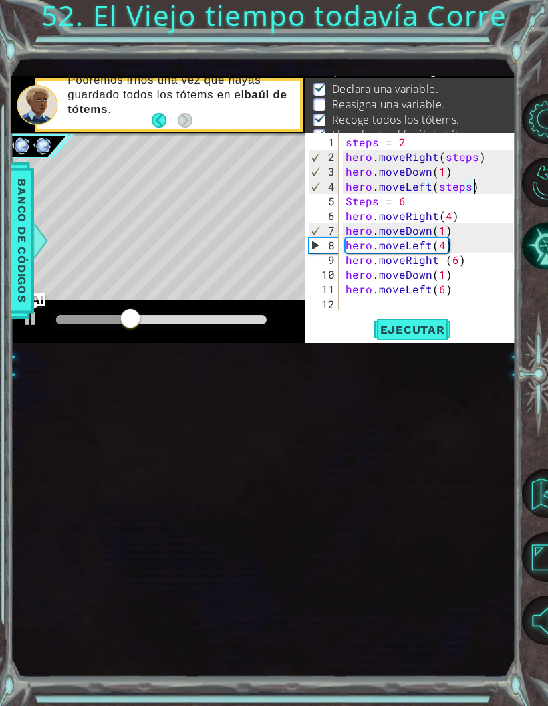
click at [426, 312] on div "steps = 2 hero . moveRight ( steps ) hero . moveDown ( 1 ) hero . moveLeft ( st…" at bounding box center [431, 238] width 176 height 206
click at [426, 324] on button "Ejecutar" at bounding box center [413, 329] width 92 height 21
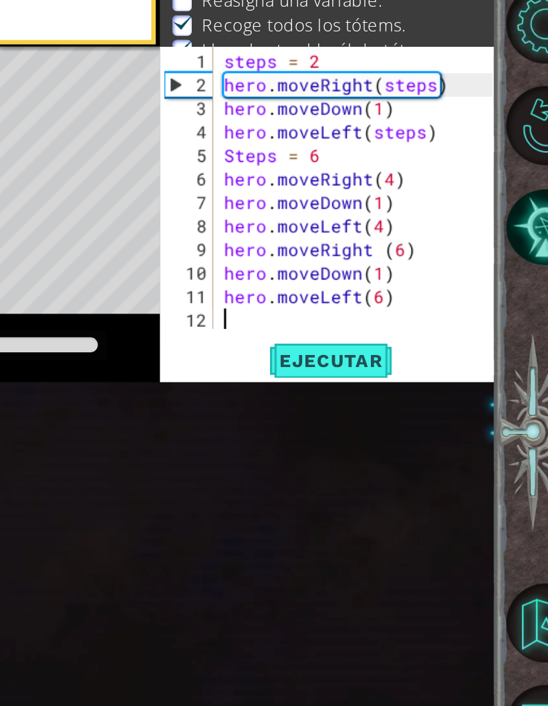
click at [367, 323] on span "Ejecutar" at bounding box center [413, 329] width 92 height 13
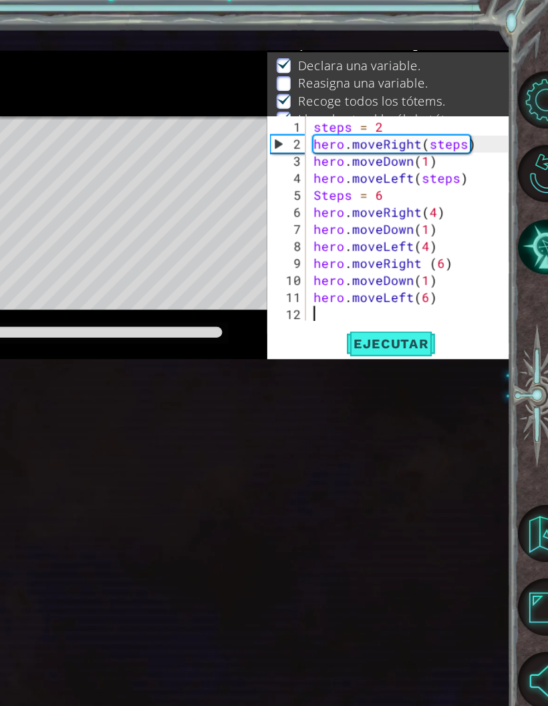
scroll to position [0, 0]
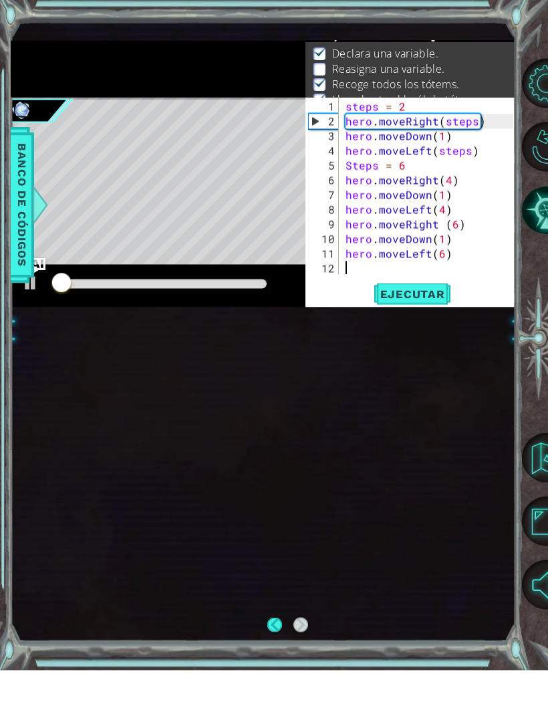
click at [433, 323] on span "Ejecutar" at bounding box center [413, 329] width 92 height 13
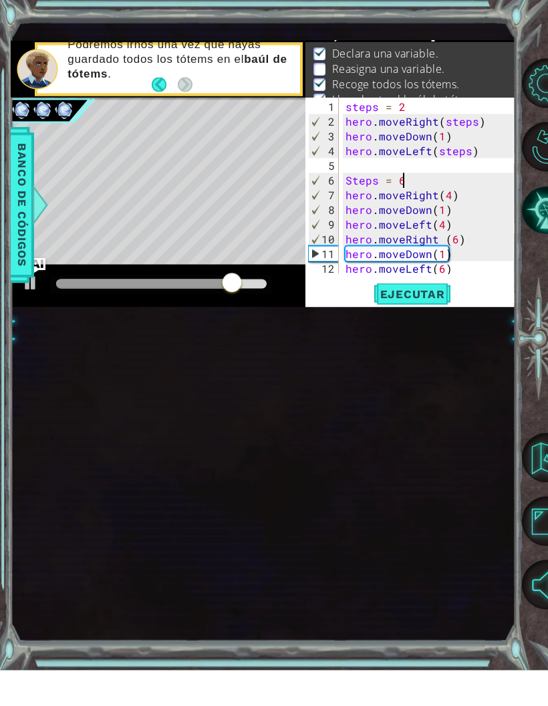
click at [542, 231] on button "Pista IA" at bounding box center [546, 245] width 49 height 49
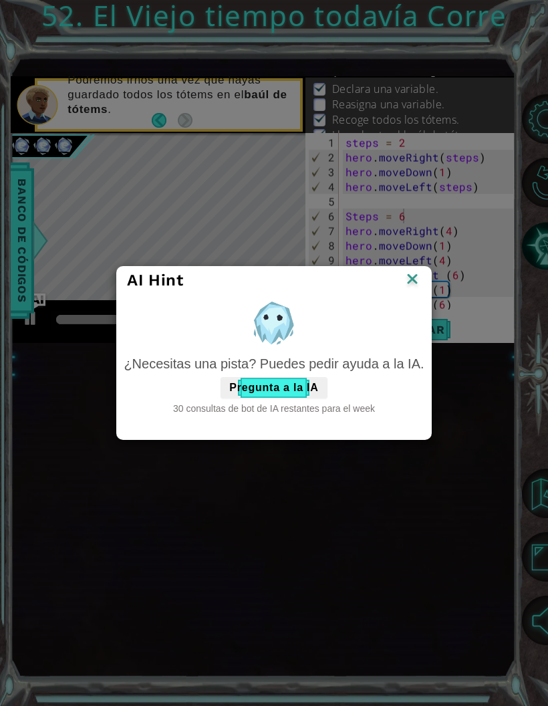
click at [270, 388] on button "Pregunta a la IA" at bounding box center [274, 387] width 106 height 21
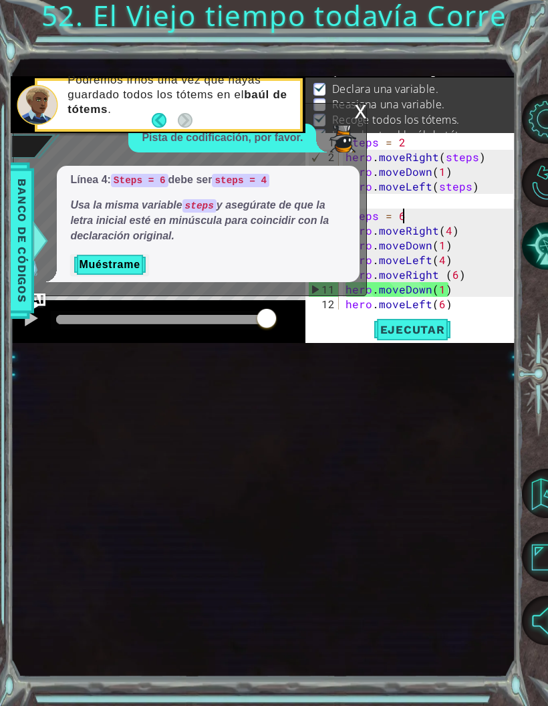
click at [110, 269] on button "Muéstrame" at bounding box center [109, 264] width 78 height 21
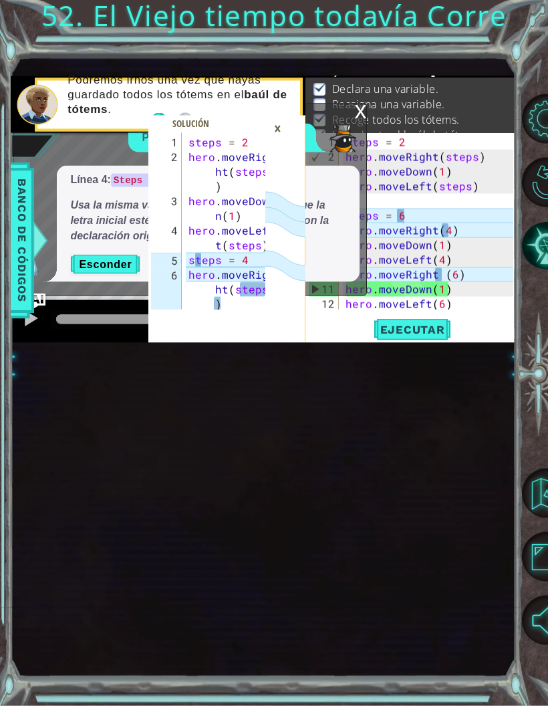
scroll to position [36, 0]
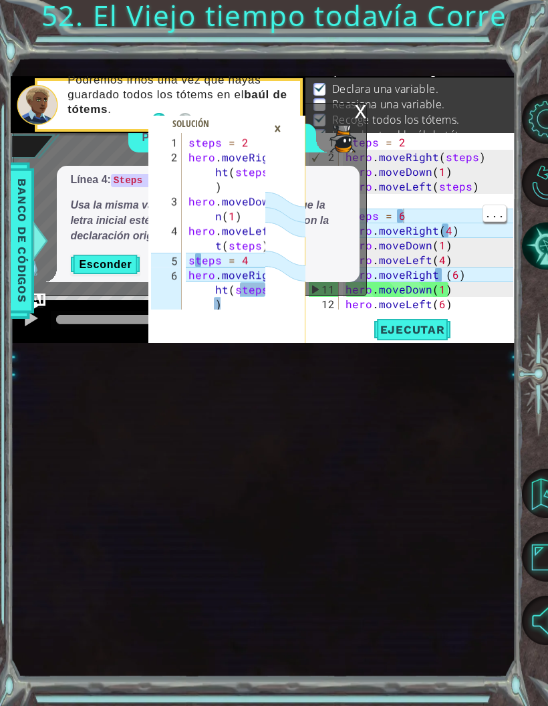
click at [407, 217] on div "steps = 2 hero . moveRight ( steps ) hero . moveDown ( 1 ) hero . moveLeft ( st…" at bounding box center [431, 238] width 176 height 206
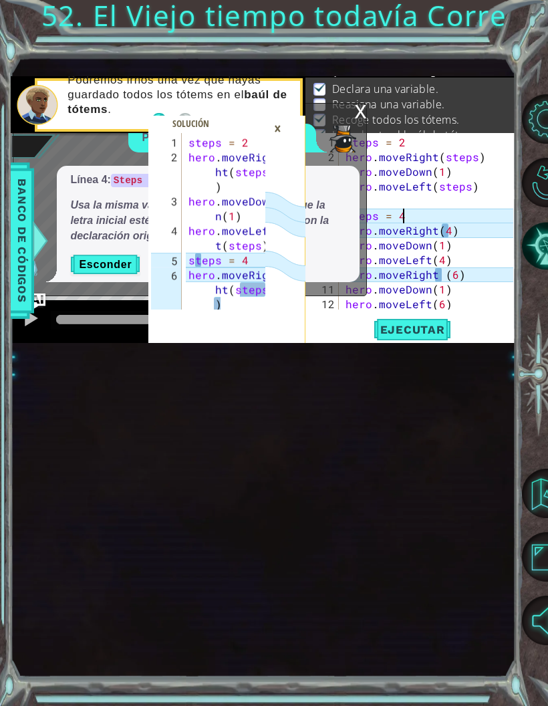
click at [421, 328] on span "Ejecutar" at bounding box center [413, 329] width 92 height 13
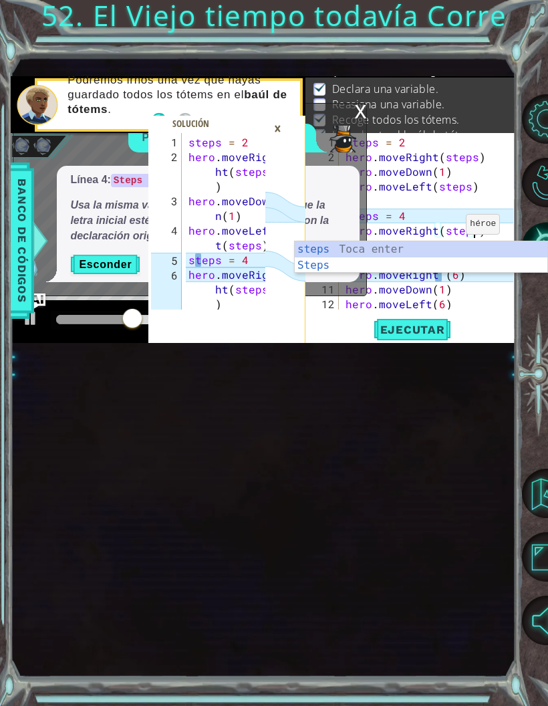
scroll to position [17, 49]
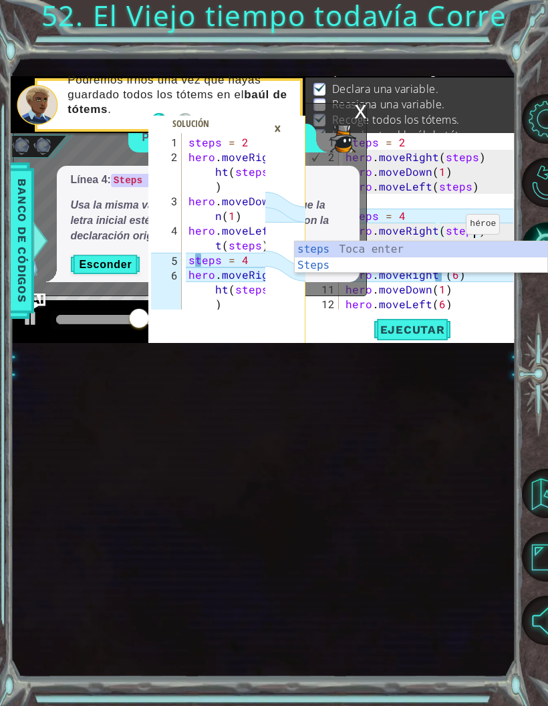
click at [483, 396] on div "1 2 3 4 5 6 7 steps = 2 hero . moveRig ht ( steps ) hero . moveDow n ( 1 ) hero…" at bounding box center [263, 366] width 504 height 621
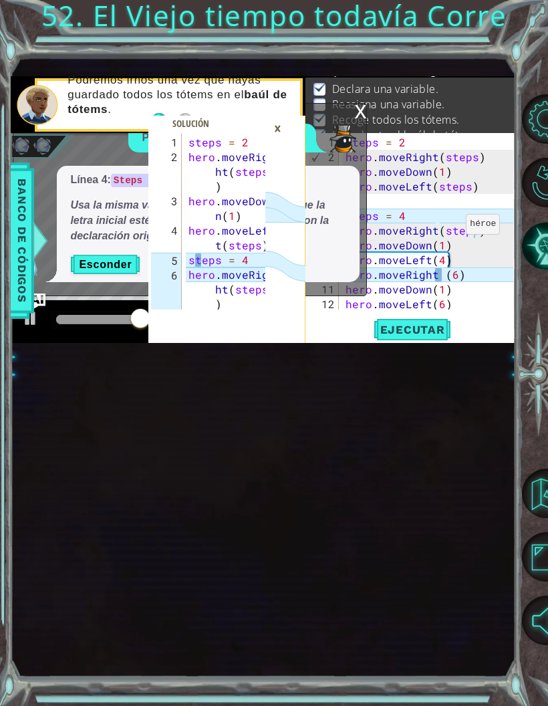
scroll to position [36, 0]
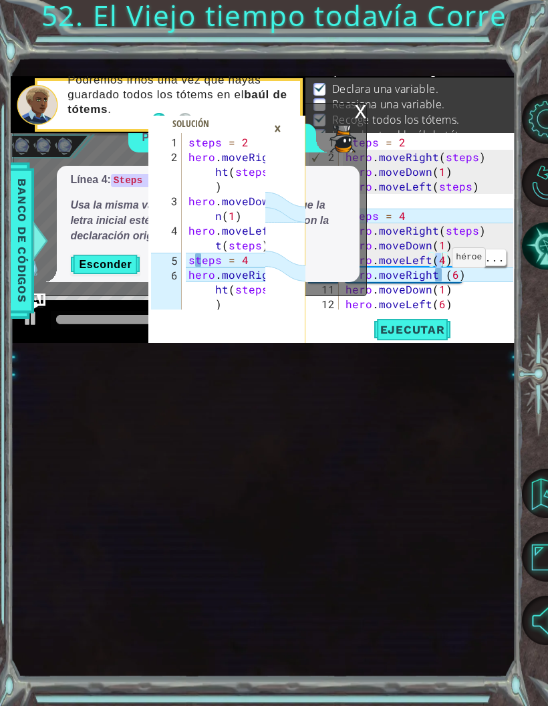
click at [443, 258] on div "steps = 2 hero . moveRight ( steps ) hero . moveDown ( 1 ) hero . moveLeft ( st…" at bounding box center [431, 238] width 176 height 206
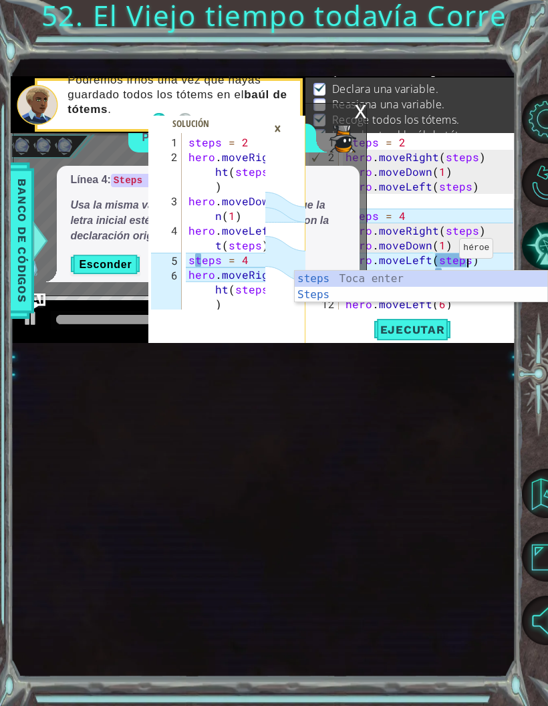
scroll to position [17, 49]
click at [433, 333] on span "Ejecutar" at bounding box center [413, 329] width 92 height 13
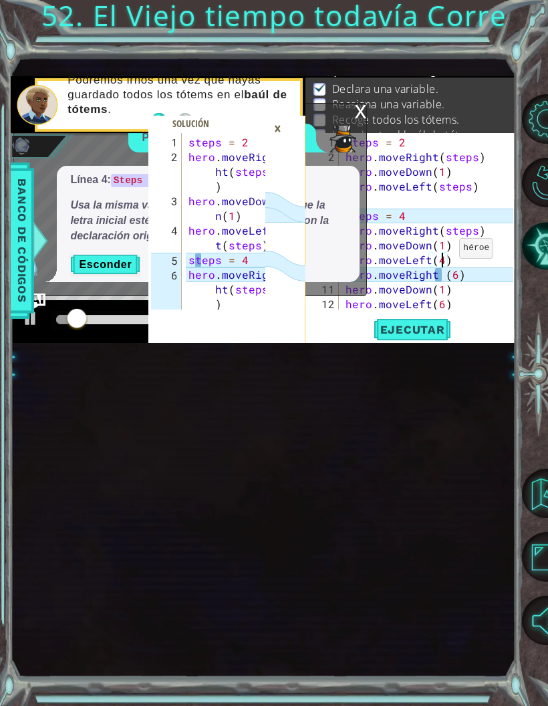
scroll to position [17, 24]
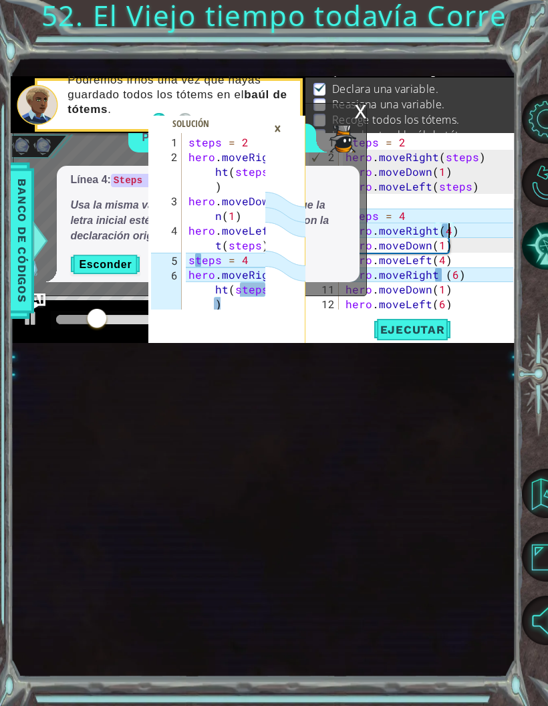
click at [426, 332] on span "Ejecutar" at bounding box center [413, 329] width 92 height 13
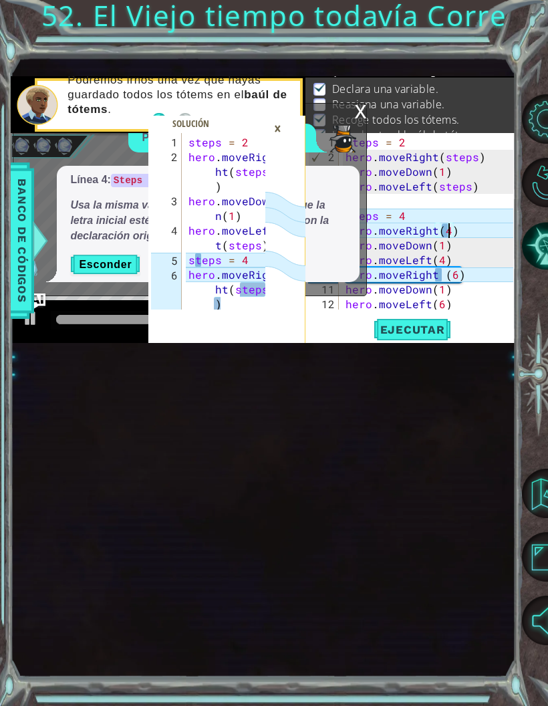
click at [362, 117] on div "x" at bounding box center [360, 110] width 12 height 13
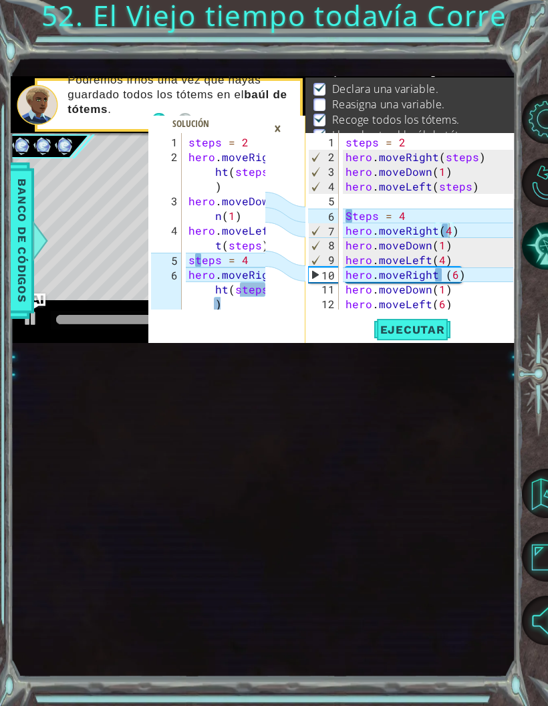
scroll to position [36, 0]
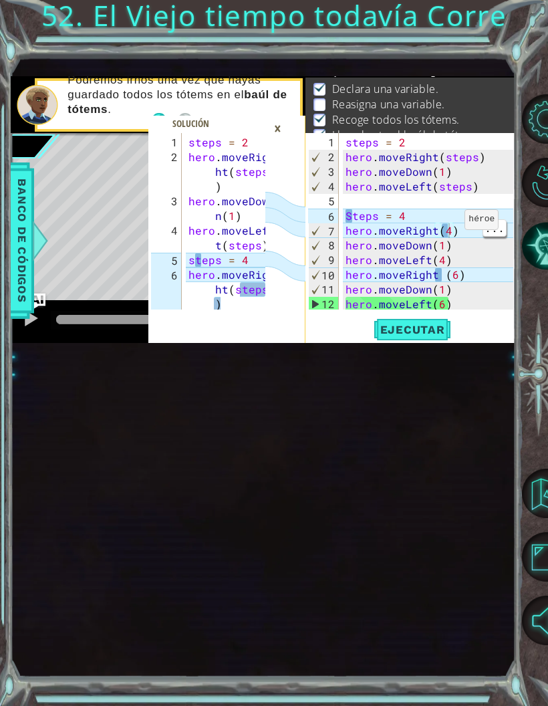
click at [445, 237] on div "steps = 2 hero . moveRight ( steps ) hero . moveDown ( 1 ) hero . moveLeft ( st…" at bounding box center [431, 238] width 176 height 206
click at [445, 236] on div "steps = 2 hero . moveRight ( steps ) hero . moveDown ( 1 ) hero . moveLeft ( st…" at bounding box center [431, 238] width 176 height 206
click at [459, 231] on div "steps = 2 hero . moveRight ( steps ) hero . moveDown ( 1 ) hero . moveLeft ( st…" at bounding box center [431, 238] width 176 height 206
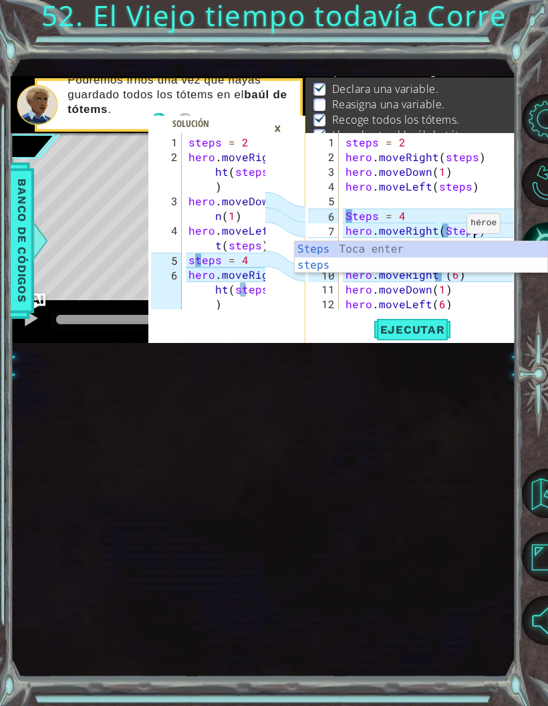
scroll to position [17, 49]
click at [438, 328] on span "Ejecutar" at bounding box center [413, 329] width 92 height 13
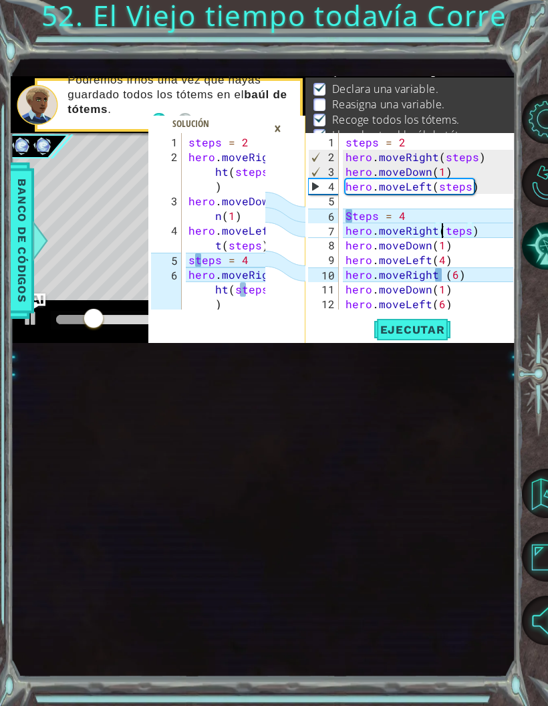
scroll to position [17, 24]
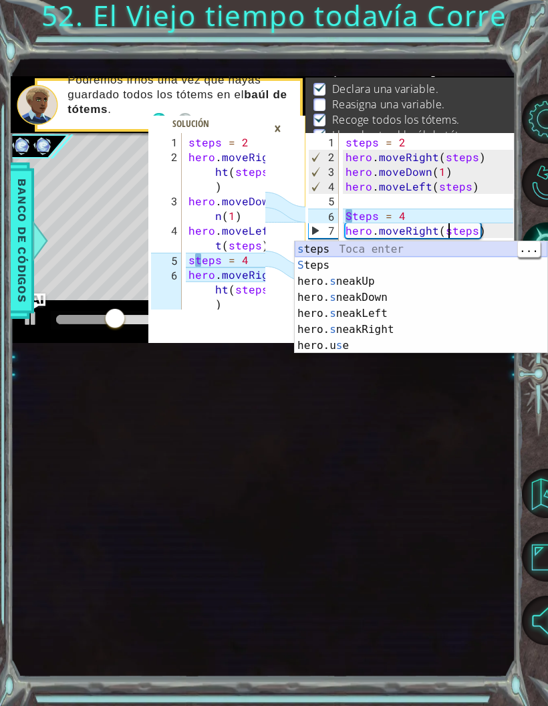
click at [462, 244] on div "s teps Toca enter S teps Toca enter hero. s neakUp Toca enter hero. s neakDown …" at bounding box center [421, 313] width 253 height 144
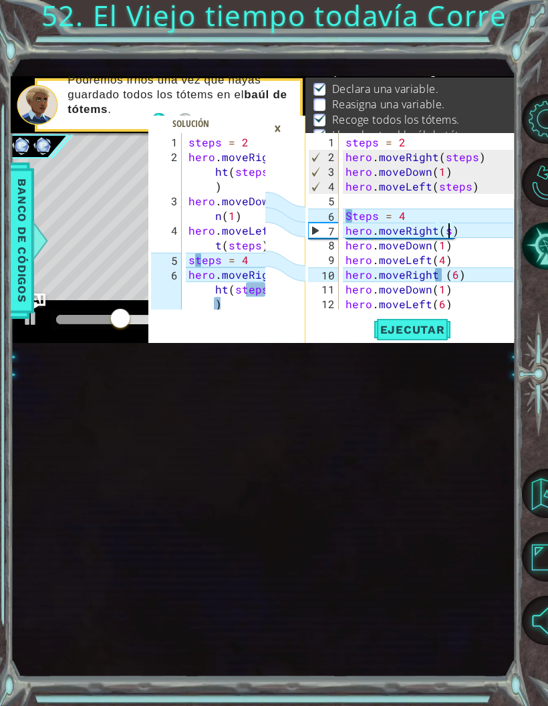
click at [415, 325] on button "Ejecutar" at bounding box center [413, 329] width 92 height 21
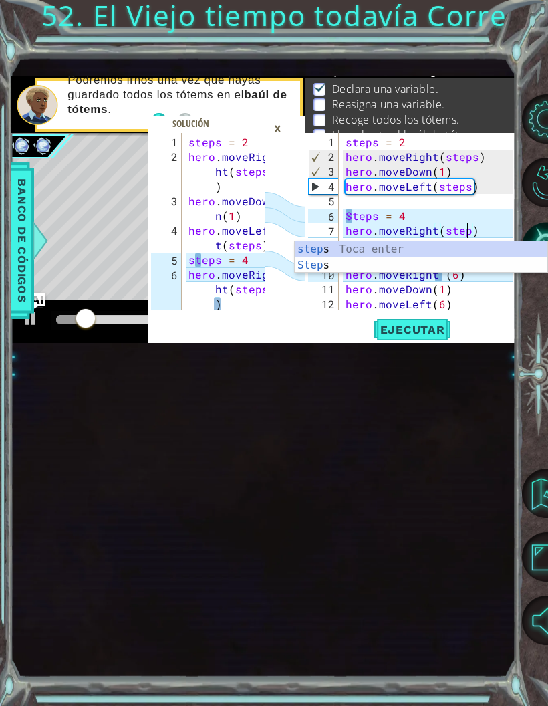
scroll to position [17, 43]
click at [432, 325] on button "Ejecutar" at bounding box center [413, 329] width 92 height 21
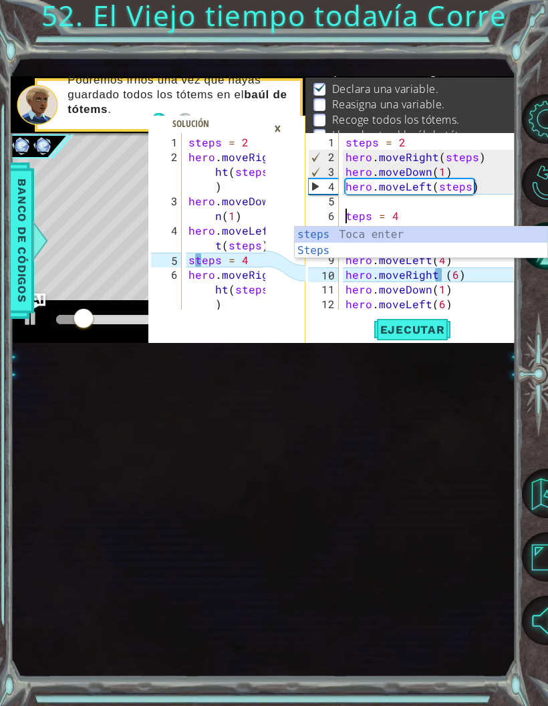
scroll to position [17, 24]
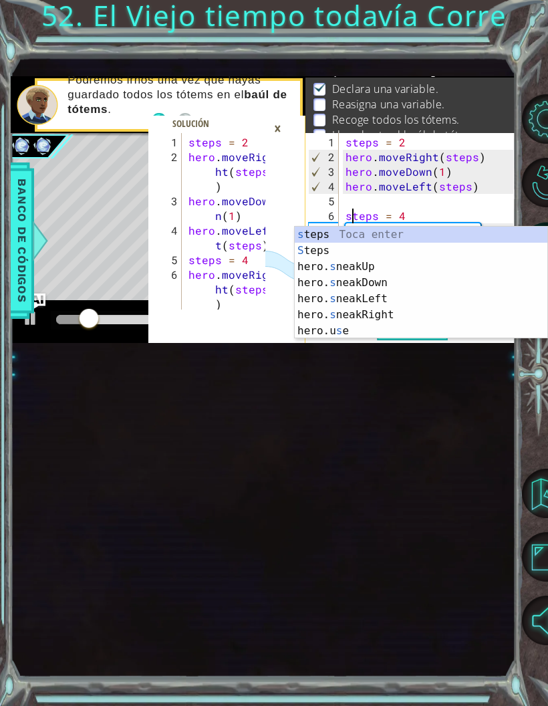
click at [477, 393] on div "1 2 3 4 5 6 7 steps = 2 hero . moveRig ht ( steps ) hero . moveDow n ( 1 ) hero…" at bounding box center [263, 366] width 504 height 621
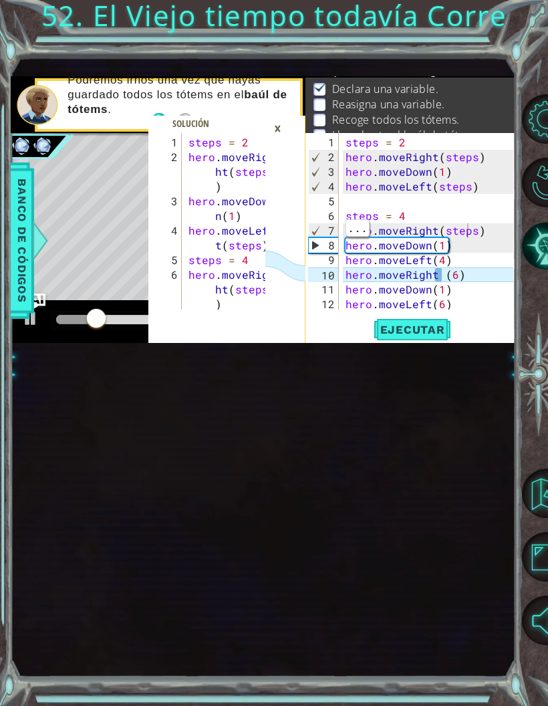
click at [471, 232] on div "steps = 2 hero . moveRight ( steps ) hero . moveDown ( 1 ) hero . moveLeft ( st…" at bounding box center [431, 238] width 176 height 206
type textarea "abcde fg"
click at [475, 233] on div "steps = 2 hero . moveRight ( steps ) hero . moveDown ( 1 ) hero . moveLeft ( st…" at bounding box center [431, 238] width 176 height 206
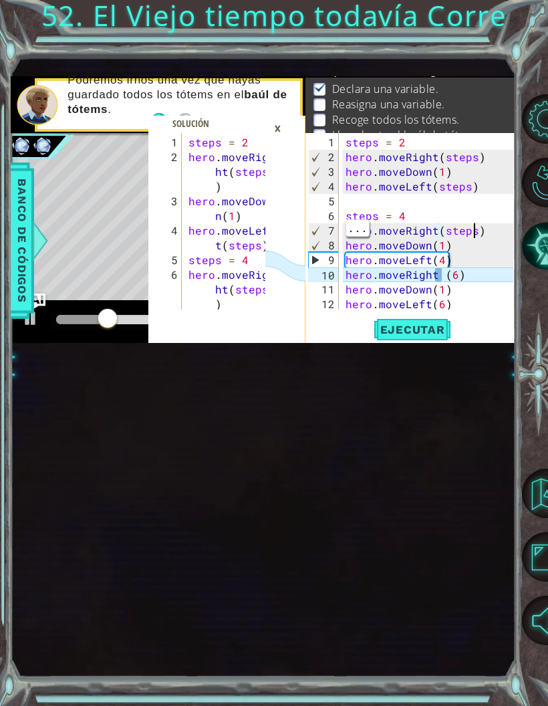
click at [424, 334] on span "Ejecutar" at bounding box center [413, 329] width 92 height 13
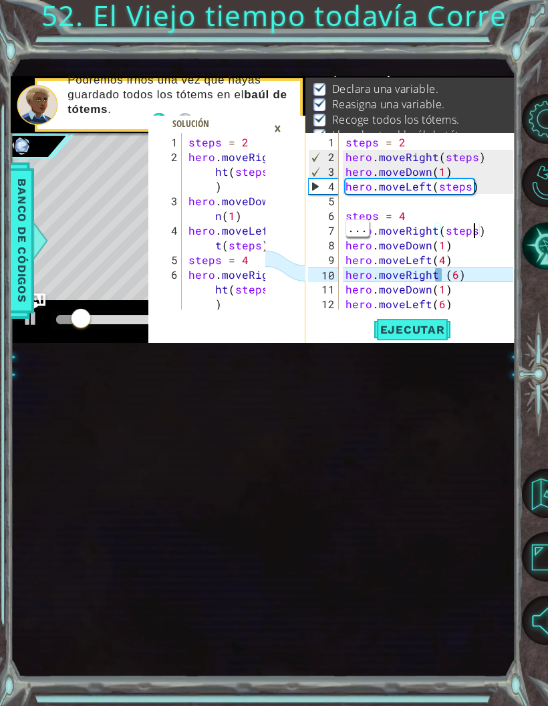
scroll to position [36, 0]
click at [281, 132] on div "×" at bounding box center [277, 128] width 21 height 23
